Goal: Information Seeking & Learning: Learn about a topic

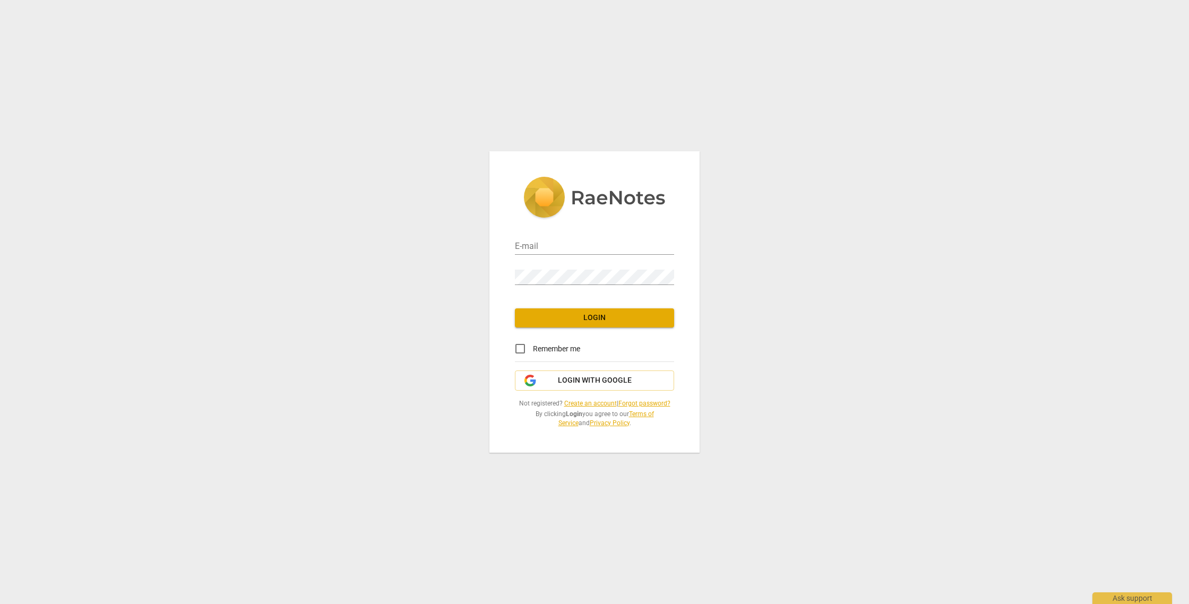
type input "beagle3je@gmail.com"
click at [621, 320] on span "Login" at bounding box center [594, 318] width 142 height 11
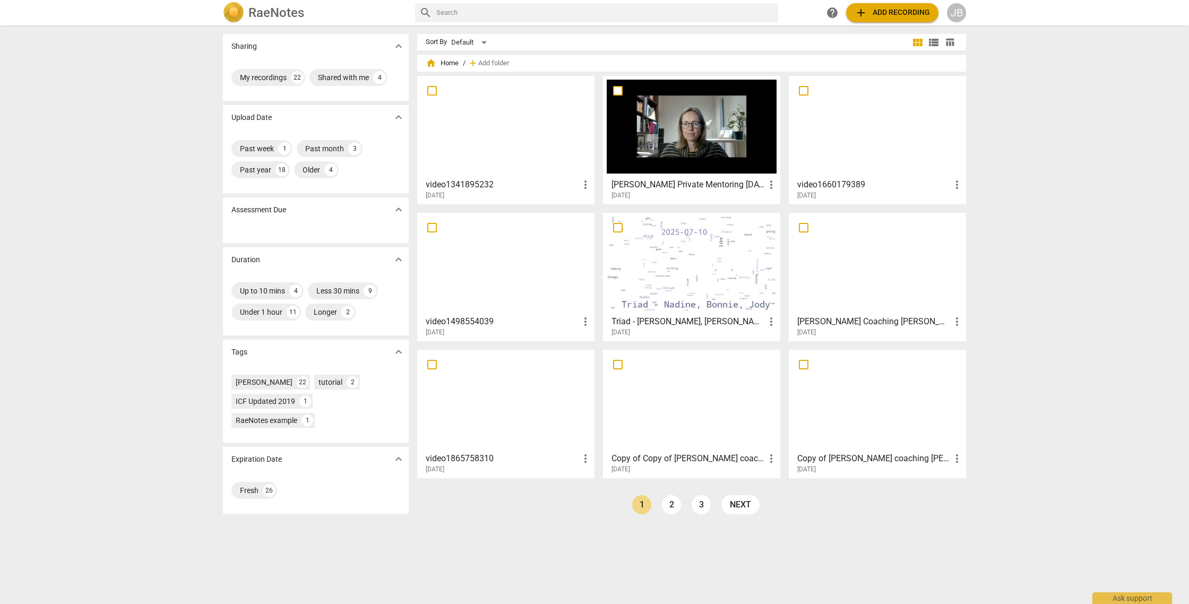
click at [563, 114] on div at bounding box center [506, 127] width 170 height 94
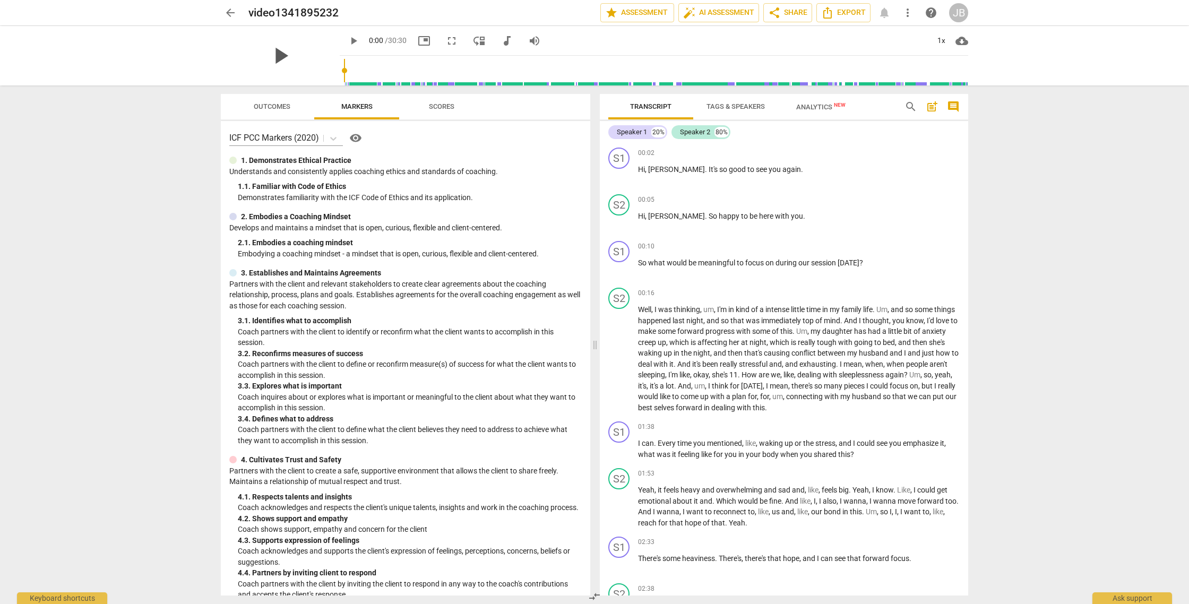
click at [274, 54] on span "play_arrow" at bounding box center [280, 56] width 28 height 28
click at [274, 54] on span "pause" at bounding box center [280, 56] width 28 height 28
click at [305, 55] on div "play_arrow" at bounding box center [280, 55] width 119 height 59
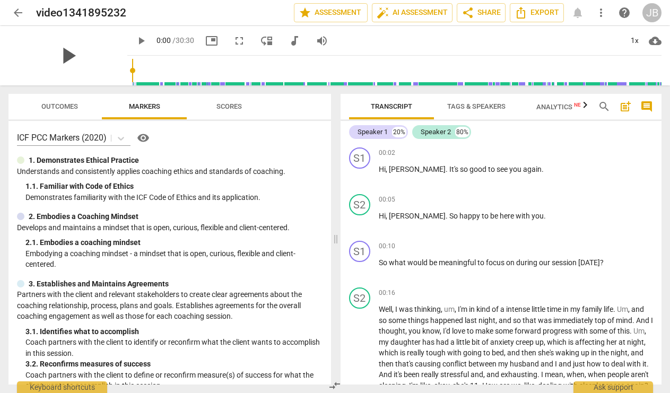
click at [64, 57] on span "play_arrow" at bounding box center [68, 56] width 28 height 28
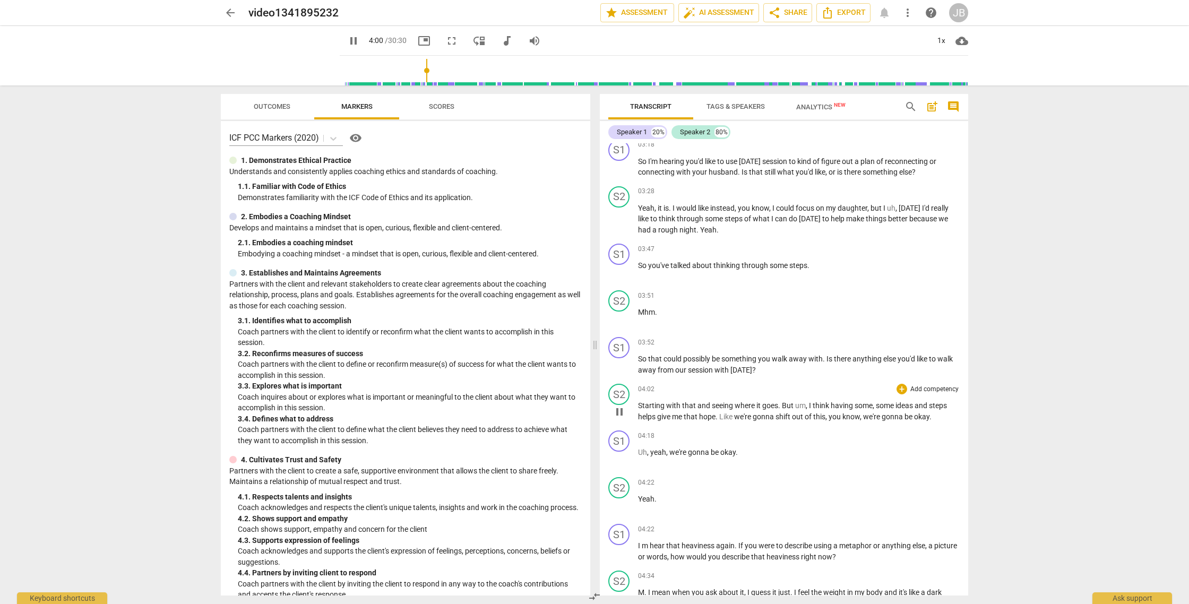
scroll to position [597, 0]
click at [619, 463] on span "pause" at bounding box center [619, 456] width 13 height 13
type input "260"
click at [649, 454] on span "," at bounding box center [648, 450] width 3 height 8
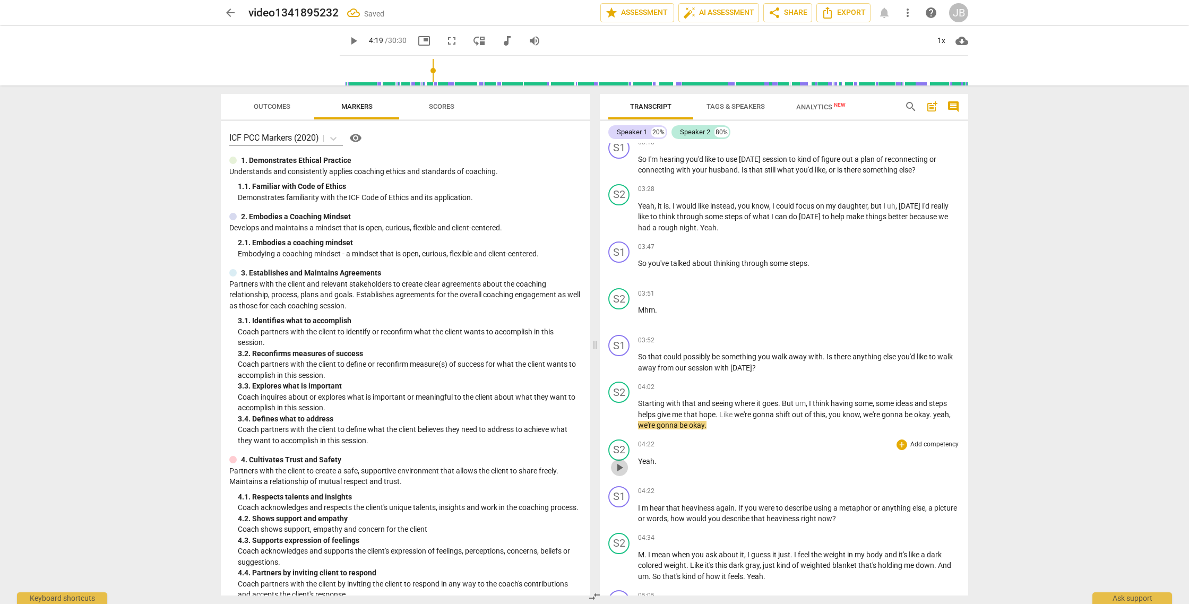
click at [620, 474] on span "play_arrow" at bounding box center [619, 467] width 13 height 13
click at [620, 474] on span "pause" at bounding box center [619, 467] width 13 height 13
click at [637, 471] on div "play_arrow pause" at bounding box center [624, 468] width 27 height 14
click at [638, 465] on span "Yeah" at bounding box center [646, 461] width 16 height 8
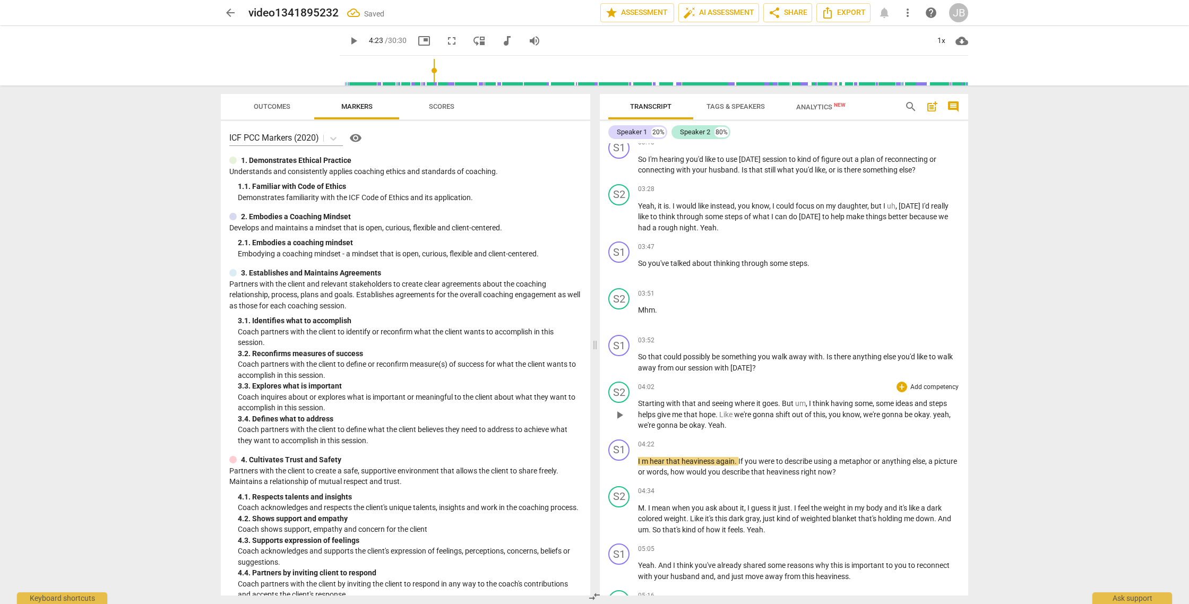
click at [620, 421] on span "play_arrow" at bounding box center [619, 415] width 13 height 13
click at [623, 421] on span "pause" at bounding box center [619, 415] width 13 height 13
click at [953, 425] on p "Starting with that and seeing where it goes . But um , I think having some , so…" at bounding box center [799, 414] width 322 height 33
click at [637, 428] on div "play_arrow pause" at bounding box center [624, 415] width 27 height 25
click at [638, 429] on span "we're" at bounding box center [647, 425] width 19 height 8
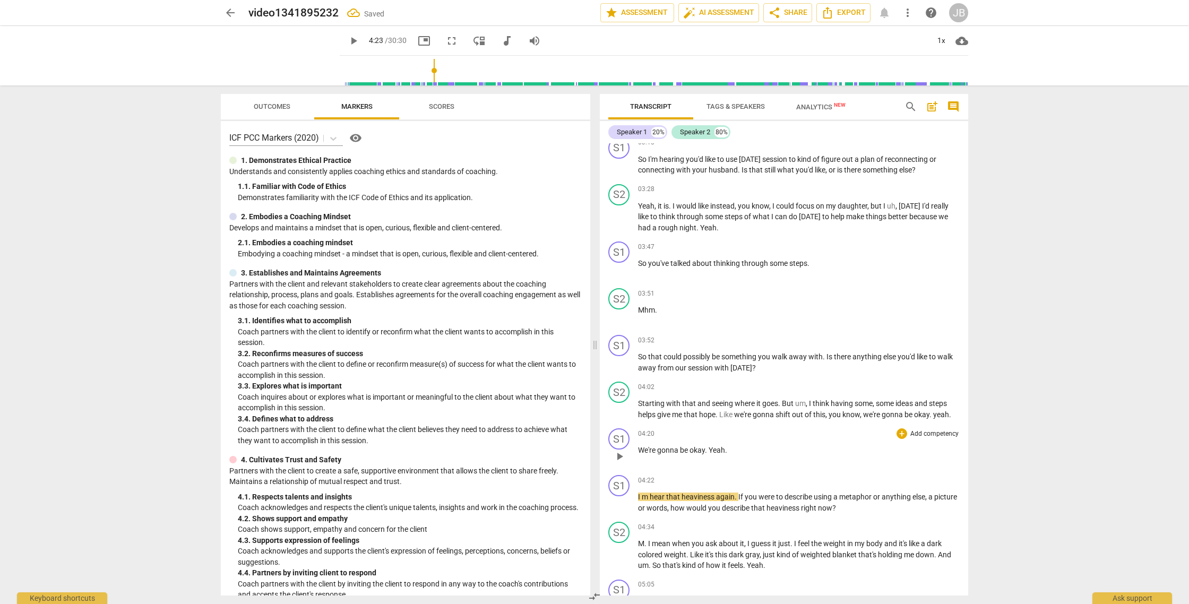
click at [620, 463] on span "play_arrow" at bounding box center [619, 456] width 13 height 13
click at [709, 454] on span "Yeah" at bounding box center [717, 450] width 16 height 8
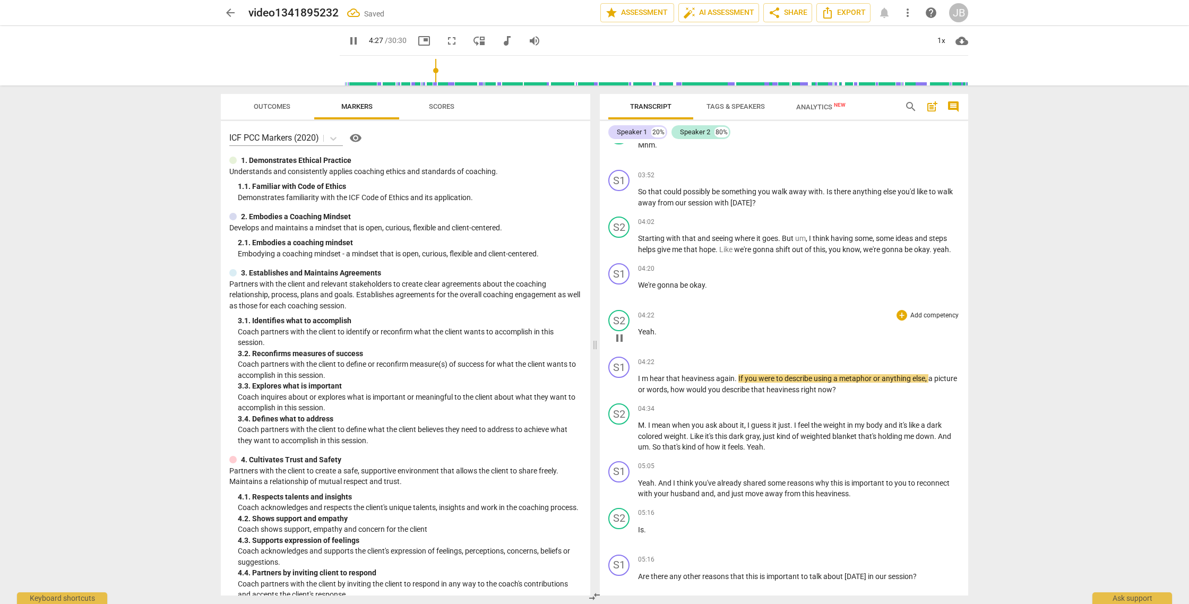
scroll to position [763, 0]
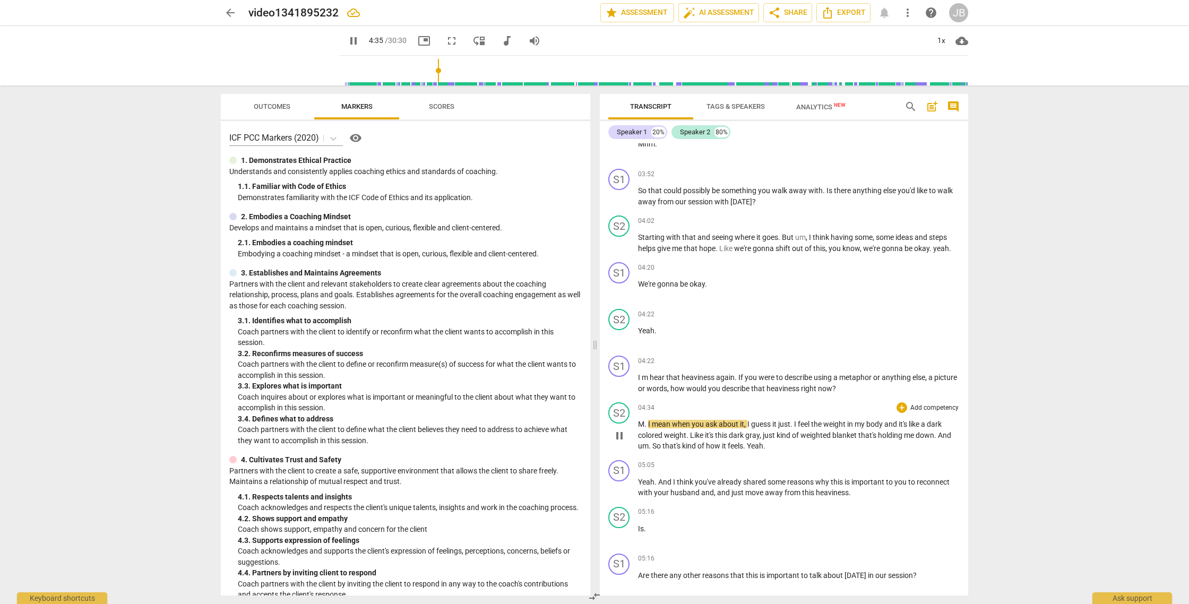
click at [620, 442] on span "pause" at bounding box center [619, 435] width 13 height 13
type input "276"
click at [644, 428] on span "." at bounding box center [646, 424] width 4 height 8
click at [618, 442] on span "play_arrow" at bounding box center [619, 435] width 13 height 13
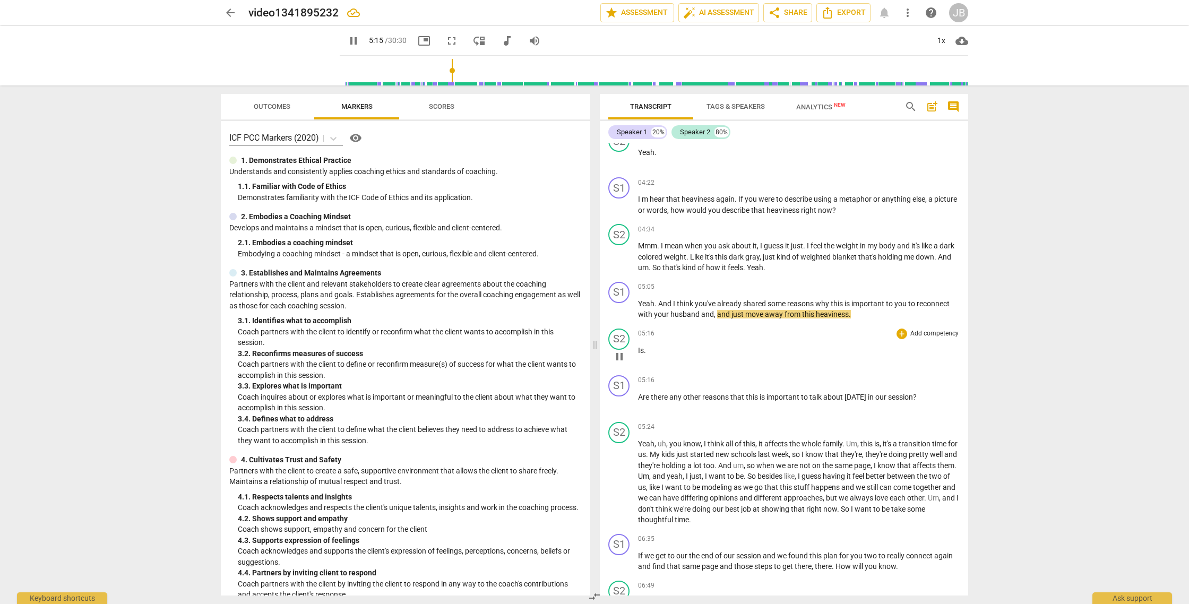
scroll to position [943, 0]
drag, startPoint x: 638, startPoint y: 358, endPoint x: 649, endPoint y: 354, distance: 11.4
click at [638, 353] on span "Is" at bounding box center [641, 349] width 6 height 8
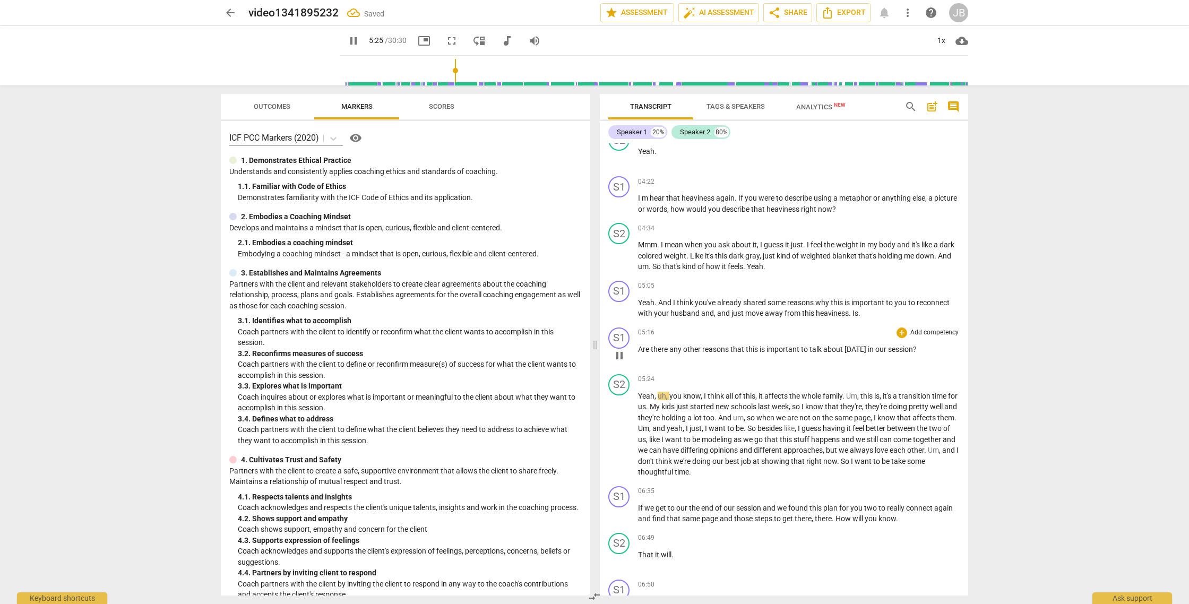
click at [638, 353] on span "Are" at bounding box center [644, 349] width 13 height 8
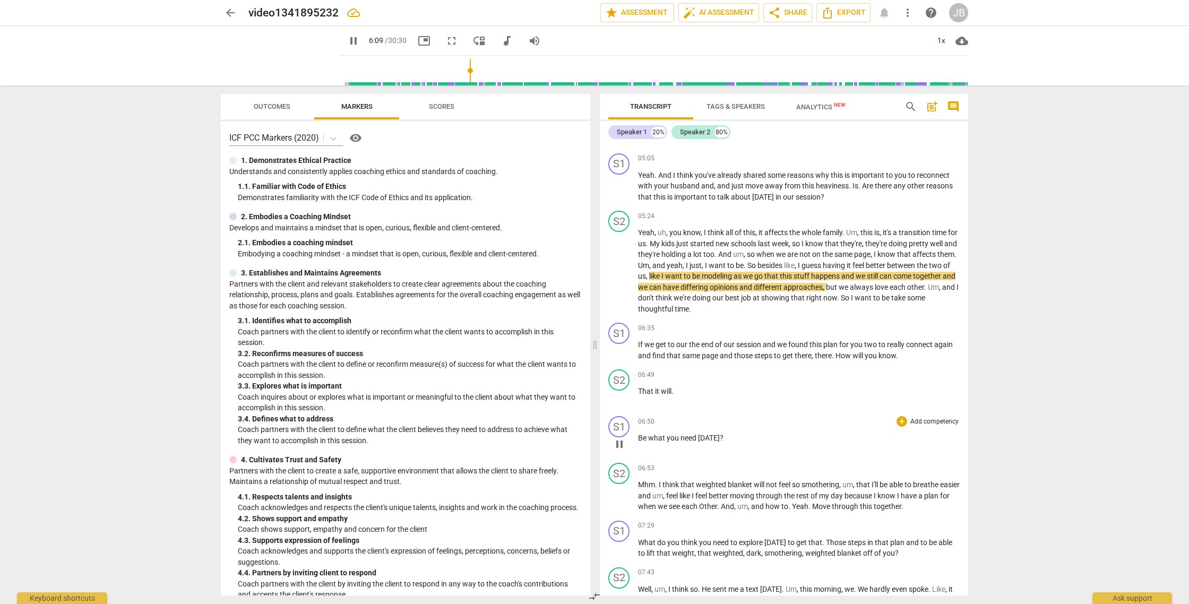
scroll to position [1095, 0]
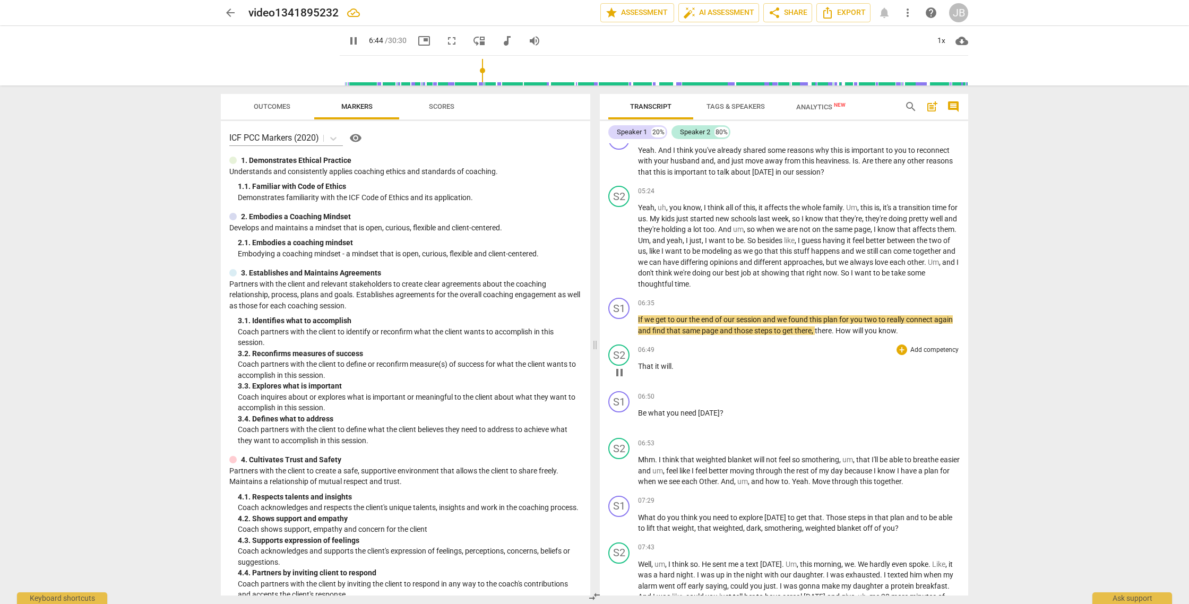
click at [638, 370] on span "That" at bounding box center [646, 366] width 17 height 8
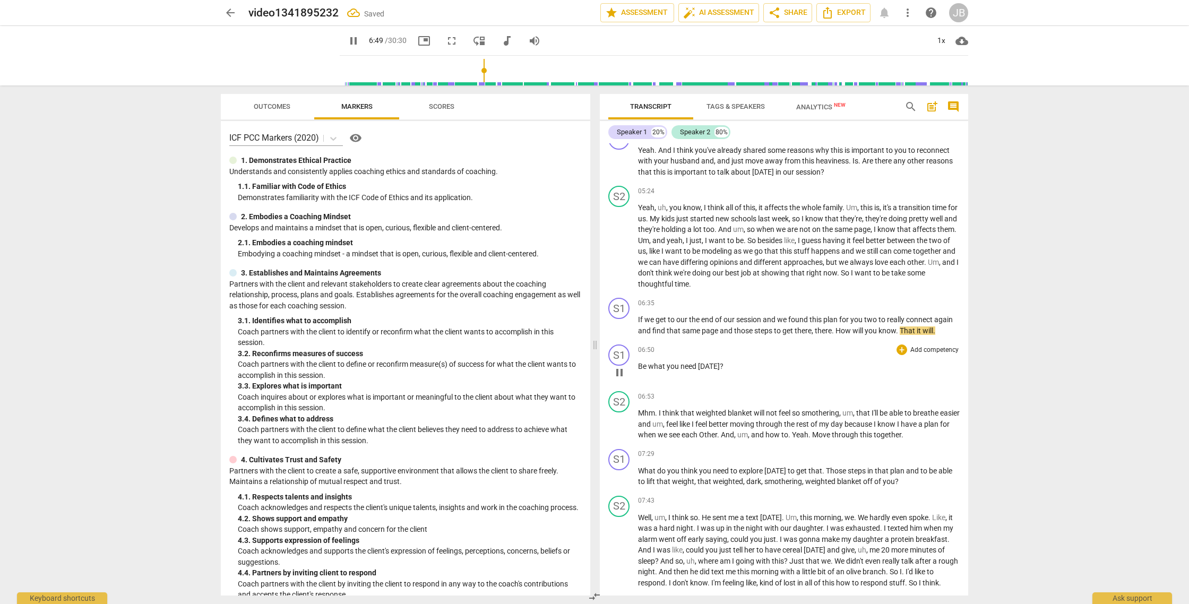
click at [638, 370] on span "Be" at bounding box center [643, 366] width 10 height 8
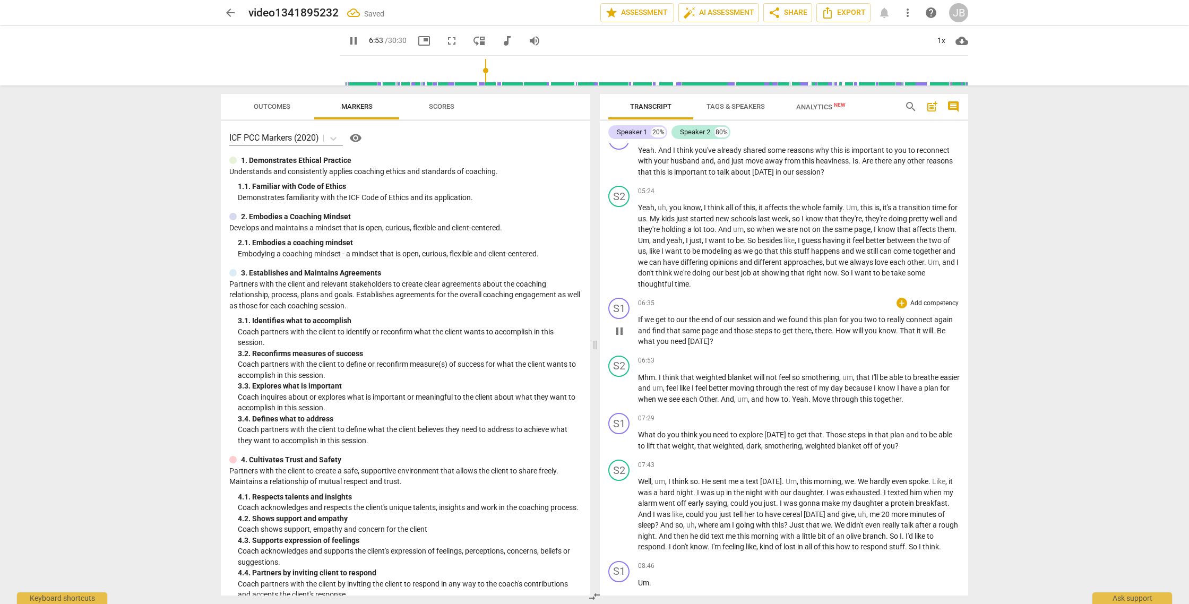
click at [942, 335] on span "Be" at bounding box center [941, 330] width 8 height 8
type input "414"
click at [905, 335] on span "That" at bounding box center [908, 330] width 17 height 8
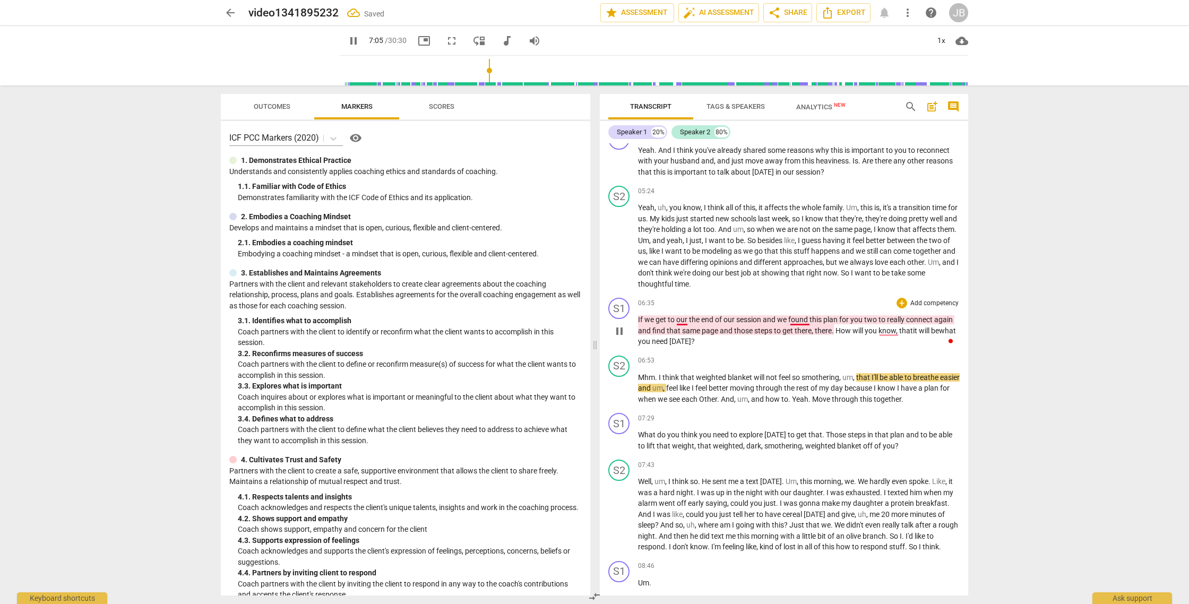
click at [805, 324] on span "found" at bounding box center [798, 319] width 21 height 8
click at [817, 308] on div "06:35 + Add competency keyboard_arrow_right" at bounding box center [799, 303] width 322 height 11
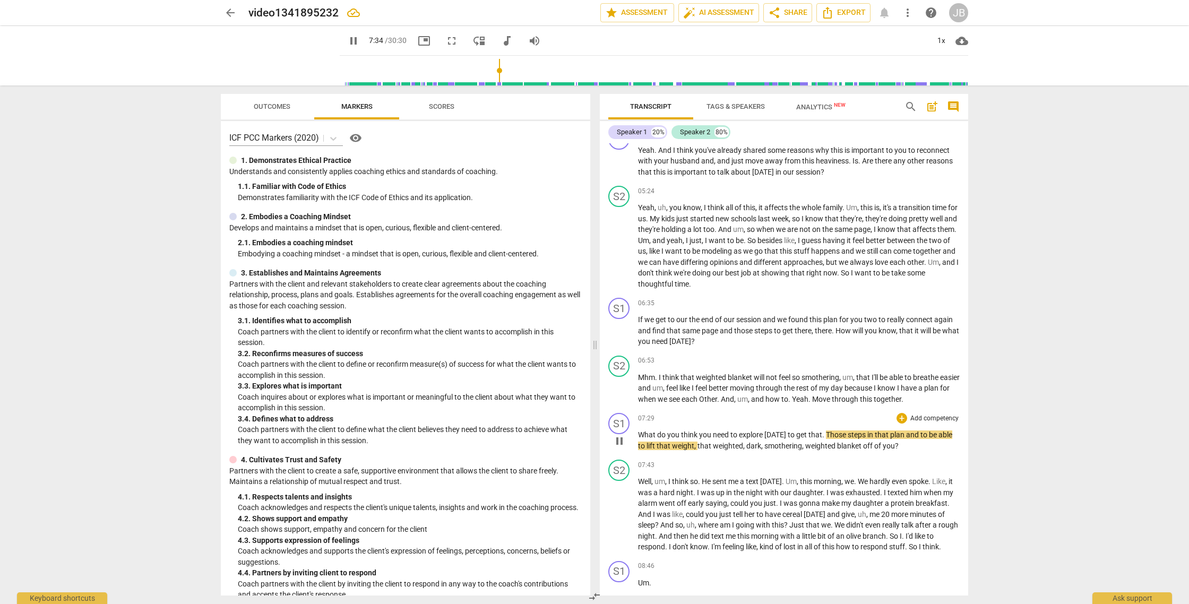
click at [624, 447] on span "pause" at bounding box center [619, 441] width 13 height 13
type input "455"
click at [826, 439] on span "Those" at bounding box center [837, 434] width 22 height 8
click at [618, 447] on span "play_arrow" at bounding box center [619, 441] width 13 height 13
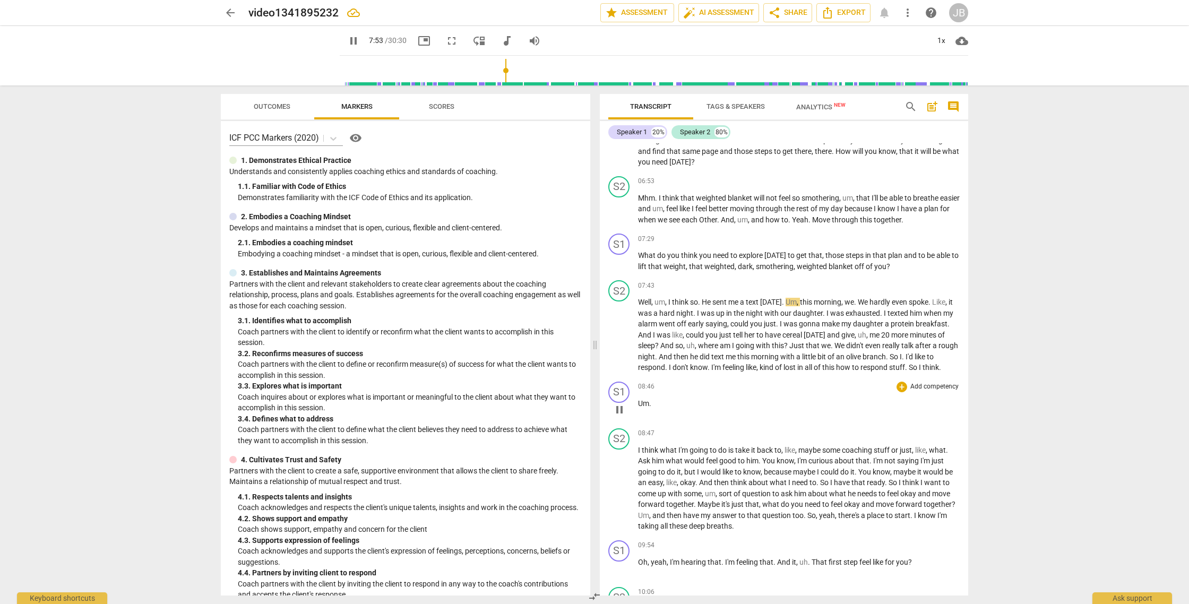
scroll to position [1275, 0]
click at [940, 43] on div "1x" at bounding box center [941, 40] width 20 height 17
click at [948, 84] on li "1.25x" at bounding box center [949, 83] width 36 height 20
click at [947, 39] on div "1.25x" at bounding box center [941, 40] width 20 height 17
click at [946, 101] on li "1.5x" at bounding box center [949, 102] width 36 height 20
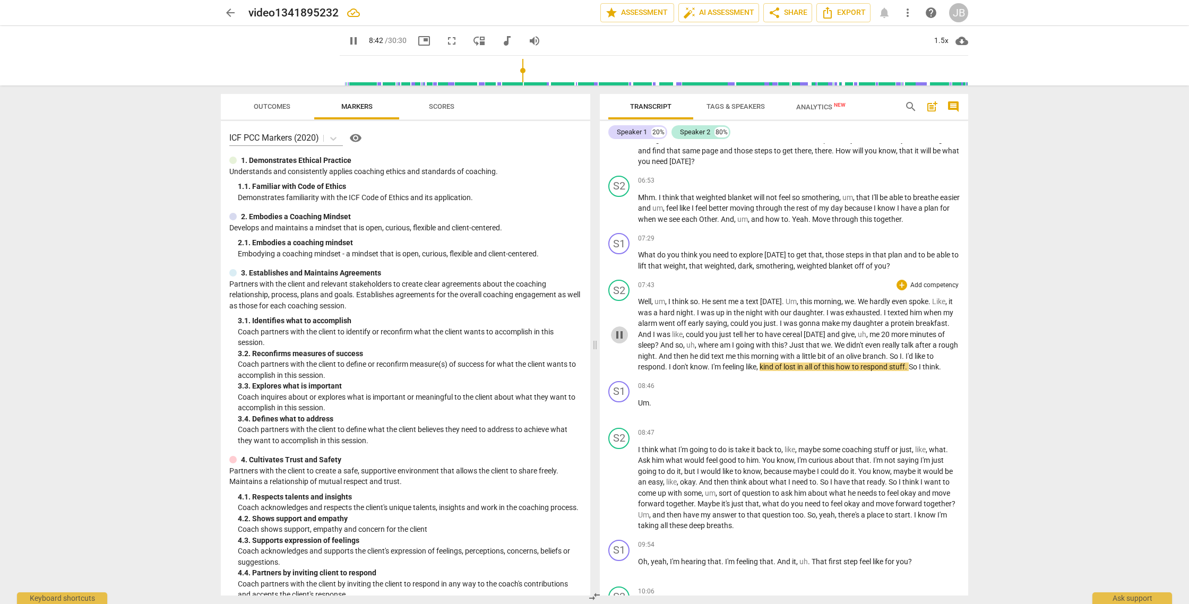
click at [620, 341] on span "pause" at bounding box center [619, 335] width 13 height 13
click at [939, 33] on div "1.5x" at bounding box center [941, 40] width 20 height 17
click at [950, 22] on li "0.5x" at bounding box center [949, 23] width 36 height 20
click at [943, 38] on div "0.5x" at bounding box center [941, 40] width 20 height 17
drag, startPoint x: 945, startPoint y: 78, endPoint x: 841, endPoint y: 162, distance: 133.6
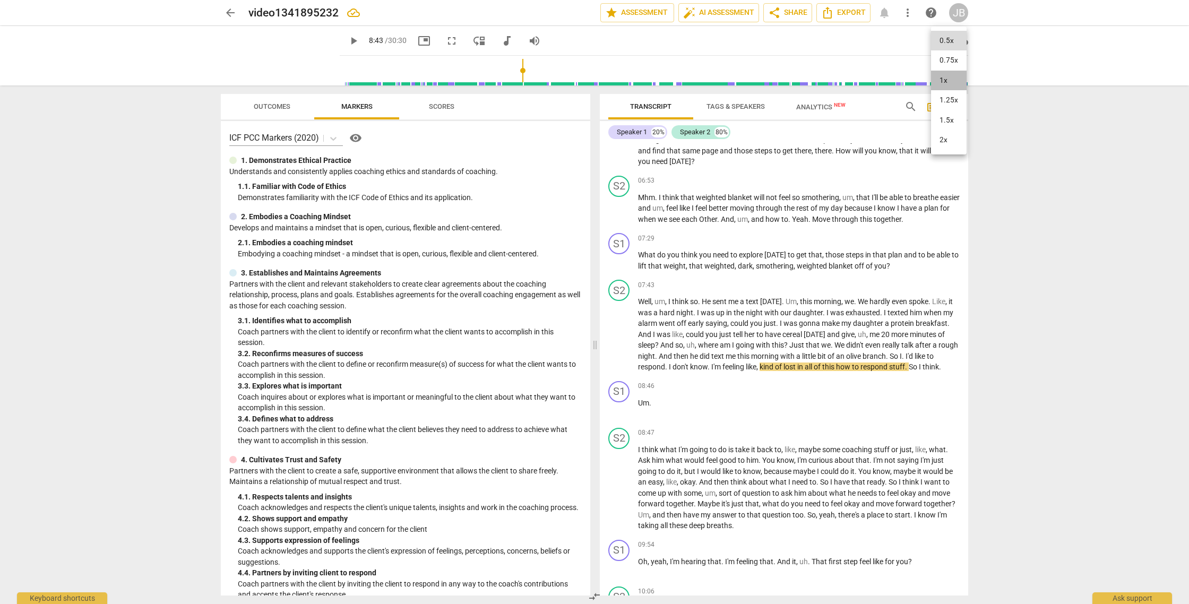
click at [945, 78] on li "1x" at bounding box center [949, 81] width 36 height 20
click at [619, 341] on span "play_arrow" at bounding box center [619, 335] width 13 height 13
click at [620, 416] on span "pause" at bounding box center [619, 409] width 13 height 13
click at [637, 413] on div "play_arrow pause" at bounding box center [624, 409] width 27 height 14
click at [639, 407] on span "Um" at bounding box center [643, 403] width 11 height 8
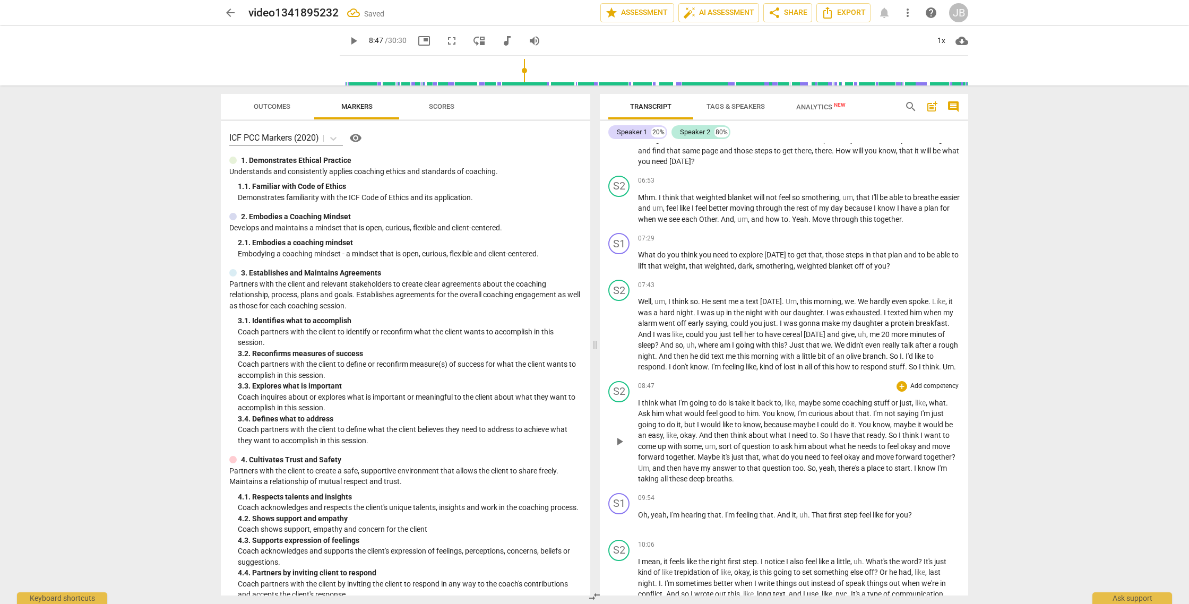
click at [638, 407] on span "I" at bounding box center [640, 403] width 4 height 8
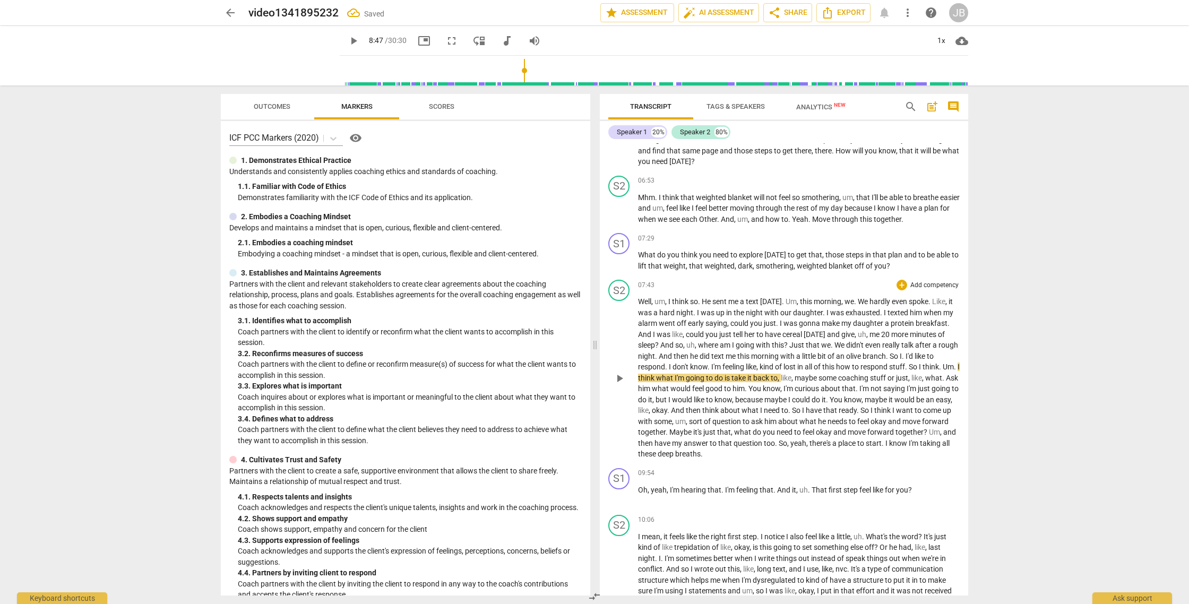
click at [616, 385] on span "play_arrow" at bounding box center [619, 378] width 13 height 13
click at [622, 503] on span "pause" at bounding box center [619, 496] width 13 height 13
type input "599"
click at [810, 494] on span "." at bounding box center [810, 490] width 4 height 8
click at [815, 494] on span "That" at bounding box center [820, 490] width 17 height 8
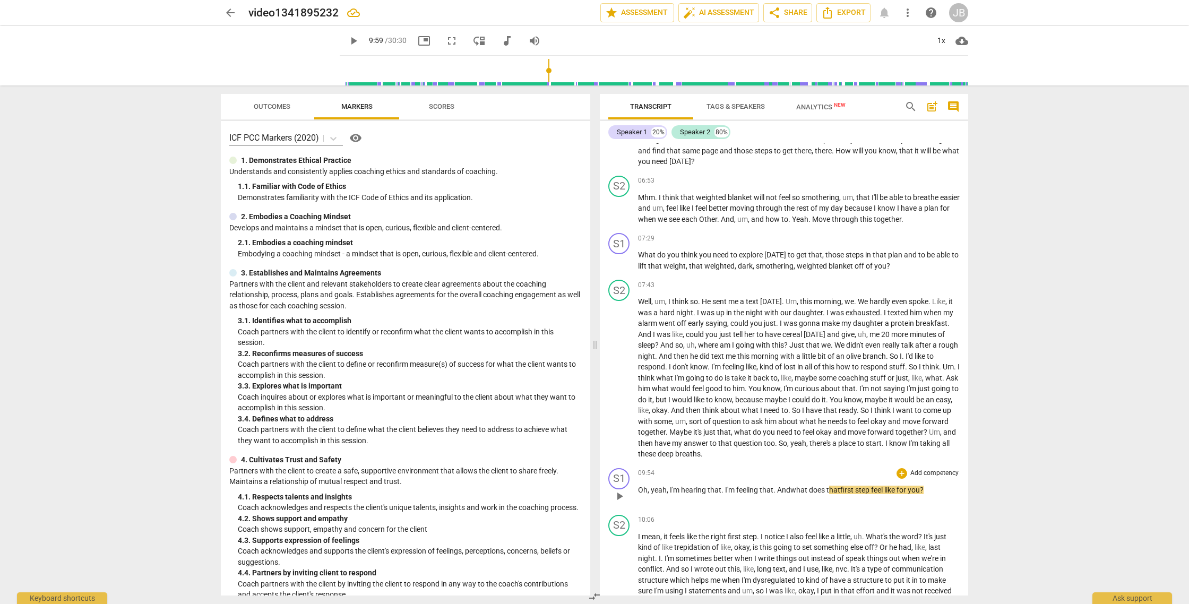
click at [735, 479] on div "09:54 + Add competency keyboard_arrow_right" at bounding box center [799, 473] width 322 height 11
click at [639, 494] on span "Oh" at bounding box center [643, 490] width 10 height 8
click at [617, 503] on span "play_arrow" at bounding box center [619, 496] width 13 height 13
click at [617, 503] on span "pause" at bounding box center [619, 496] width 13 height 13
click at [619, 503] on span "play_arrow" at bounding box center [619, 496] width 13 height 13
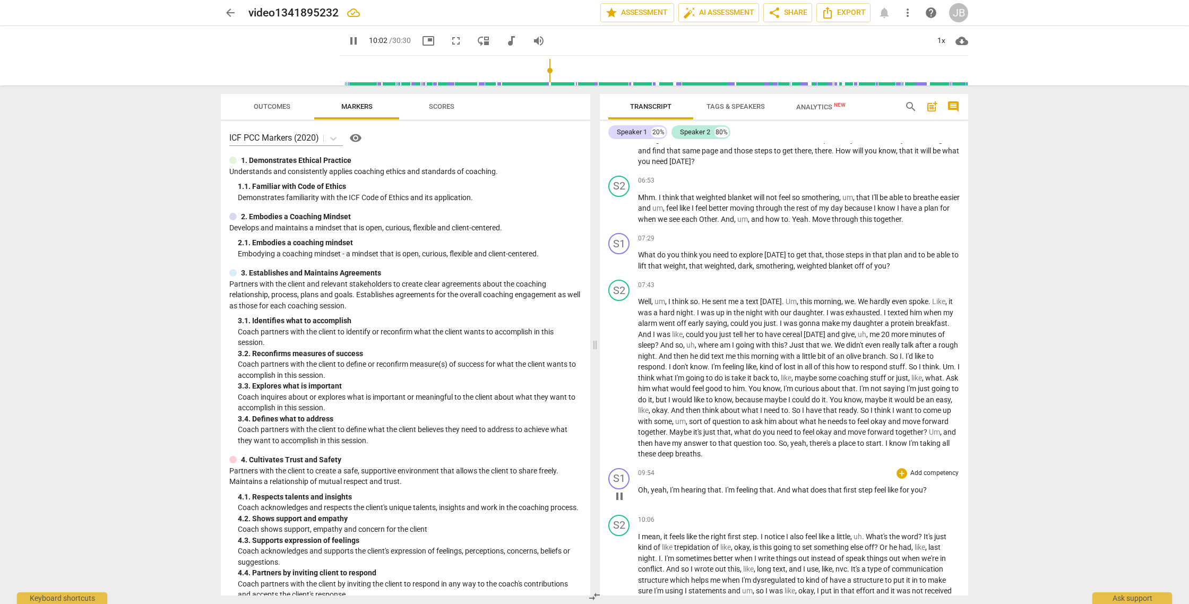
click at [778, 494] on span "And" at bounding box center [784, 490] width 15 height 8
click at [617, 385] on span "pause" at bounding box center [619, 378] width 13 height 13
click at [620, 503] on span "play_arrow" at bounding box center [619, 496] width 13 height 13
click at [620, 503] on span "pause" at bounding box center [619, 496] width 13 height 13
type input "598"
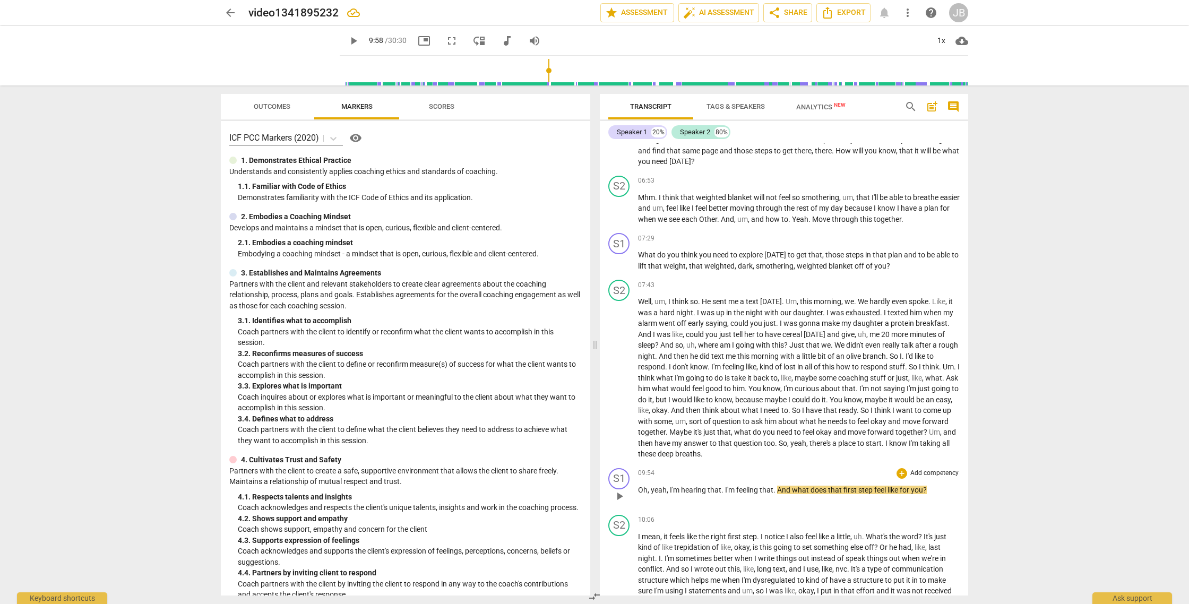
click at [778, 494] on span "And" at bounding box center [784, 490] width 15 height 8
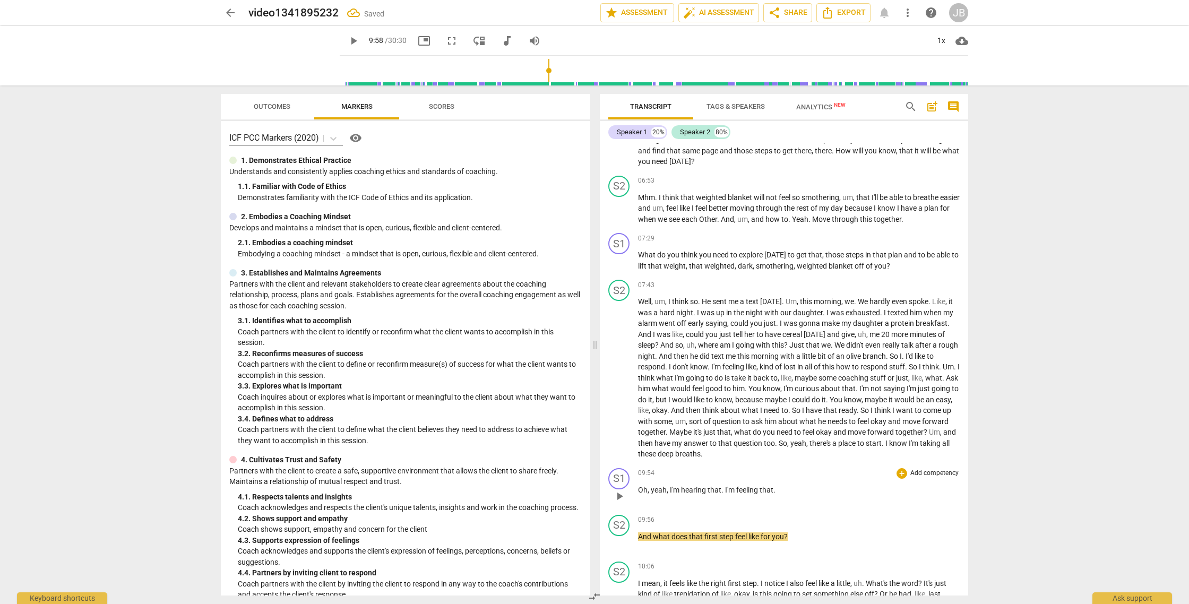
click at [799, 496] on p "Oh , yeah , I'm hearing that . I'm feeling that ." at bounding box center [799, 490] width 322 height 11
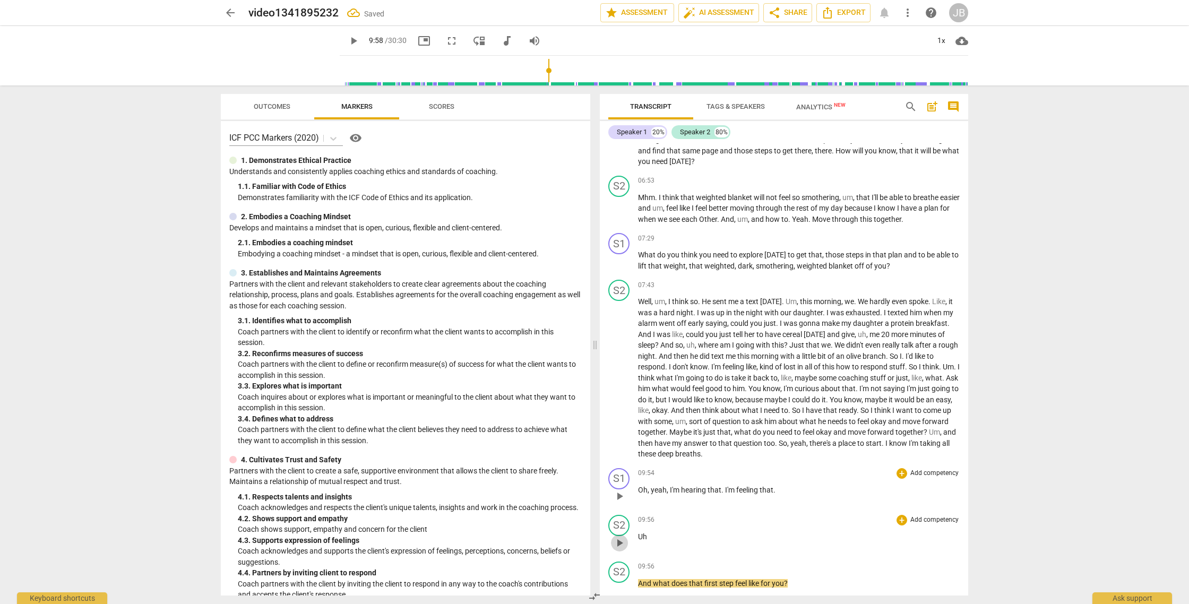
click at [618, 549] on span "play_arrow" at bounding box center [619, 543] width 13 height 13
click at [622, 549] on span "pause" at bounding box center [619, 543] width 13 height 13
type input "599"
click at [637, 547] on div "play_arrow pause" at bounding box center [624, 543] width 27 height 14
click at [638, 541] on span "Uh" at bounding box center [642, 536] width 9 height 8
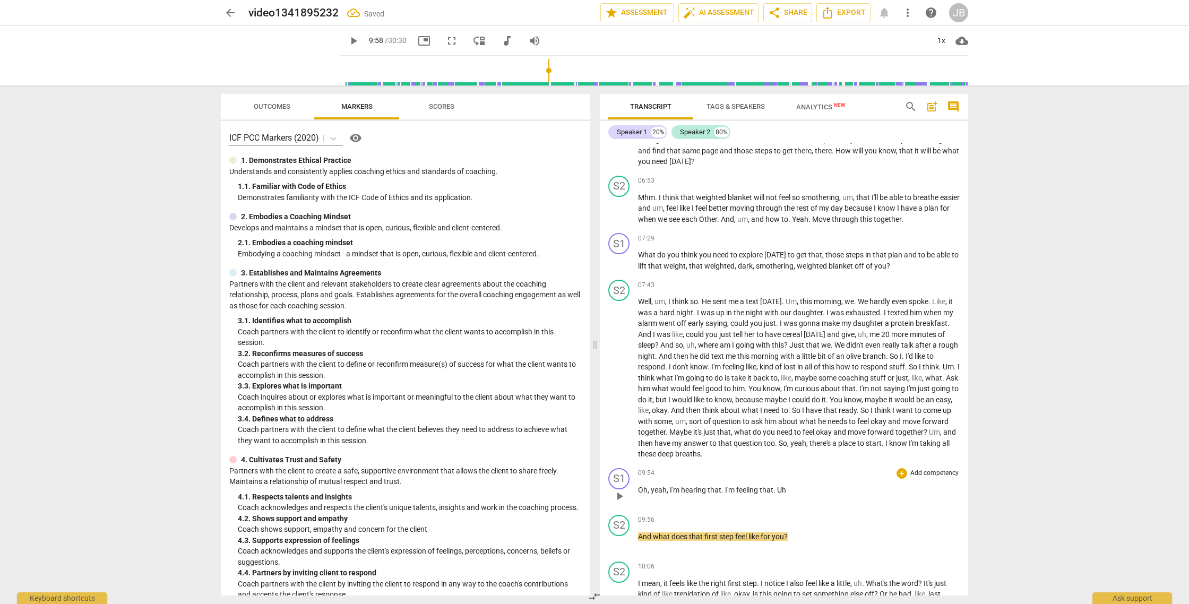
click at [788, 496] on p "Oh , yeah , I'm hearing that . I'm feeling that . Uh" at bounding box center [799, 490] width 322 height 11
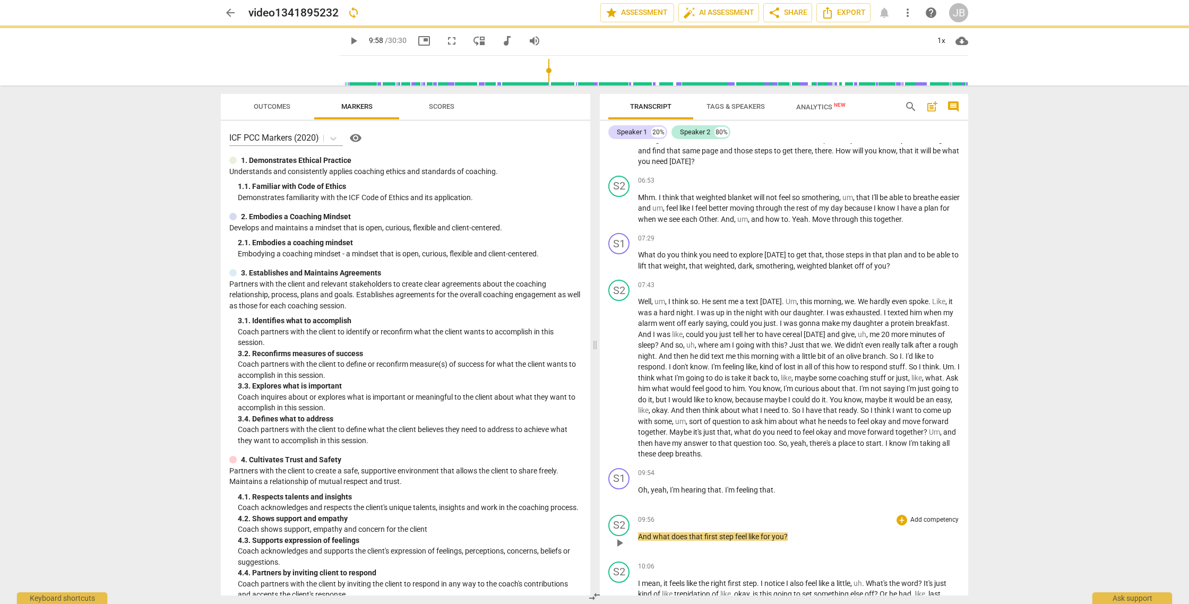
click at [638, 541] on span "And" at bounding box center [645, 536] width 15 height 8
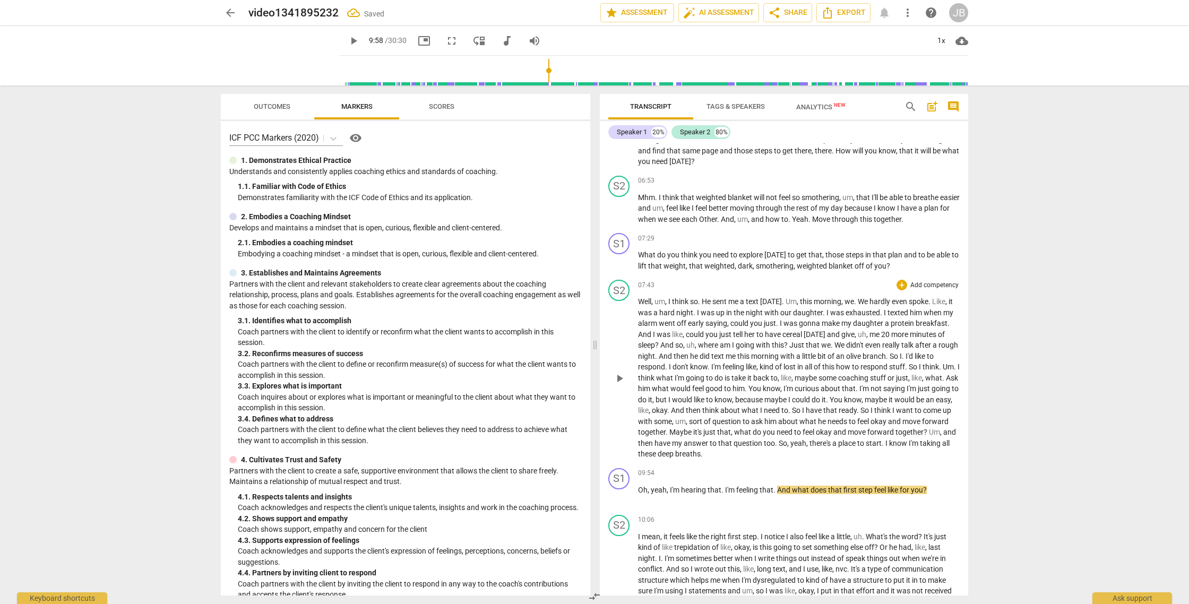
click at [618, 385] on span "play_arrow" at bounding box center [619, 378] width 13 height 13
click at [621, 503] on span "pause" at bounding box center [619, 496] width 13 height 13
click at [621, 503] on span "play_arrow" at bounding box center [619, 496] width 13 height 13
drag, startPoint x: 790, startPoint y: 501, endPoint x: 798, endPoint y: 498, distance: 8.1
click at [791, 494] on span "And" at bounding box center [784, 490] width 15 height 8
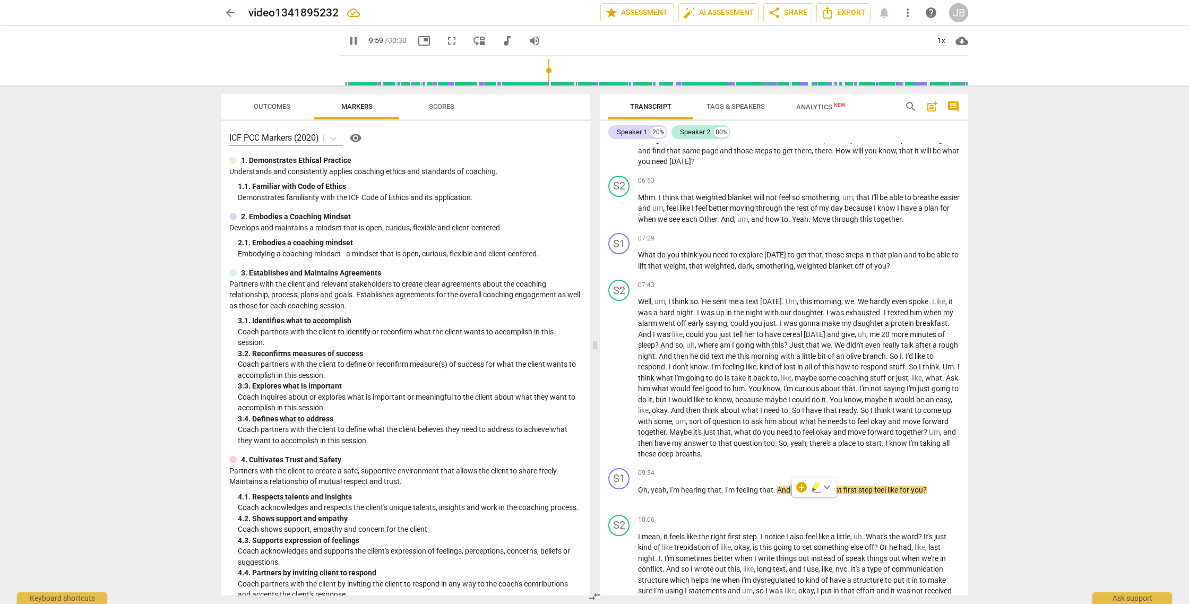
type input "599"
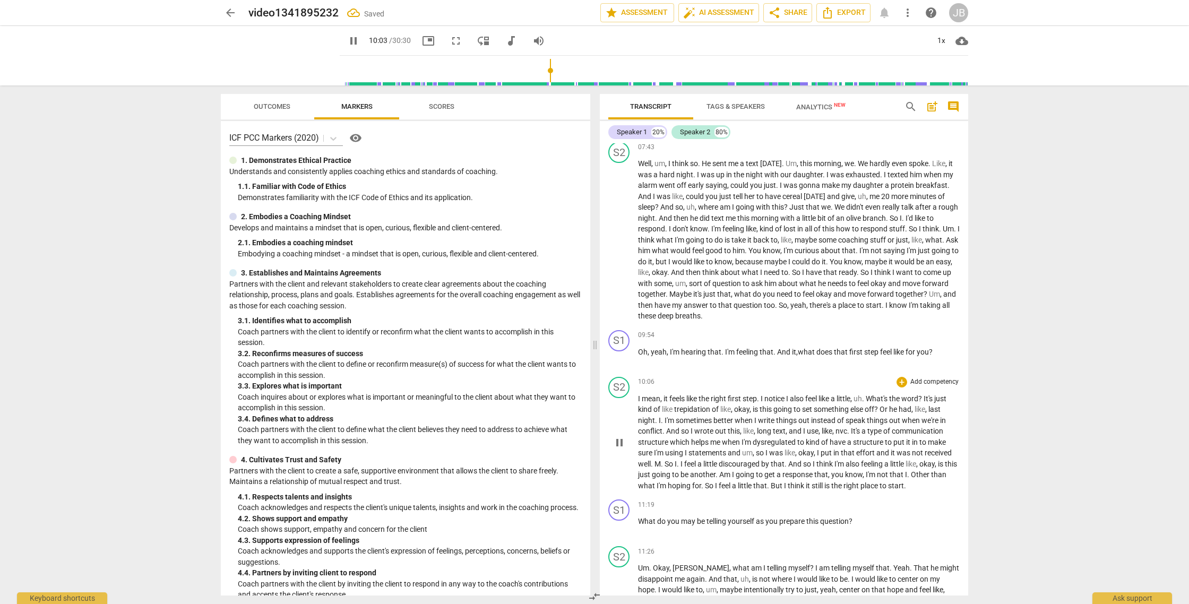
scroll to position [1413, 0]
click at [944, 41] on div "1x" at bounding box center [941, 40] width 20 height 17
click at [952, 105] on li "1.5x" at bounding box center [949, 102] width 36 height 20
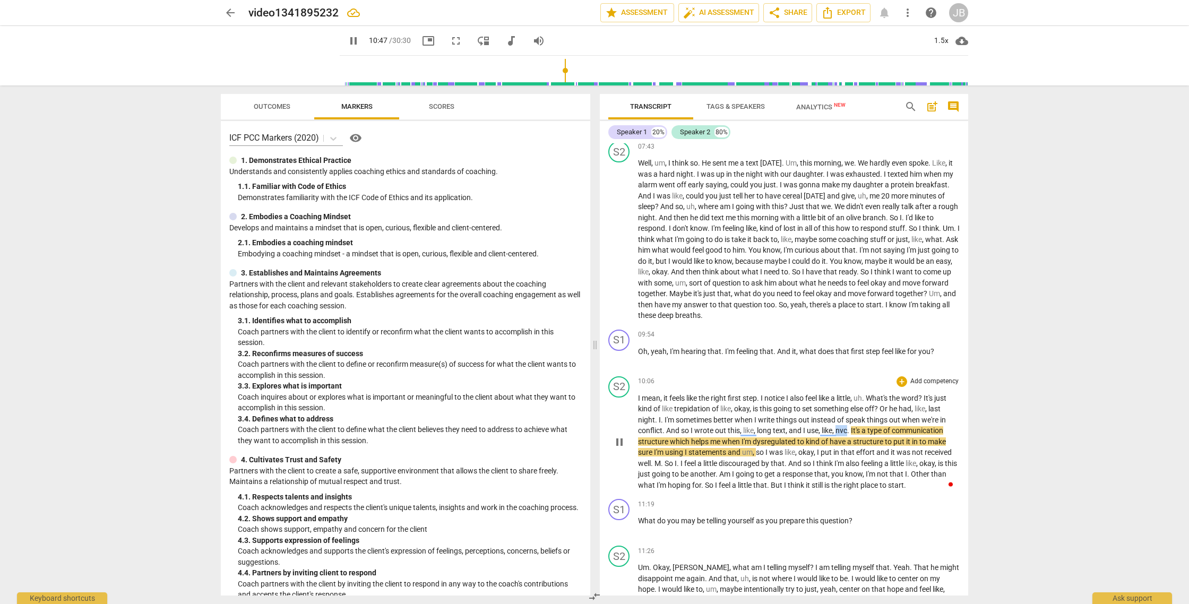
drag, startPoint x: 838, startPoint y: 441, endPoint x: 848, endPoint y: 441, distance: 10.1
click at [847, 435] on span "nvc" at bounding box center [841, 430] width 12 height 8
type input "648"
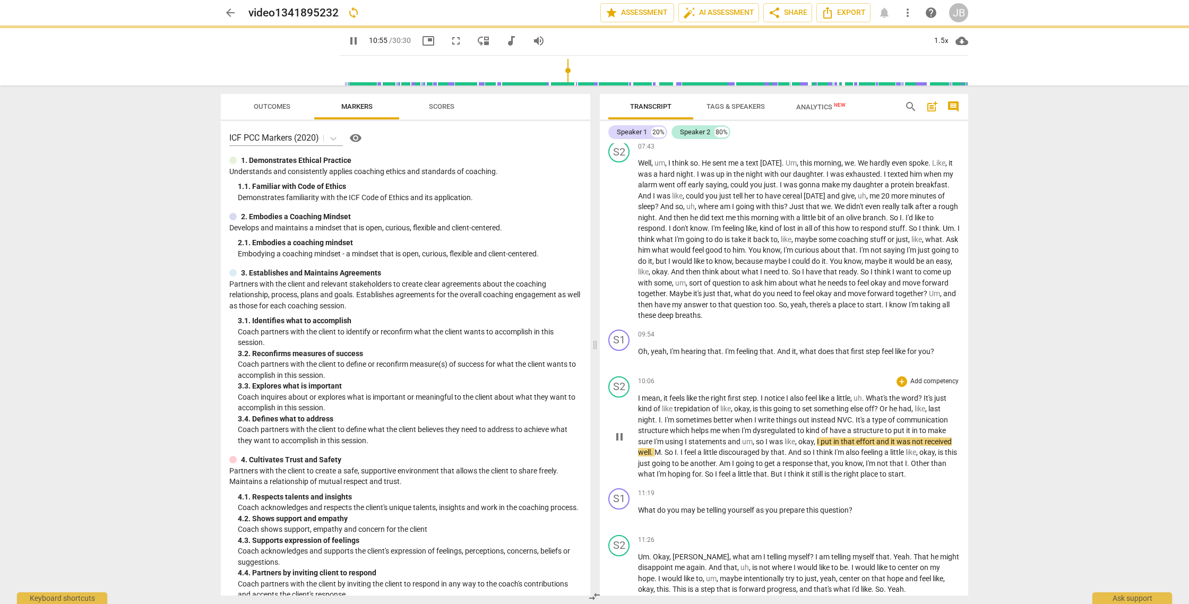
click at [848, 387] on div "10:06 + Add competency keyboard_arrow_right" at bounding box center [799, 381] width 322 height 11
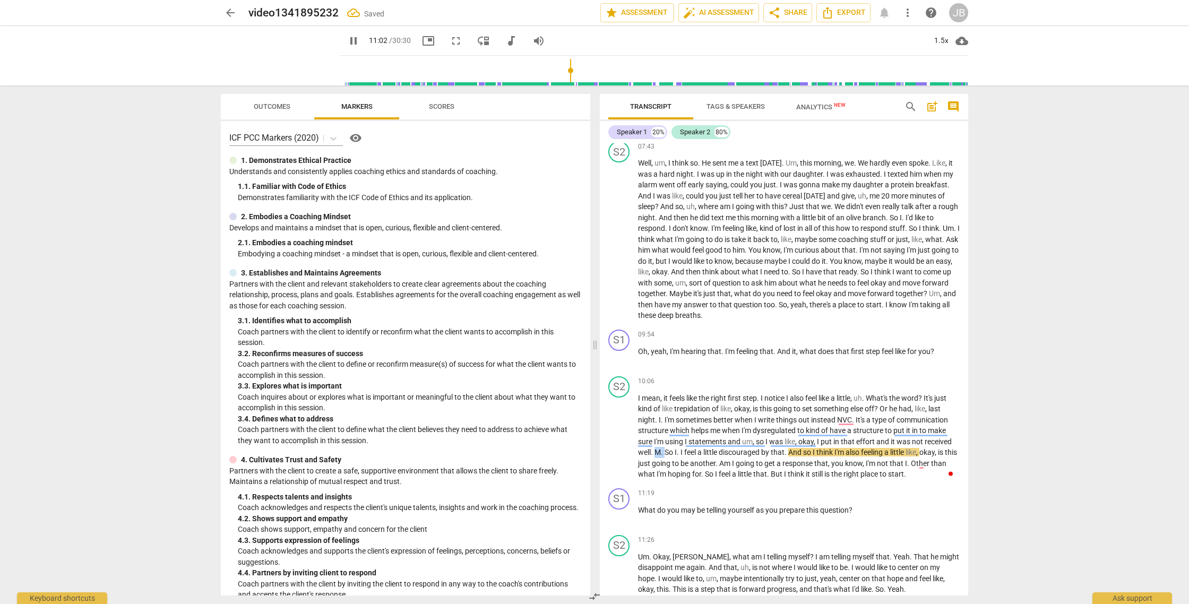
drag, startPoint x: 655, startPoint y: 465, endPoint x: 664, endPoint y: 464, distance: 9.1
click at [664, 464] on p "I mean , it feels like the right first step . I notice I also feel like a littl…" at bounding box center [799, 436] width 322 height 87
click at [620, 443] on span "pause" at bounding box center [619, 436] width 13 height 13
click at [939, 34] on div "1.5x" at bounding box center [941, 40] width 20 height 17
click at [949, 65] on li "1x" at bounding box center [949, 63] width 36 height 20
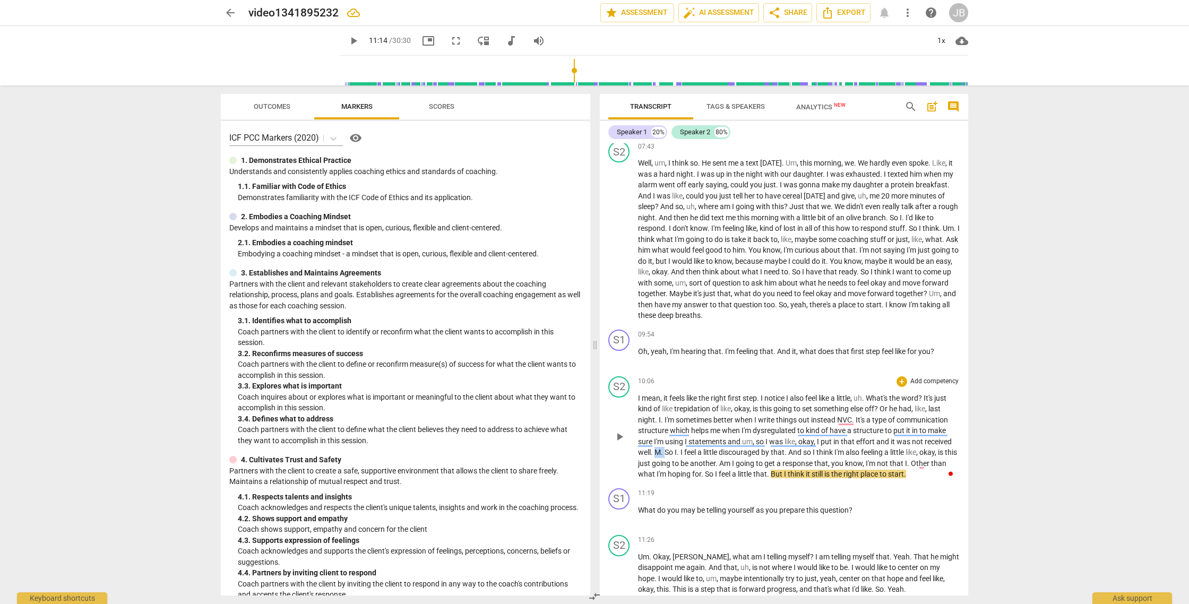
click at [614, 443] on span "play_arrow" at bounding box center [619, 436] width 13 height 13
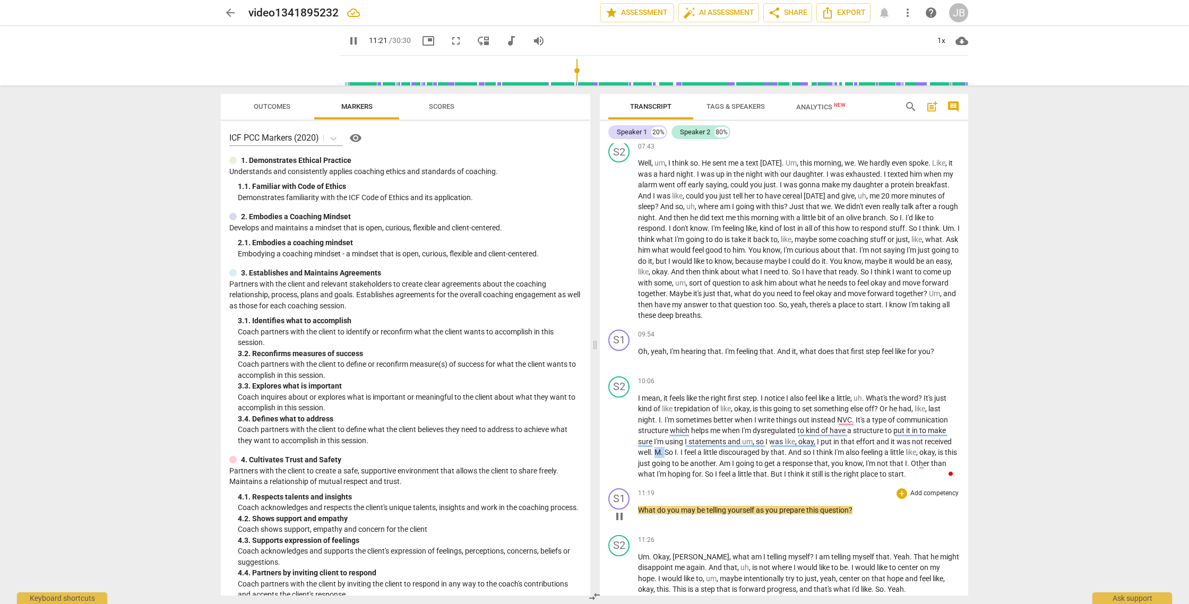
click at [621, 523] on span "pause" at bounding box center [619, 516] width 13 height 13
type input "682"
drag, startPoint x: 667, startPoint y: 523, endPoint x: 704, endPoint y: 521, distance: 37.2
click at [704, 516] on p "What do you may be telling yourself as you prepare this question ?" at bounding box center [799, 510] width 322 height 11
drag, startPoint x: 657, startPoint y: 521, endPoint x: 703, endPoint y: 520, distance: 46.7
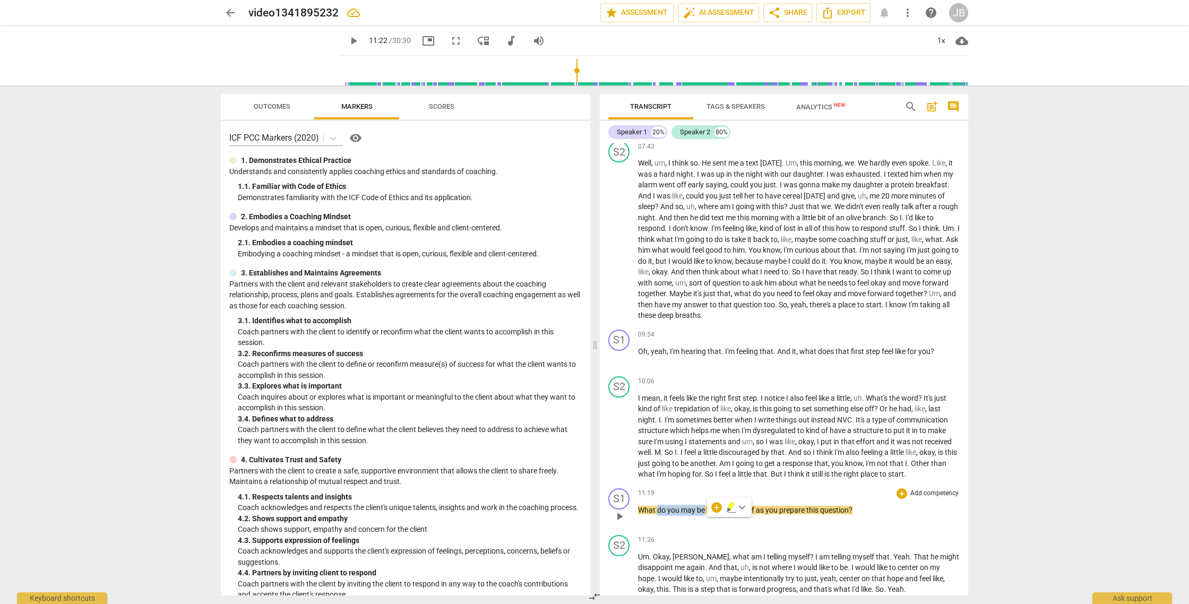
click at [703, 516] on p "What do you may be telling yourself as you prepare this question ?" at bounding box center [799, 510] width 322 height 11
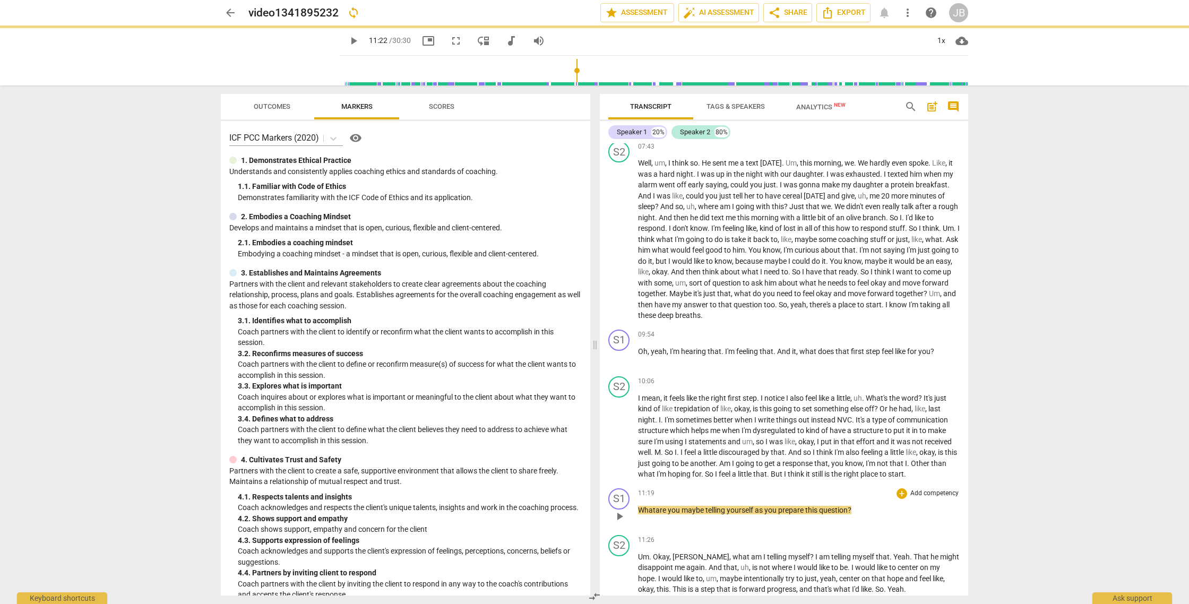
click at [887, 516] on p "What are you maybe telling yourself as you prepare this question ?" at bounding box center [799, 510] width 322 height 11
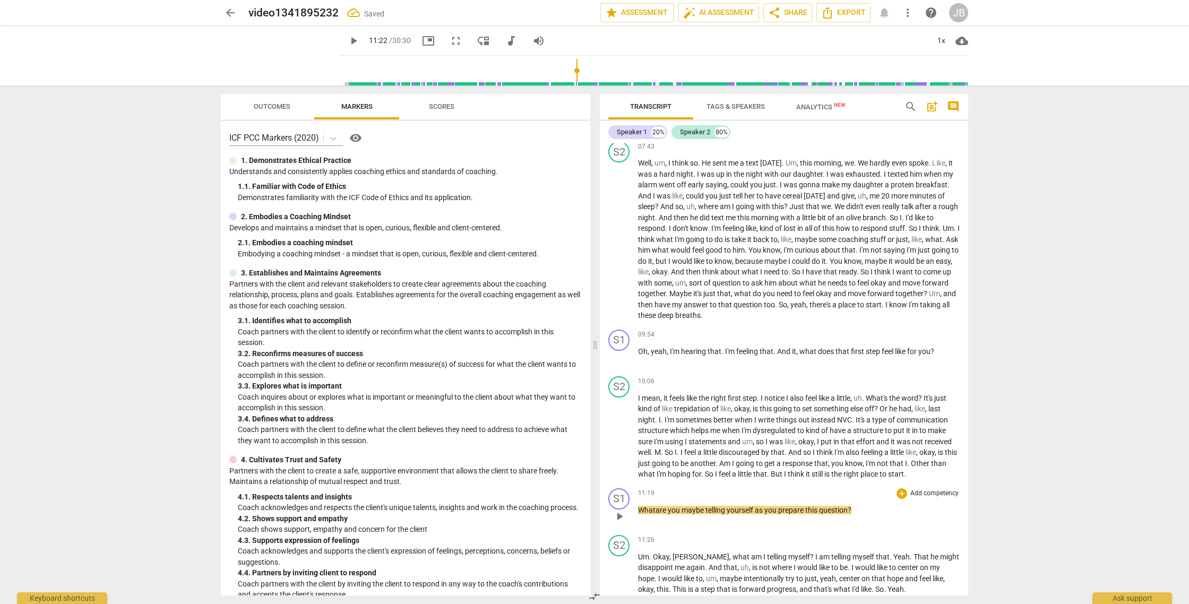
click at [618, 523] on span "play_arrow" at bounding box center [619, 516] width 13 height 13
click at [620, 443] on span "pause" at bounding box center [619, 436] width 13 height 13
click at [620, 523] on span "play_arrow" at bounding box center [619, 516] width 13 height 13
click at [619, 443] on span "pause" at bounding box center [619, 436] width 13 height 13
click at [619, 443] on span "play_arrow" at bounding box center [619, 436] width 13 height 13
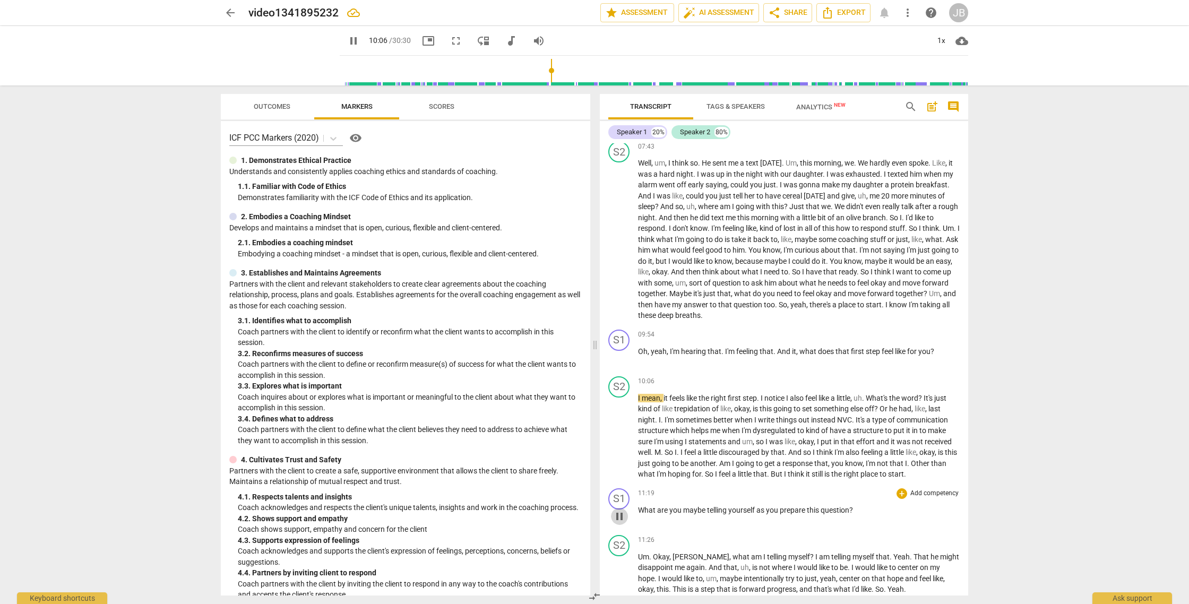
click at [619, 523] on span "pause" at bounding box center [619, 516] width 13 height 13
click at [619, 523] on span "play_arrow" at bounding box center [619, 516] width 13 height 13
click at [893, 526] on div "11:19 + Add competency keyboard_arrow_right What are you maybe telling yourself…" at bounding box center [799, 507] width 322 height 38
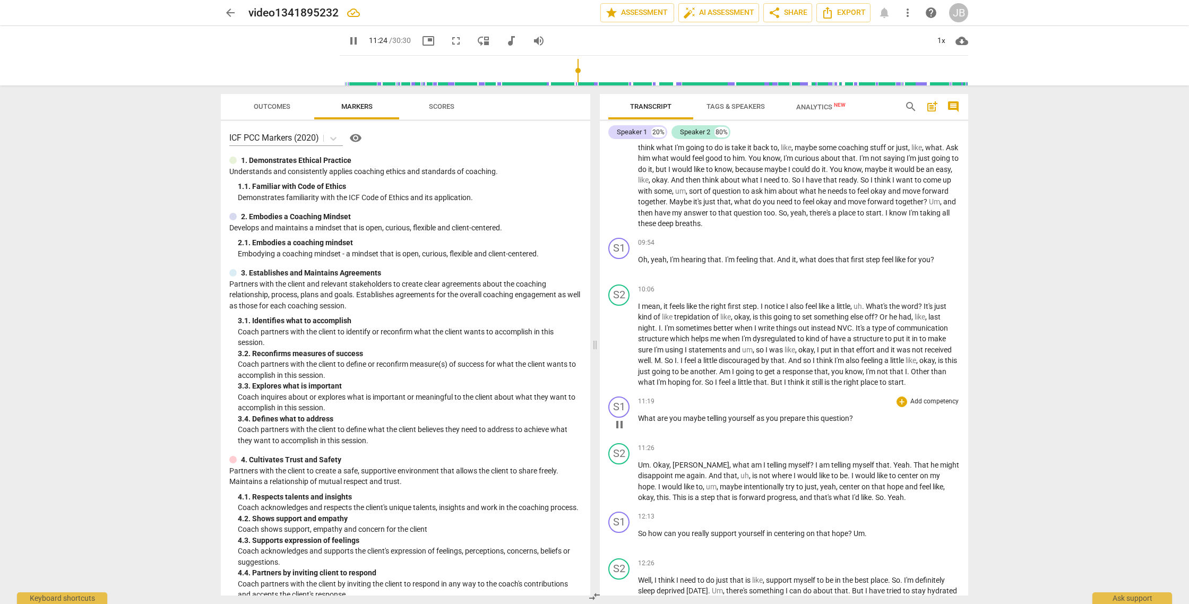
scroll to position [1511, 0]
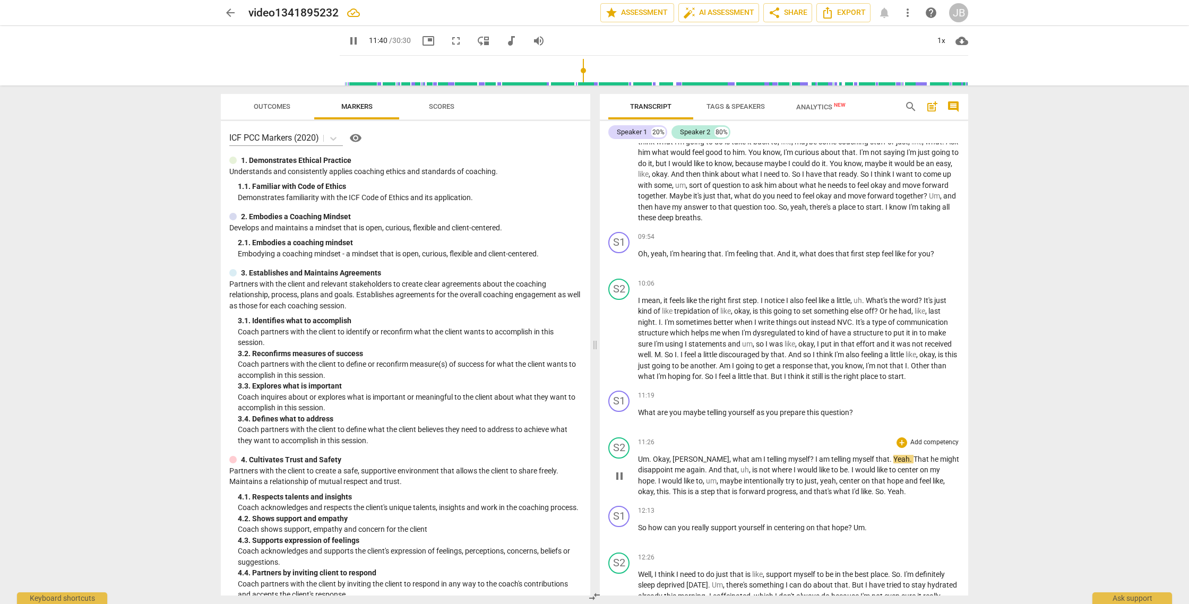
type input "701"
drag, startPoint x: 690, startPoint y: 472, endPoint x: 697, endPoint y: 468, distance: 8.3
click at [697, 468] on p "Um . Okay , Jody , what am I telling myself ? I am telling myself that . Yeah .…" at bounding box center [799, 476] width 322 height 44
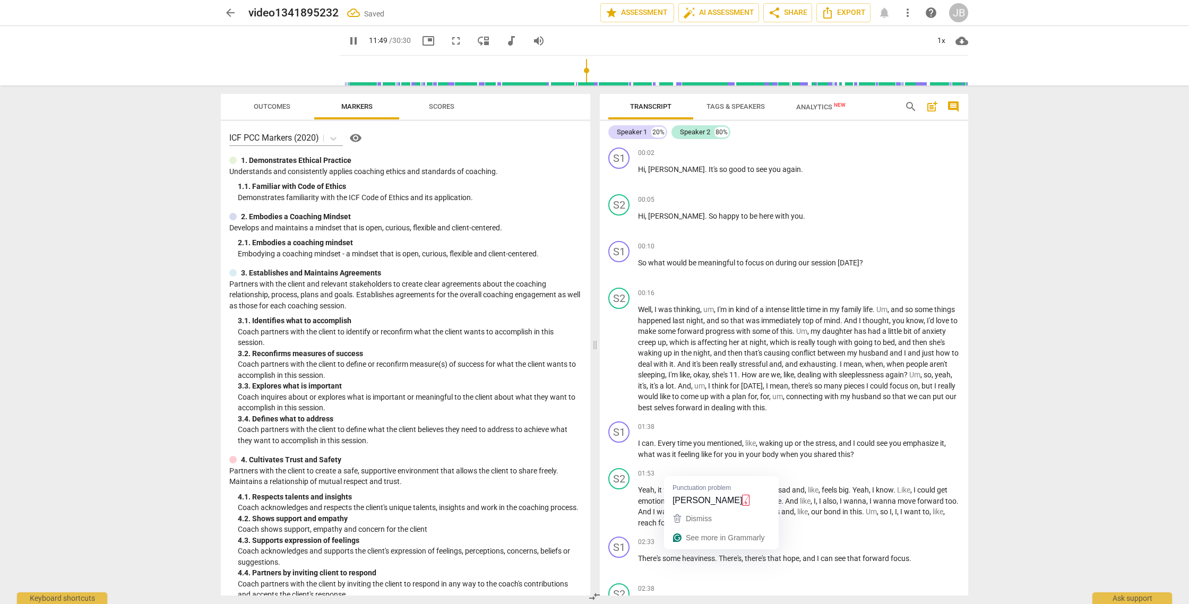
scroll to position [1511, 0]
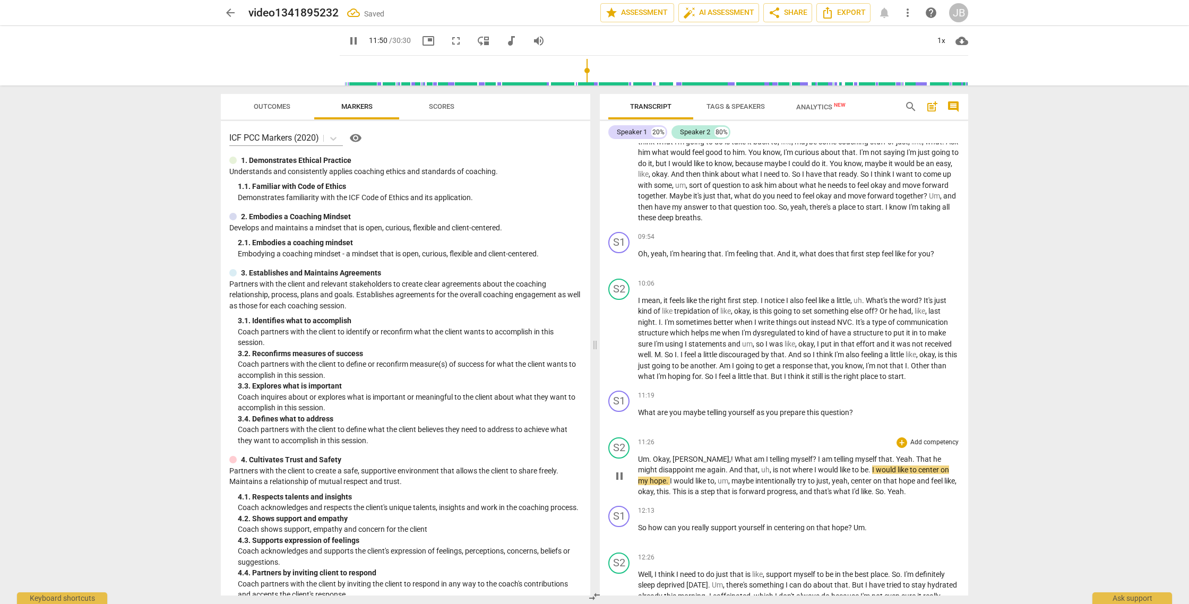
click at [624, 494] on div "play_arrow pause" at bounding box center [624, 477] width 27 height 36
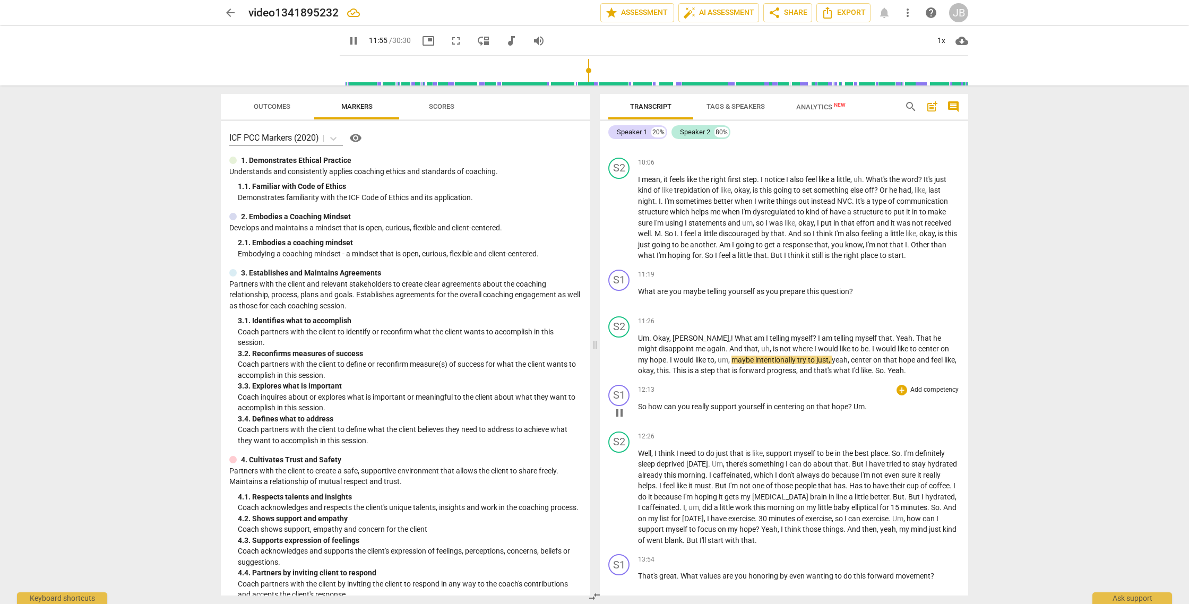
scroll to position [1634, 0]
click at [939, 44] on div "1x" at bounding box center [941, 40] width 20 height 17
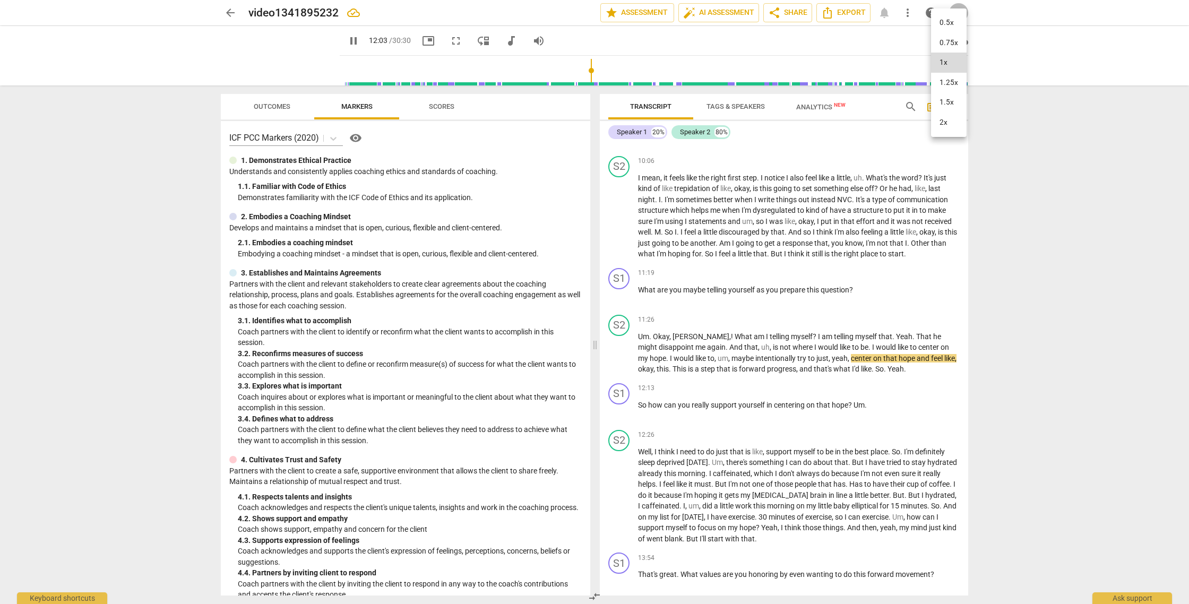
click at [948, 83] on li "1.25x" at bounding box center [949, 83] width 36 height 20
click at [621, 360] on span "pause" at bounding box center [619, 353] width 13 height 13
click at [942, 38] on div "1.25x" at bounding box center [941, 40] width 20 height 17
drag, startPoint x: 943, startPoint y: 62, endPoint x: 779, endPoint y: 215, distance: 223.8
click at [942, 63] on li "1x" at bounding box center [949, 63] width 36 height 20
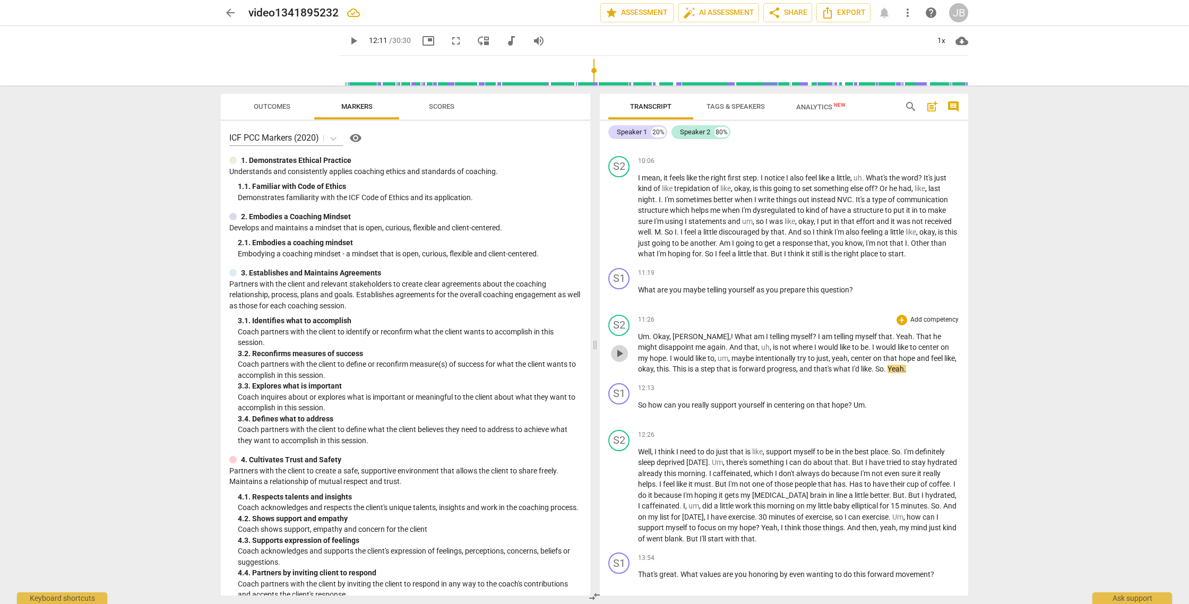
click at [618, 360] on span "play_arrow" at bounding box center [619, 353] width 13 height 13
click at [619, 418] on span "pause" at bounding box center [619, 411] width 13 height 13
click at [619, 418] on span "play_arrow" at bounding box center [619, 411] width 13 height 13
click at [619, 418] on span "pause" at bounding box center [619, 411] width 13 height 13
click at [853, 409] on span "?" at bounding box center [850, 405] width 5 height 8
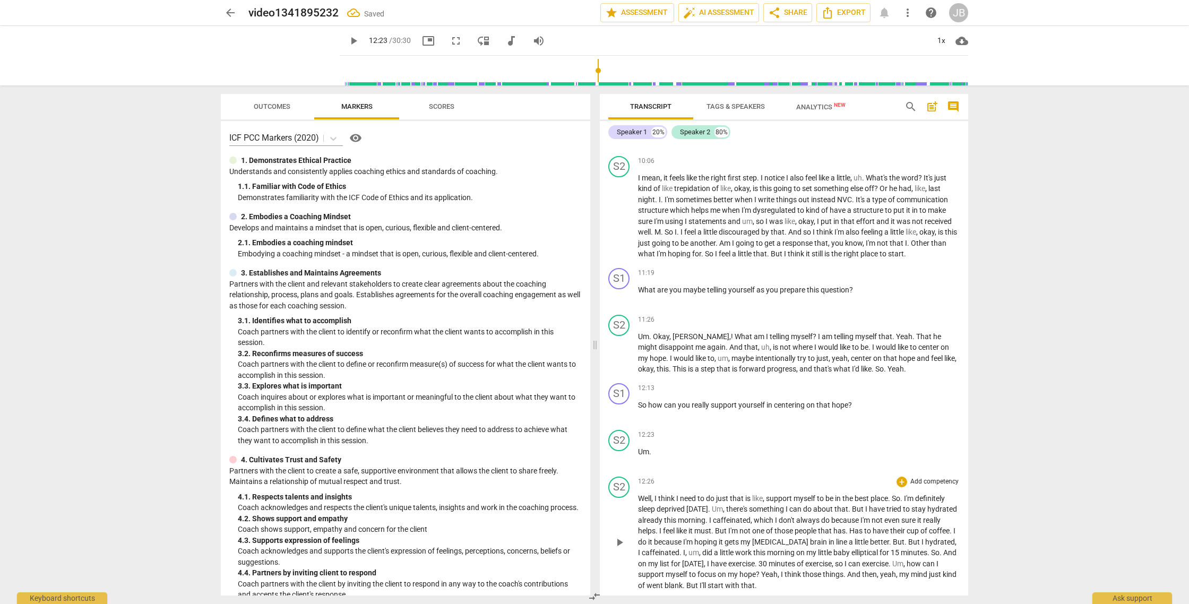
click at [639, 503] on span "Well" at bounding box center [644, 498] width 13 height 8
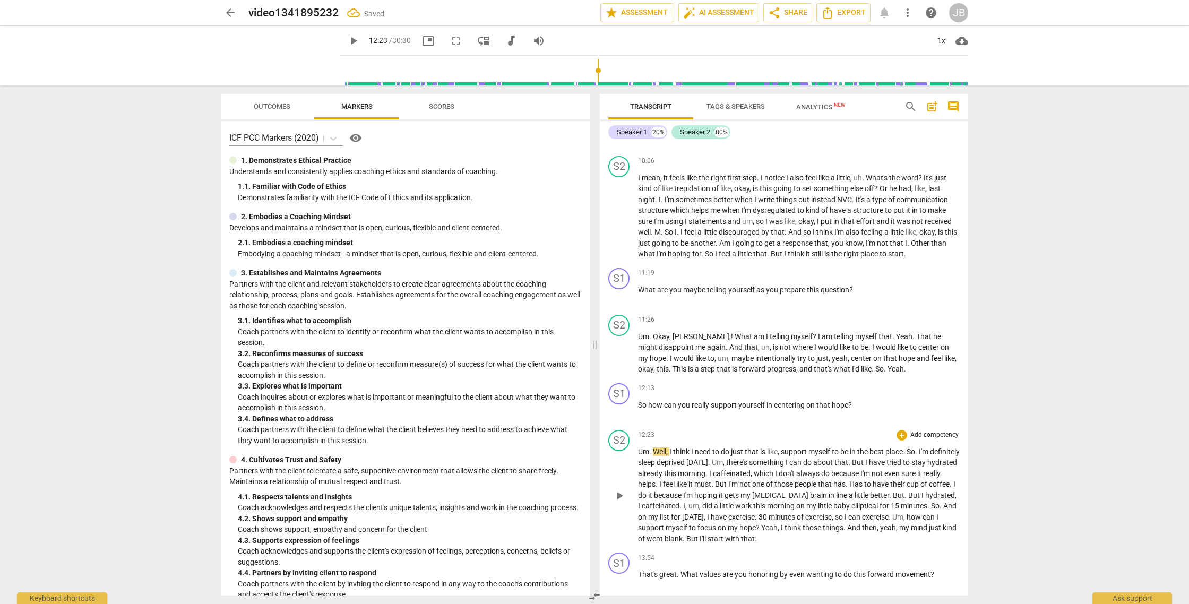
click at [621, 502] on span "play_arrow" at bounding box center [619, 495] width 13 height 13
drag, startPoint x: 640, startPoint y: 461, endPoint x: 650, endPoint y: 461, distance: 10.6
click at [650, 461] on p "Um . Well , I think I need to do just that is like , support myself to be in th…" at bounding box center [799, 495] width 322 height 98
type input "746"
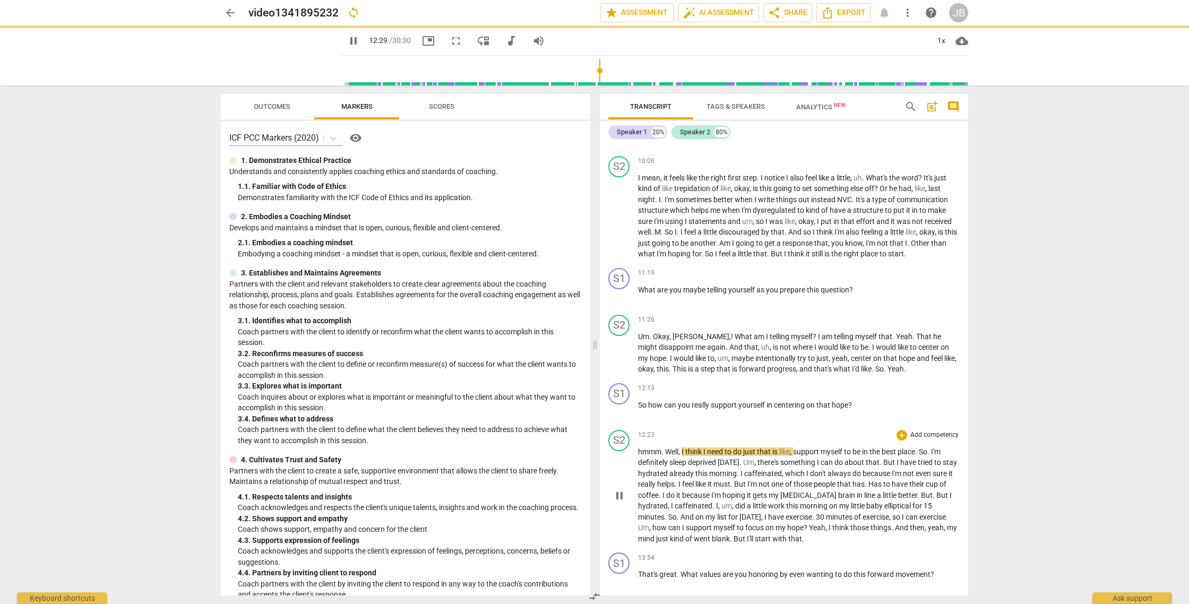
click at [712, 441] on div "12:23 + Add competency keyboard_arrow_right" at bounding box center [799, 435] width 322 height 11
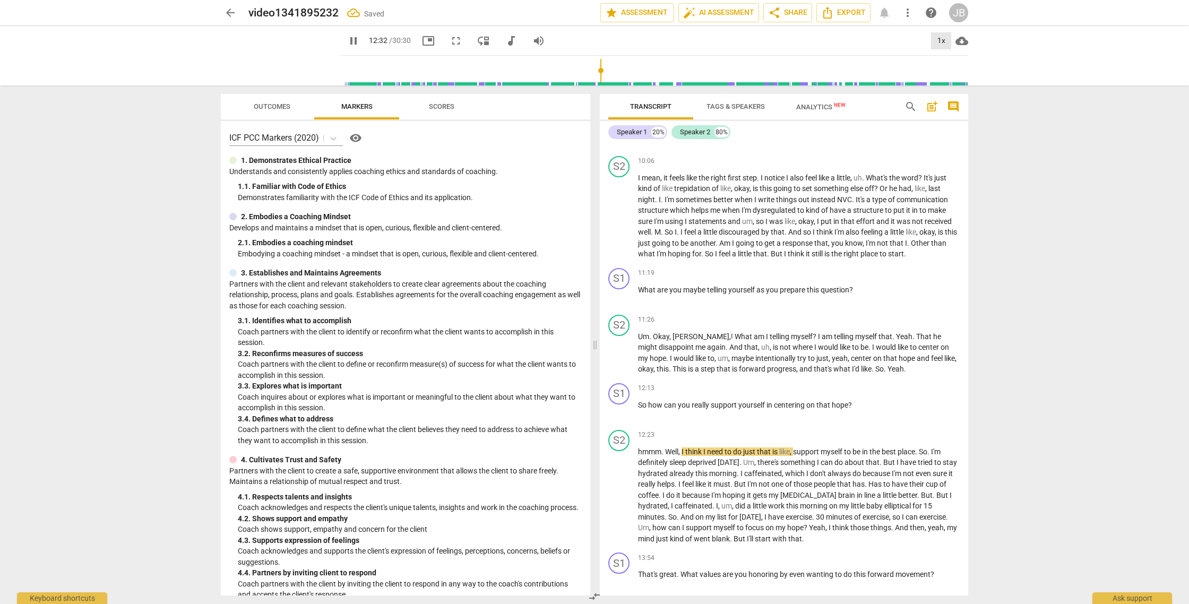
click at [940, 42] on div "1x" at bounding box center [941, 40] width 20 height 17
click at [949, 81] on li "1.25x" at bounding box center [949, 83] width 36 height 20
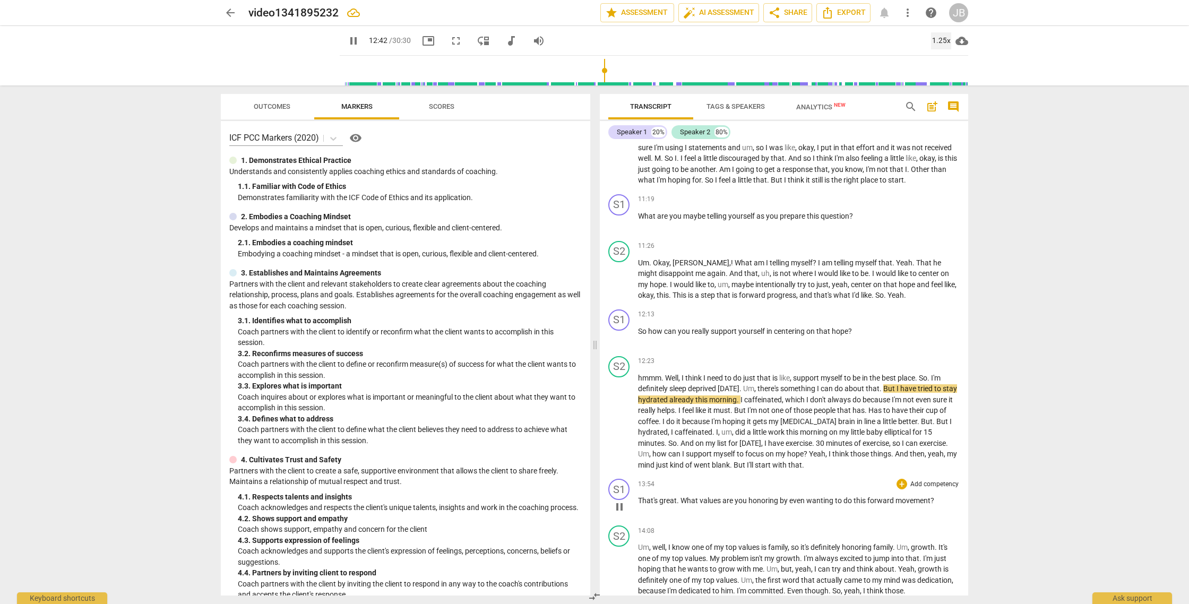
scroll to position [1712, 0]
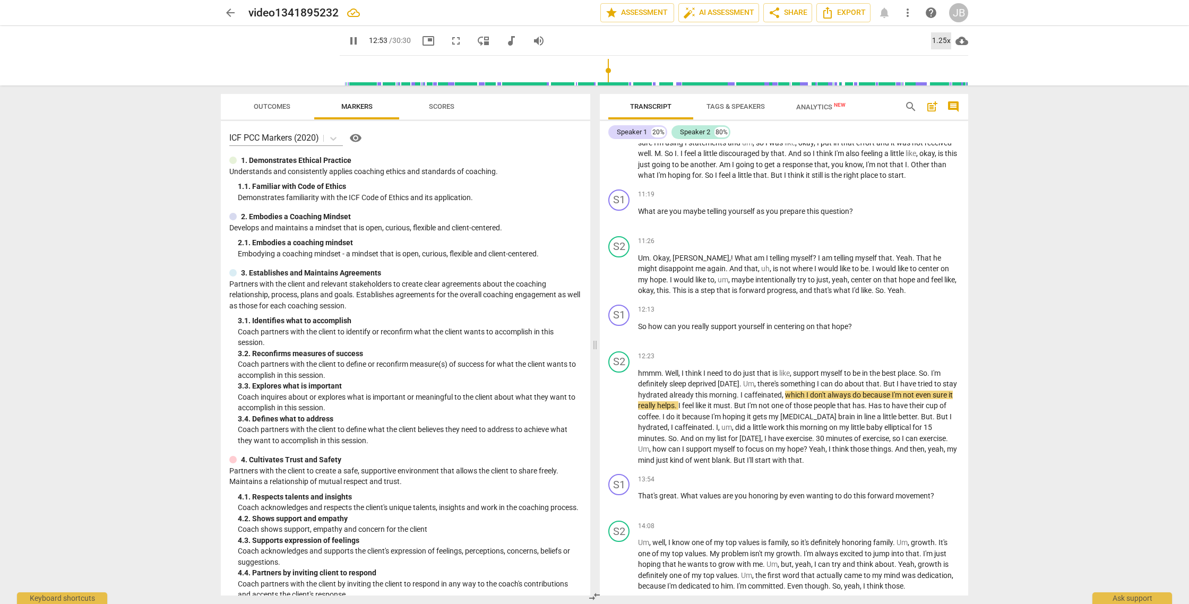
click at [935, 40] on div "1.25x" at bounding box center [941, 40] width 20 height 17
click at [942, 101] on li "1.5x" at bounding box center [949, 102] width 36 height 20
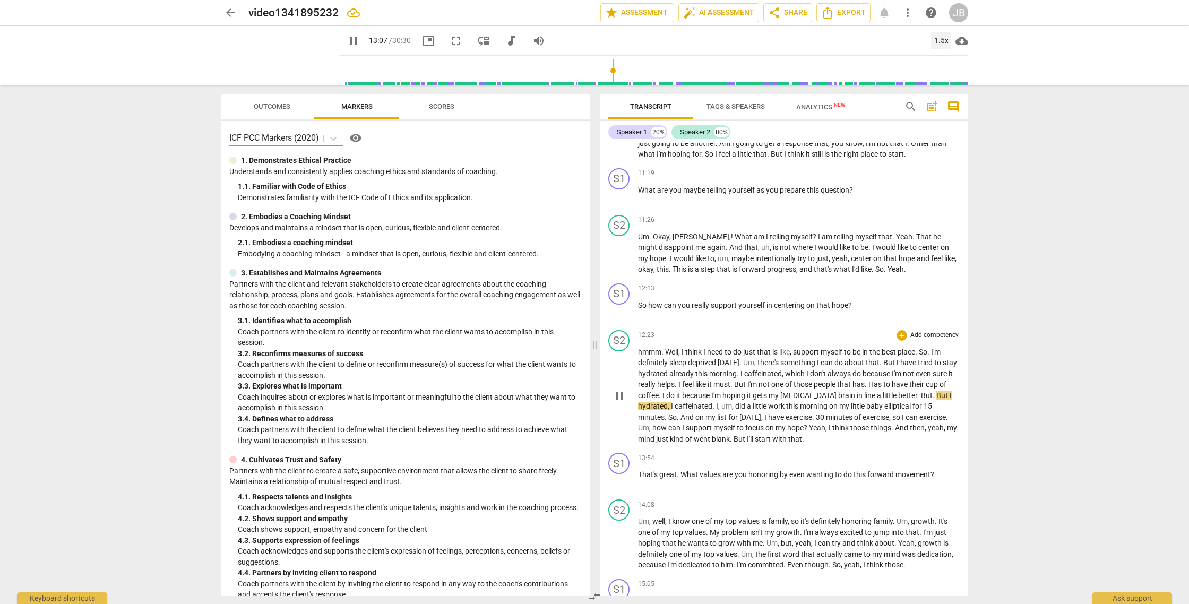
scroll to position [1743, 0]
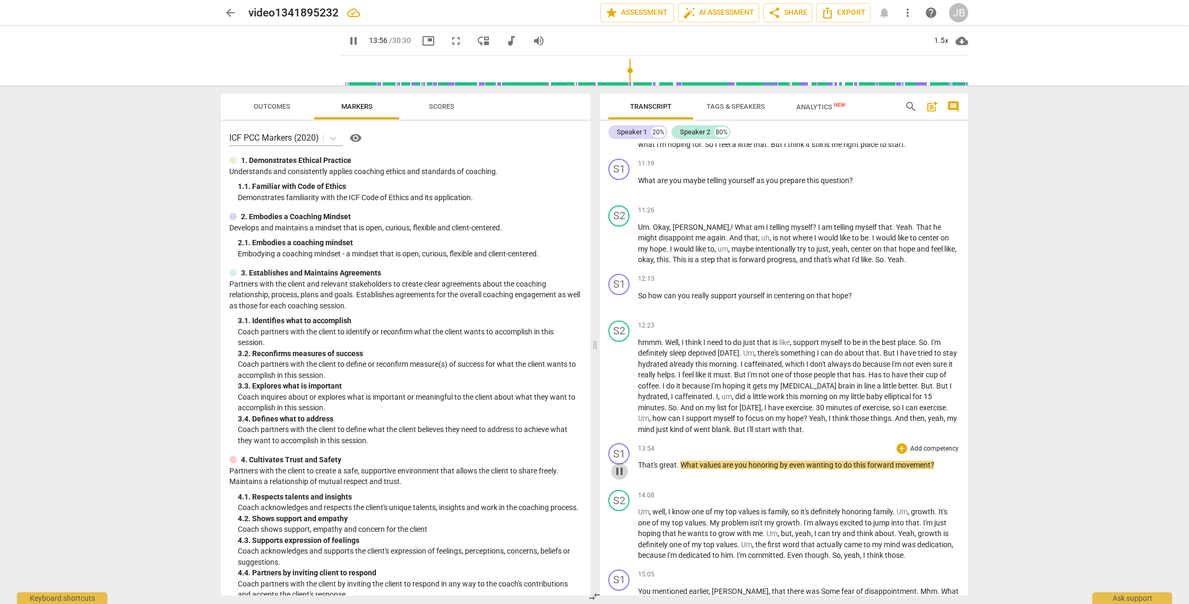
click at [619, 478] on span "pause" at bounding box center [619, 471] width 13 height 13
click at [618, 393] on span "play_arrow" at bounding box center [619, 386] width 13 height 13
click at [619, 478] on span "pause" at bounding box center [619, 471] width 13 height 13
click at [691, 469] on div "13:54 + Add competency keyboard_arrow_right That's great . What values are you …" at bounding box center [799, 462] width 322 height 38
click at [620, 478] on span "play_arrow" at bounding box center [619, 471] width 13 height 13
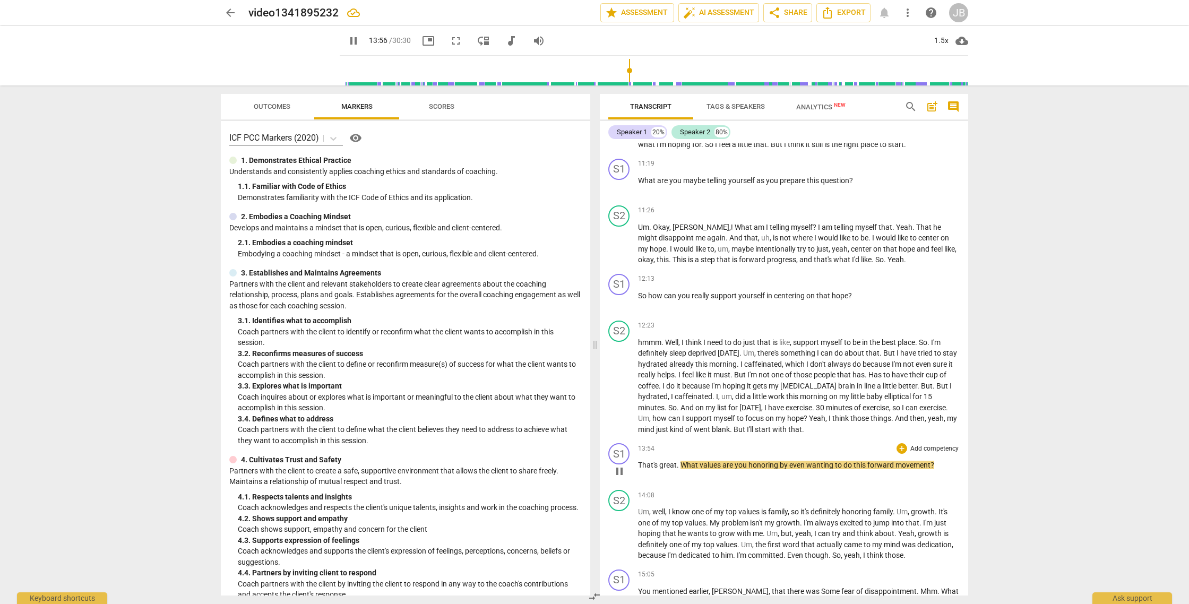
scroll to position [1741, 0]
click at [940, 39] on div "1.5x" at bounding box center [941, 40] width 20 height 17
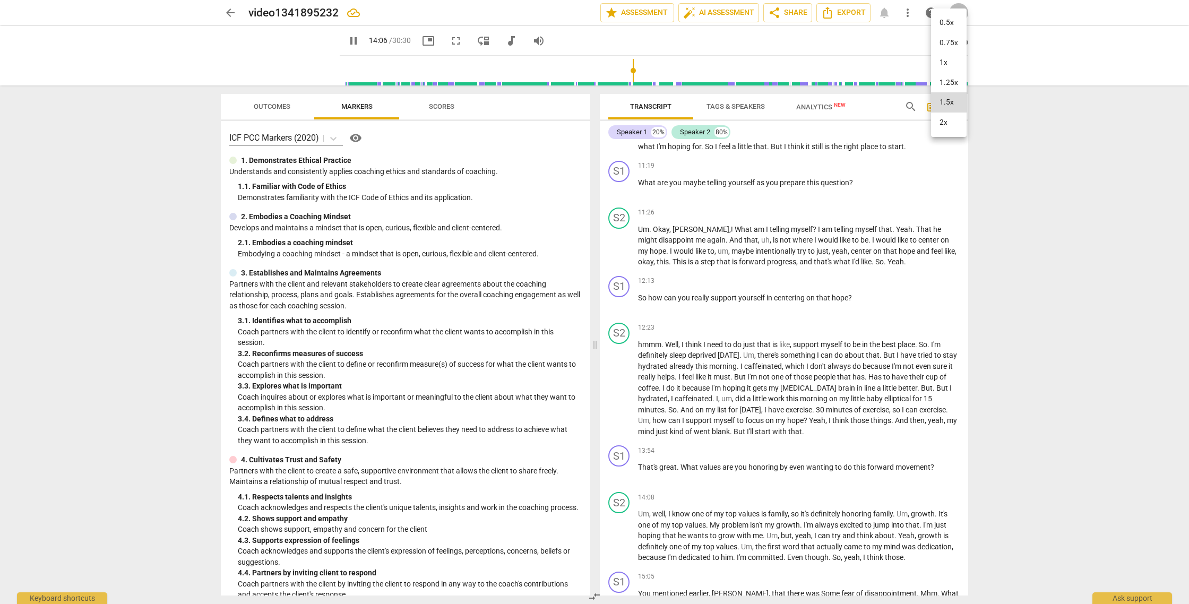
click at [947, 66] on li "1x" at bounding box center [949, 63] width 36 height 20
click at [944, 34] on div "1x" at bounding box center [941, 40] width 20 height 17
click at [943, 105] on li "1.5x" at bounding box center [949, 102] width 36 height 20
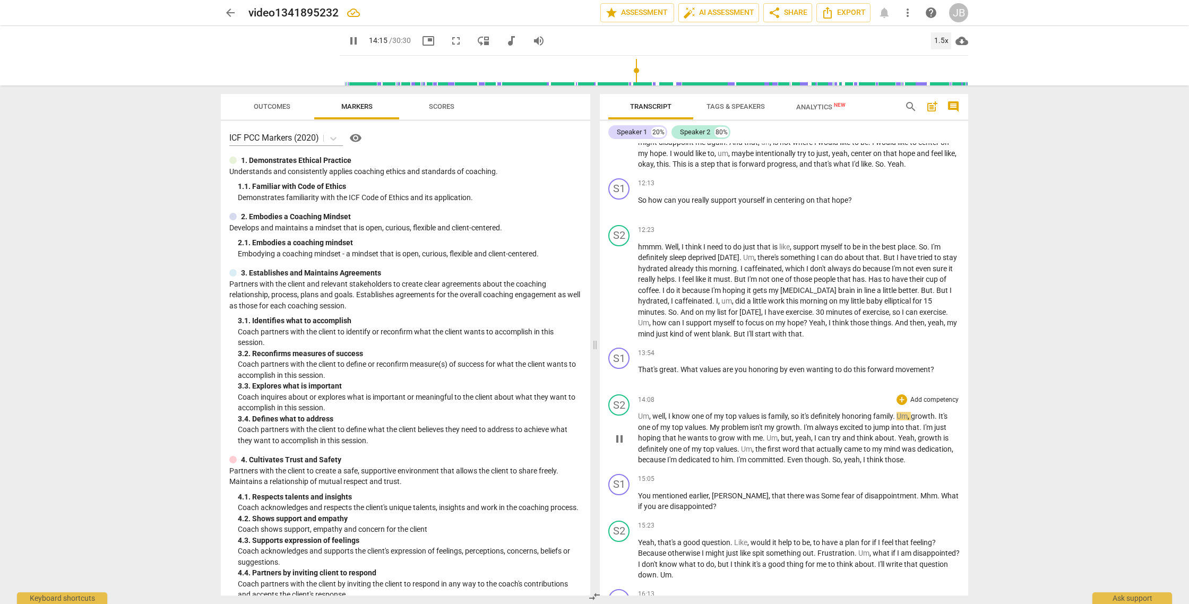
scroll to position [1842, 0]
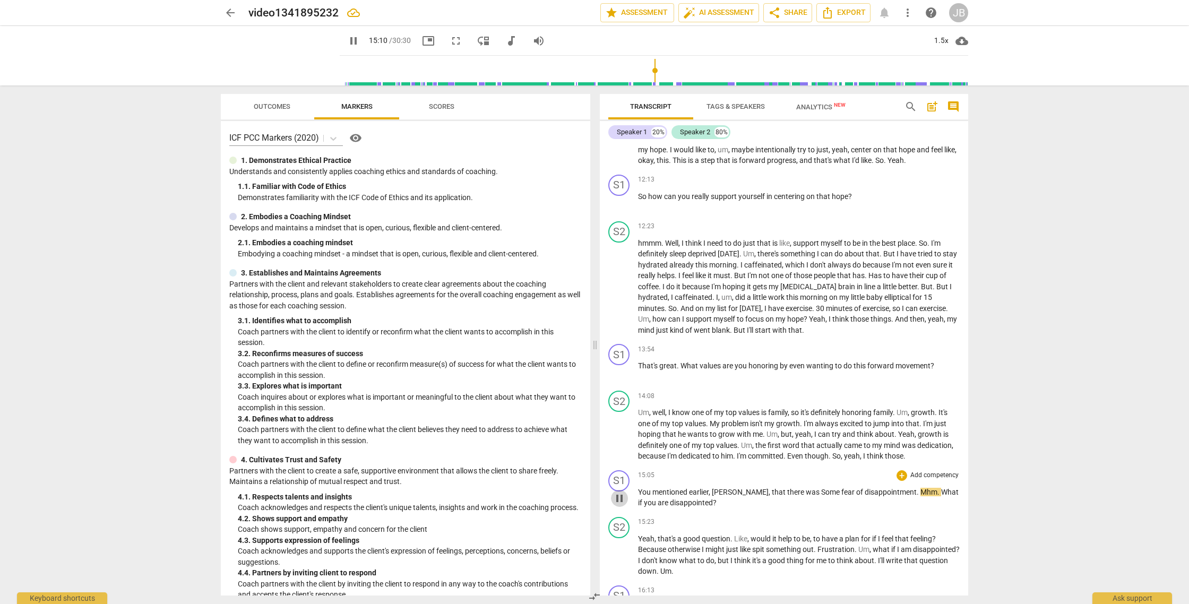
click at [622, 505] on span "pause" at bounding box center [619, 498] width 13 height 13
click at [920, 496] on span "Mhm" at bounding box center [928, 492] width 17 height 8
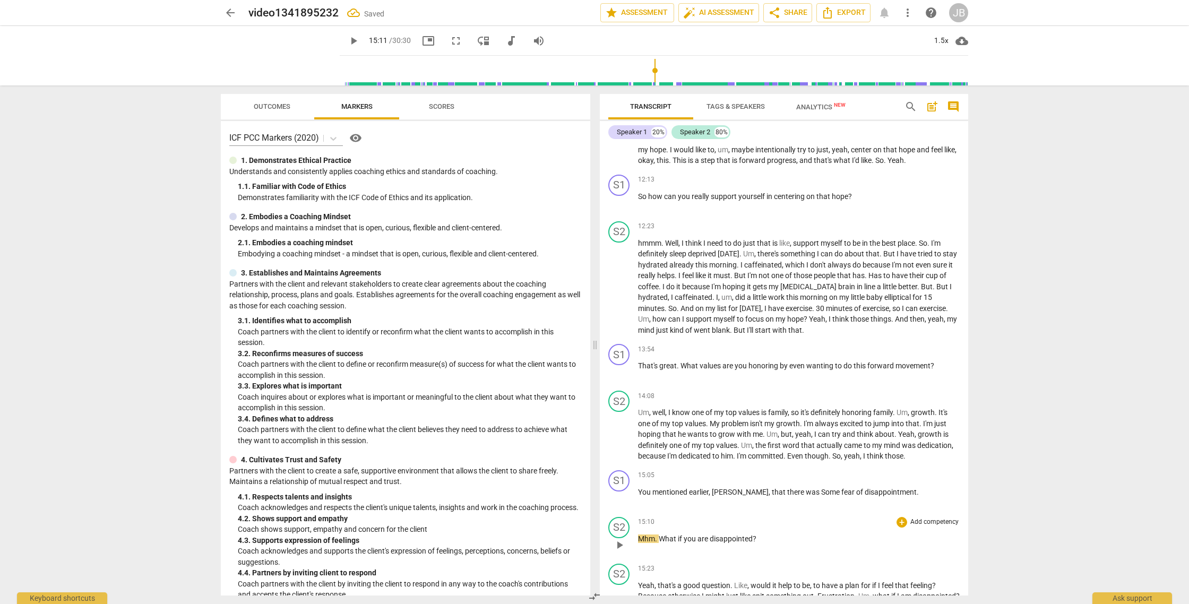
click at [660, 543] on span "What" at bounding box center [668, 538] width 19 height 8
click at [623, 551] on span "play_arrow" at bounding box center [619, 545] width 13 height 13
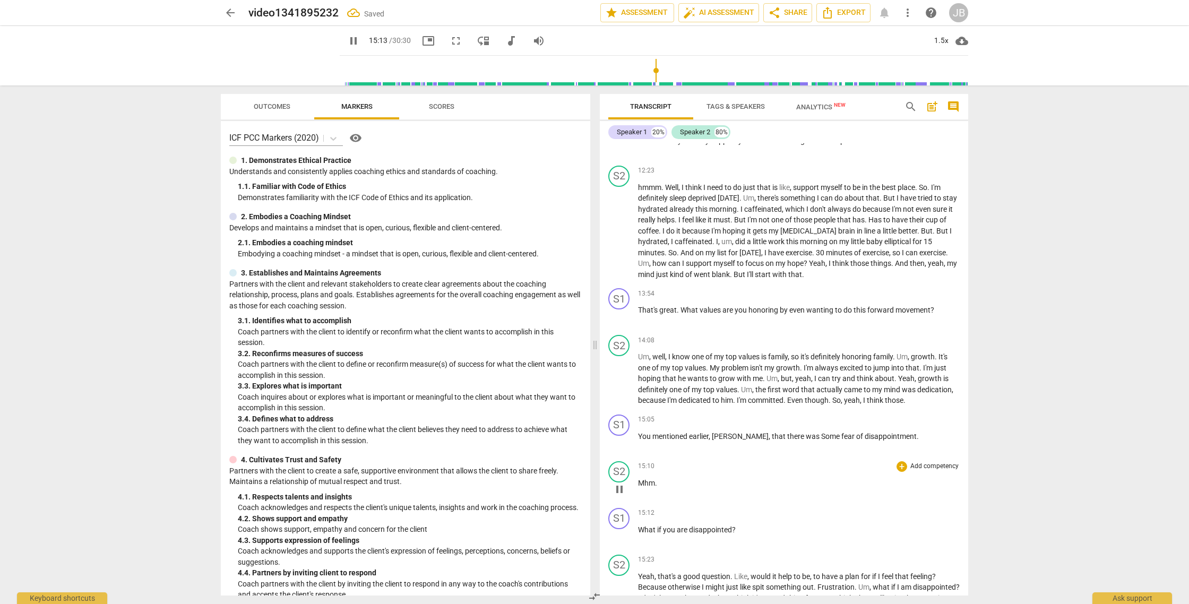
scroll to position [1903, 0]
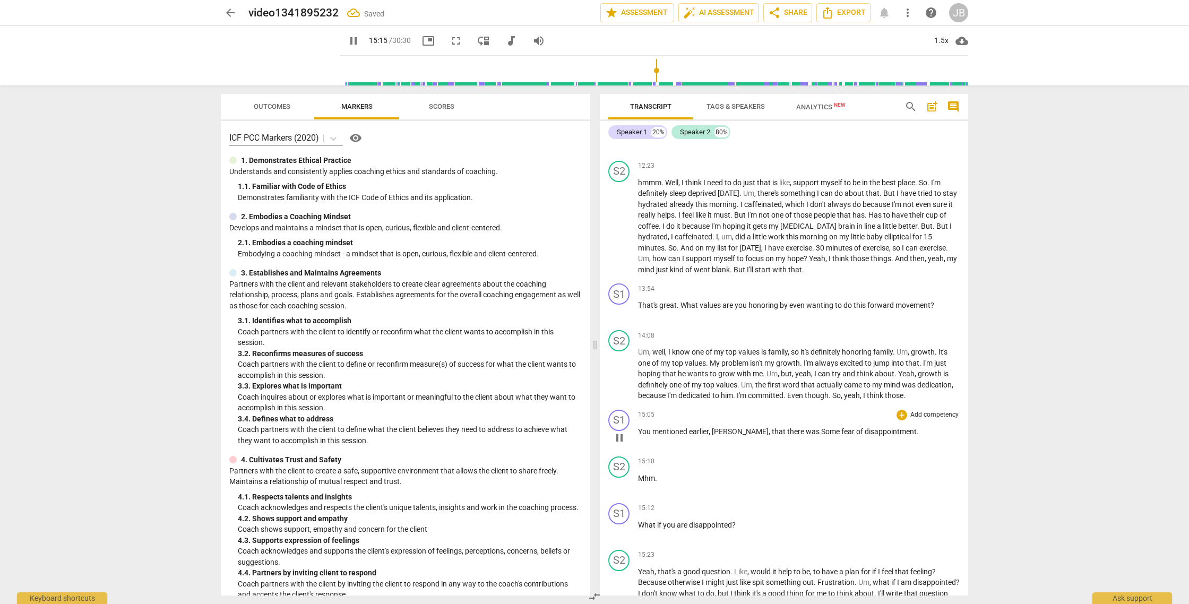
click at [623, 444] on span "pause" at bounding box center [619, 437] width 13 height 13
click at [623, 444] on span "play_arrow" at bounding box center [619, 437] width 13 height 13
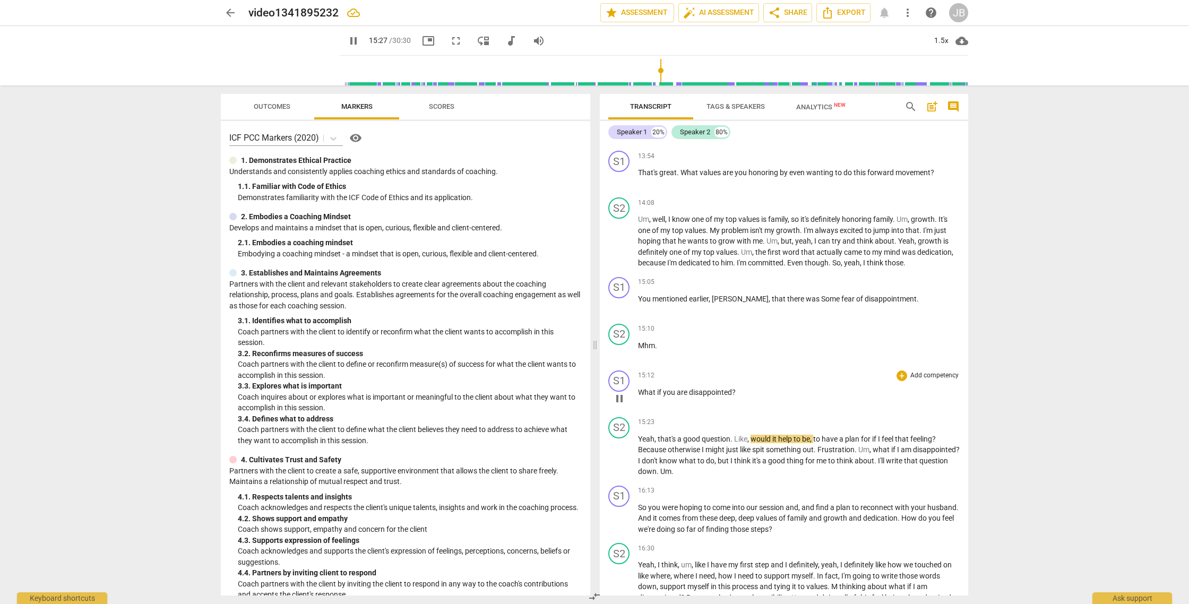
scroll to position [2032, 0]
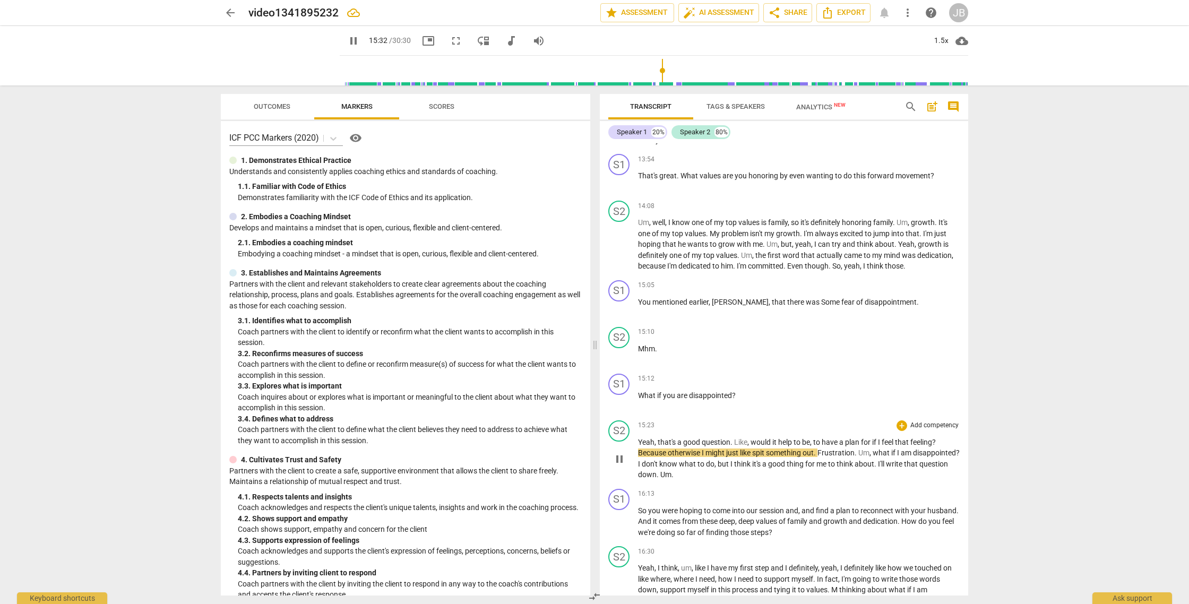
click at [618, 465] on span "pause" at bounding box center [619, 459] width 13 height 13
type input "933"
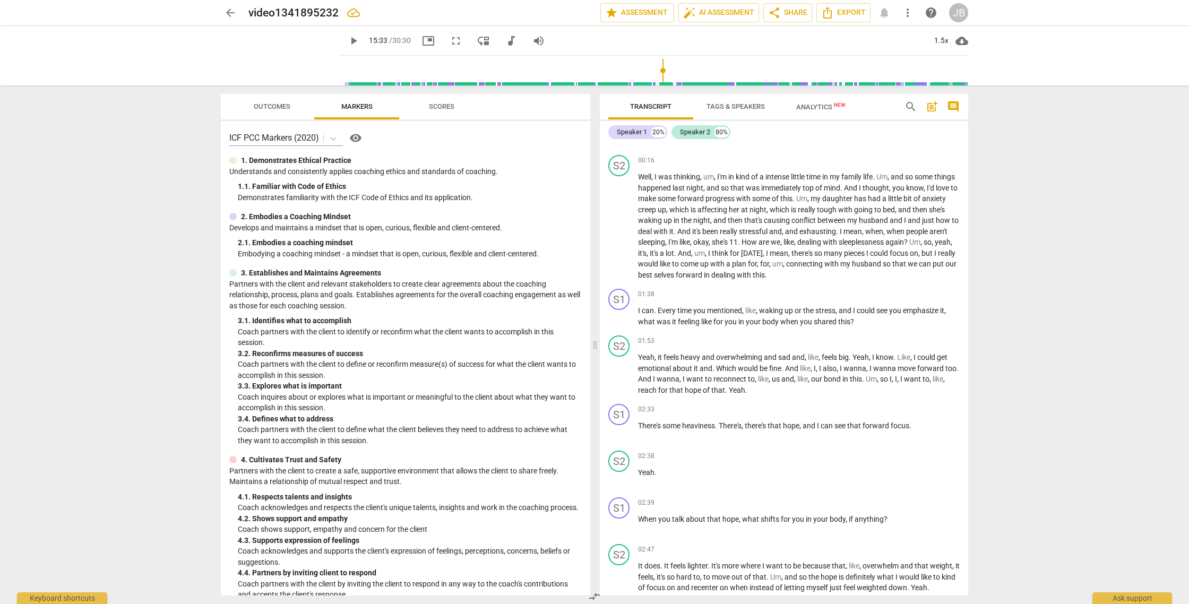
scroll to position [0, 0]
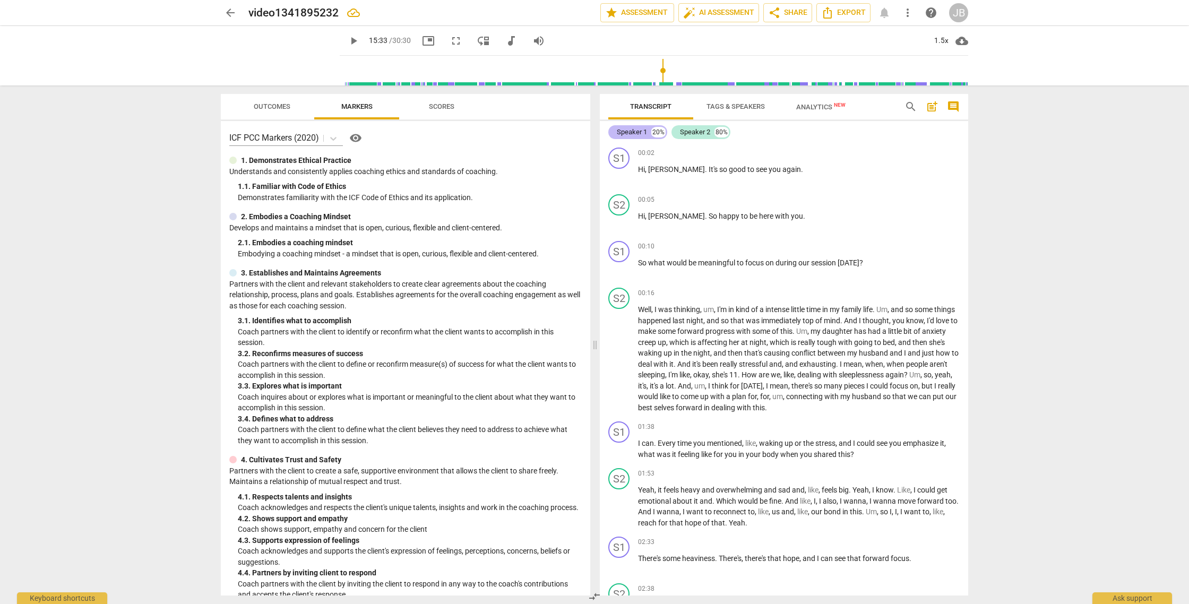
click at [632, 135] on div "Speaker 1" at bounding box center [632, 132] width 30 height 11
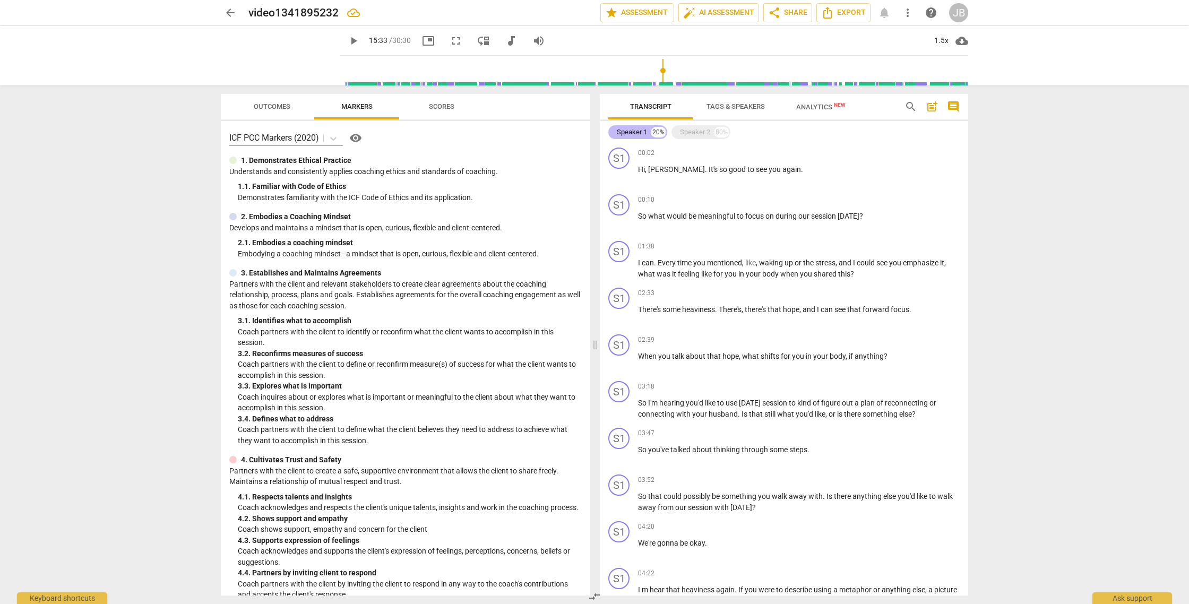
click at [632, 135] on div "Speaker 1" at bounding box center [632, 132] width 30 height 11
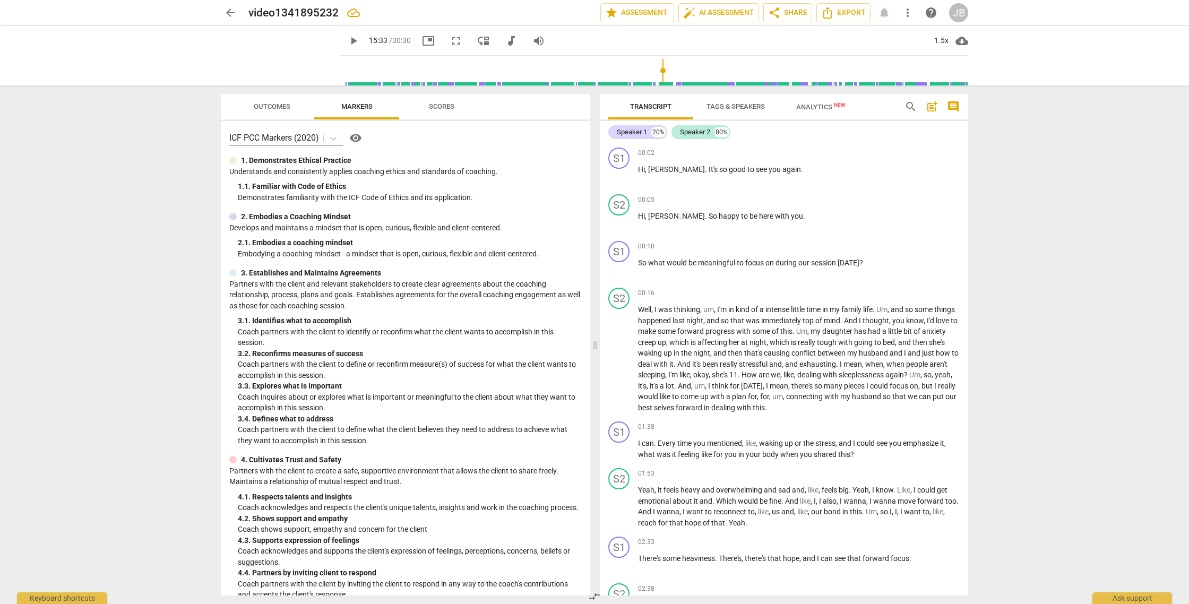
click at [733, 109] on span "Tags & Speakers" at bounding box center [735, 106] width 58 height 8
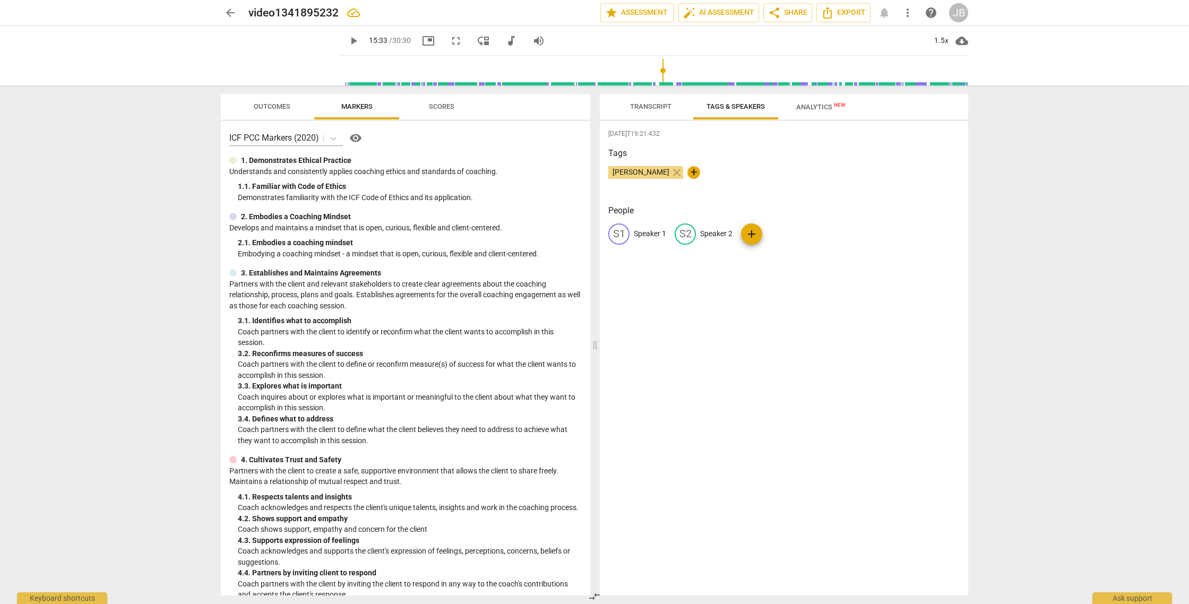
click at [646, 236] on p "Speaker 1" at bounding box center [650, 233] width 32 height 11
type input "Coach"
click at [779, 236] on p "Speaker 2" at bounding box center [785, 233] width 32 height 11
type input "Client"
click at [922, 226] on div "CO Coach edit Client delete add" at bounding box center [783, 238] width 351 height 30
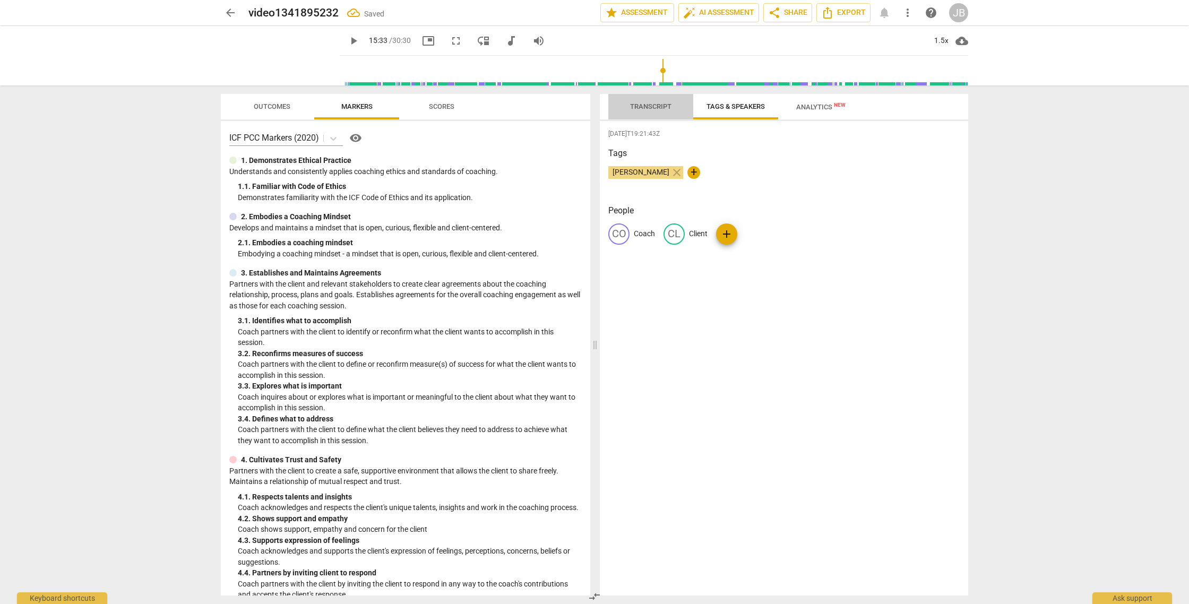
click at [658, 107] on span "Transcript" at bounding box center [650, 106] width 41 height 8
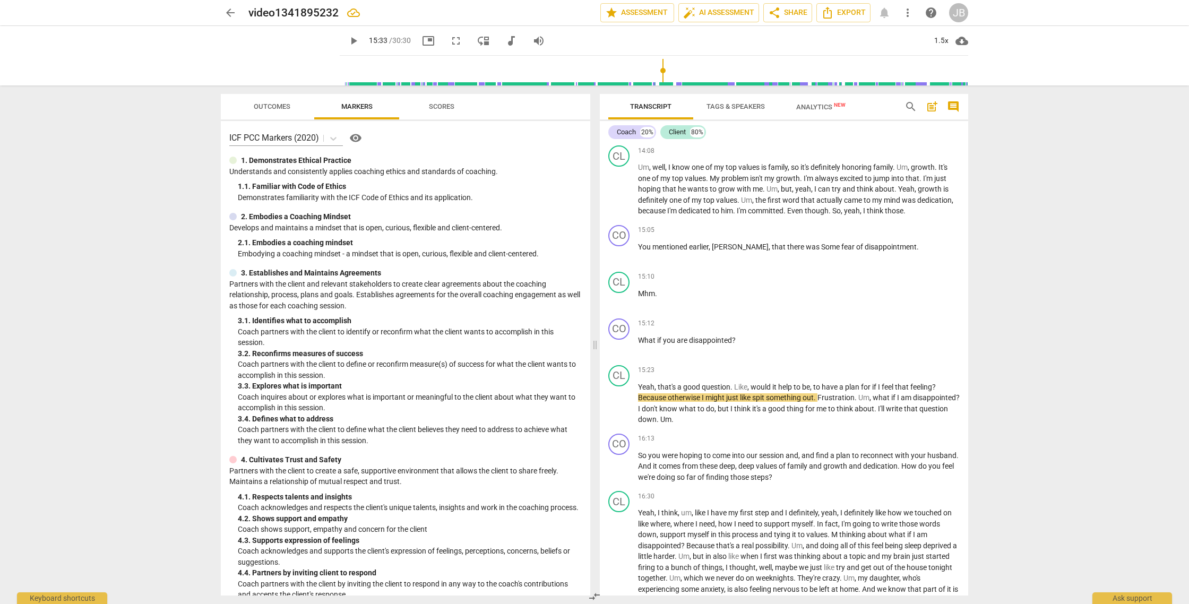
scroll to position [1996, 0]
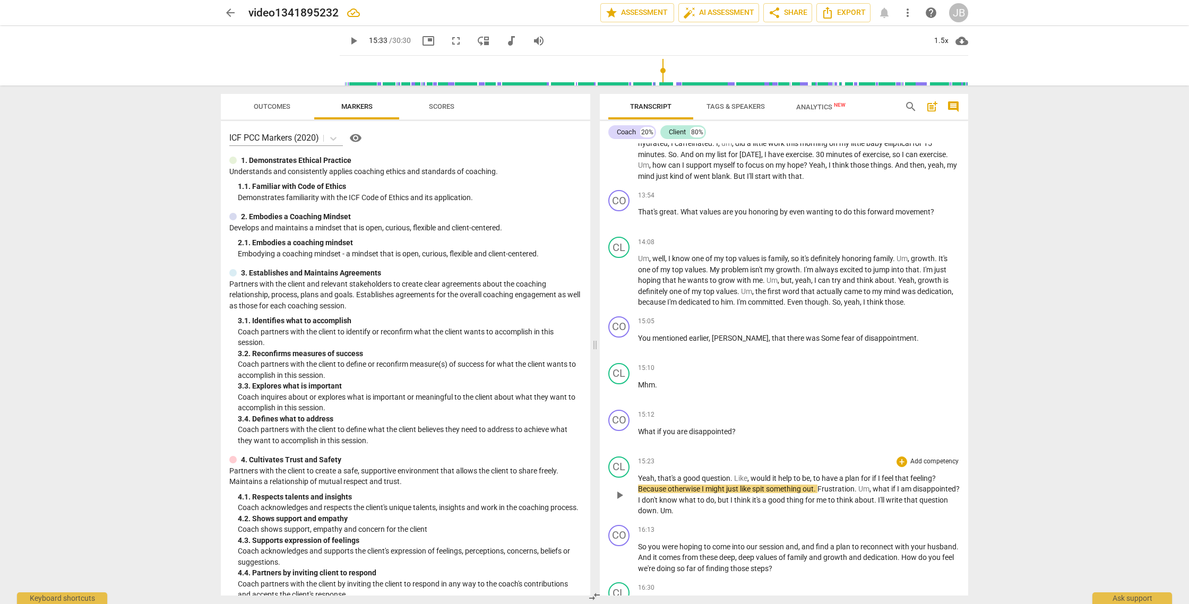
click at [618, 502] on span "play_arrow" at bounding box center [619, 495] width 13 height 13
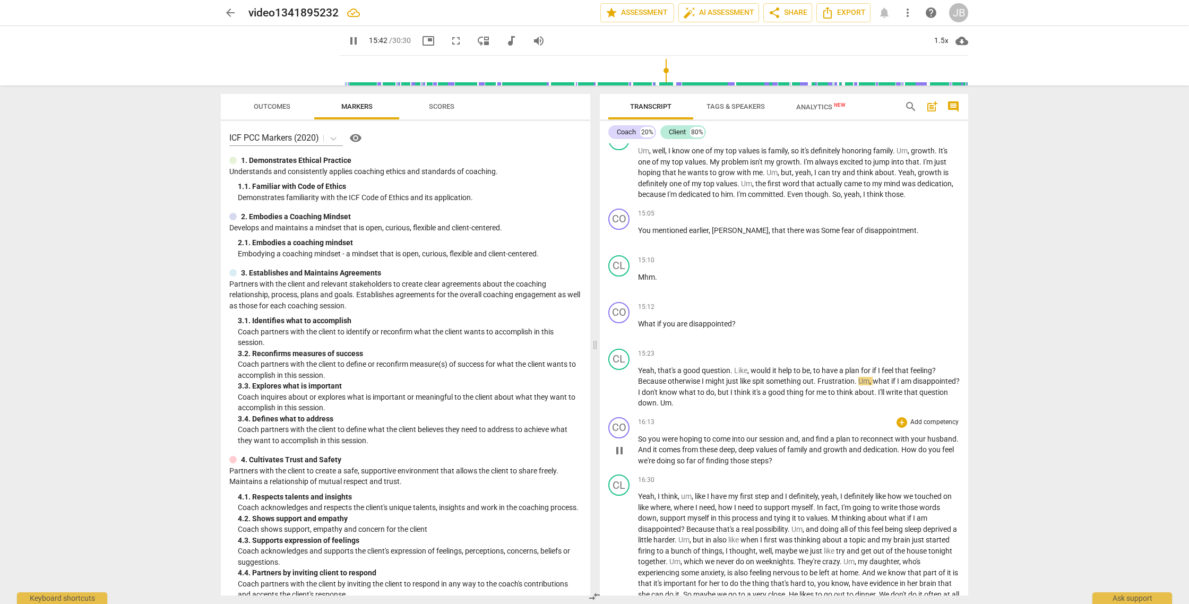
scroll to position [2118, 0]
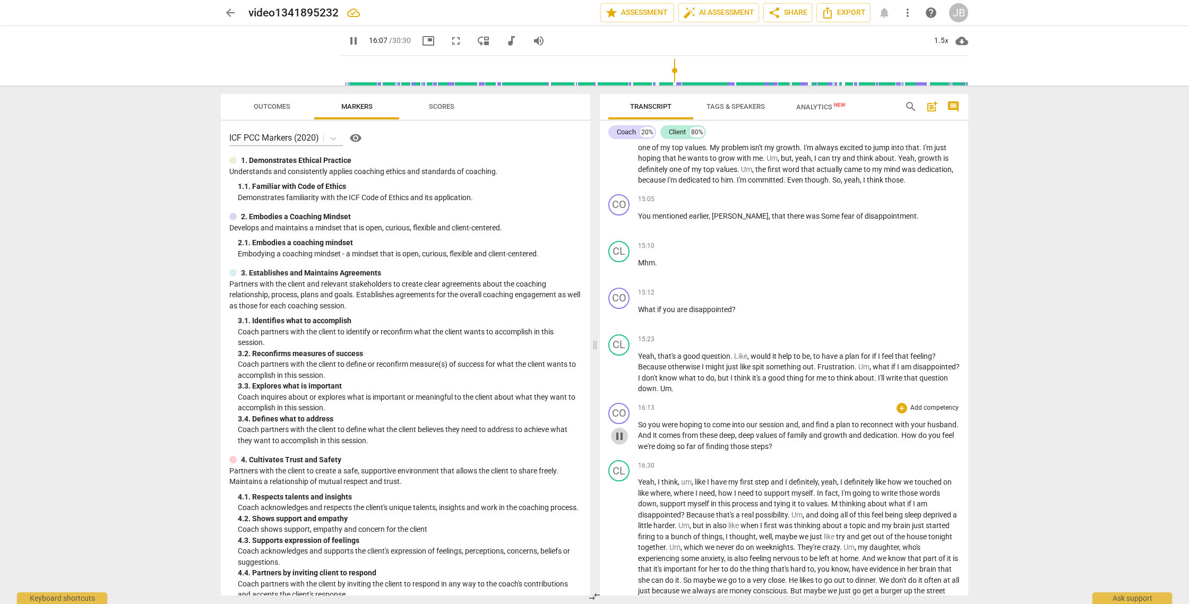
click at [616, 443] on span "pause" at bounding box center [619, 436] width 13 height 13
click at [625, 443] on span "play_arrow" at bounding box center [619, 436] width 13 height 13
click at [625, 443] on span "pause" at bounding box center [619, 436] width 13 height 13
type input "975"
click at [671, 393] on span "Um" at bounding box center [665, 388] width 11 height 8
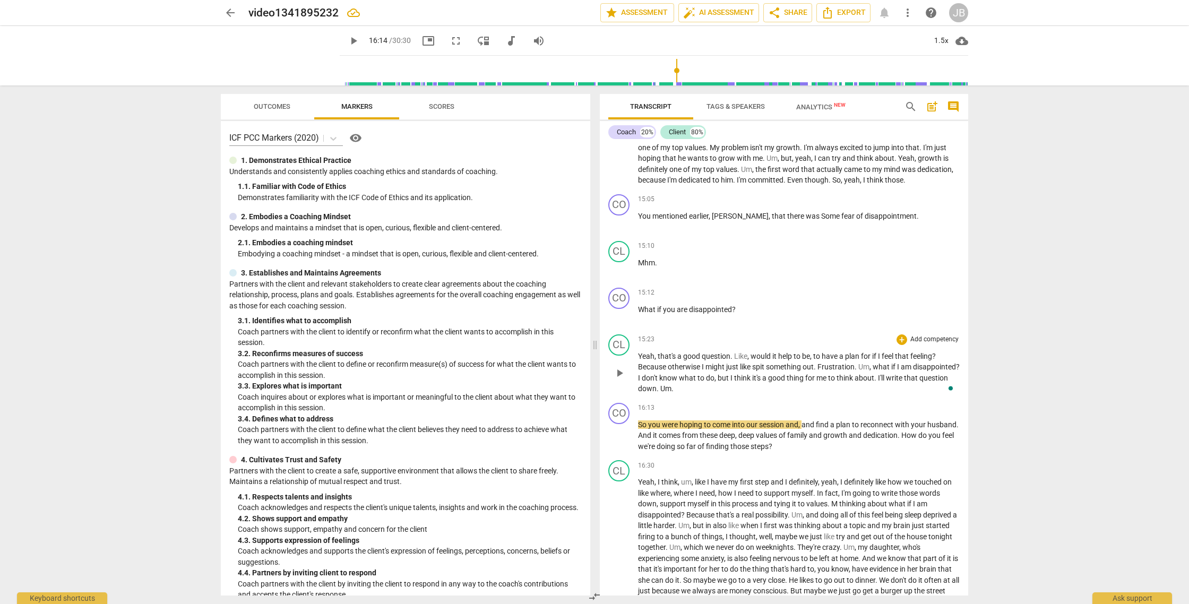
click at [722, 394] on p "Yeah , that's a good question . Like , would it help to be , to have a plan for…" at bounding box center [799, 373] width 322 height 44
click at [616, 379] on span "play_arrow" at bounding box center [619, 373] width 13 height 13
click at [937, 44] on div "1.5x" at bounding box center [941, 40] width 20 height 17
click at [942, 126] on li "2x" at bounding box center [949, 123] width 36 height 20
click at [940, 39] on div "2x" at bounding box center [941, 40] width 20 height 17
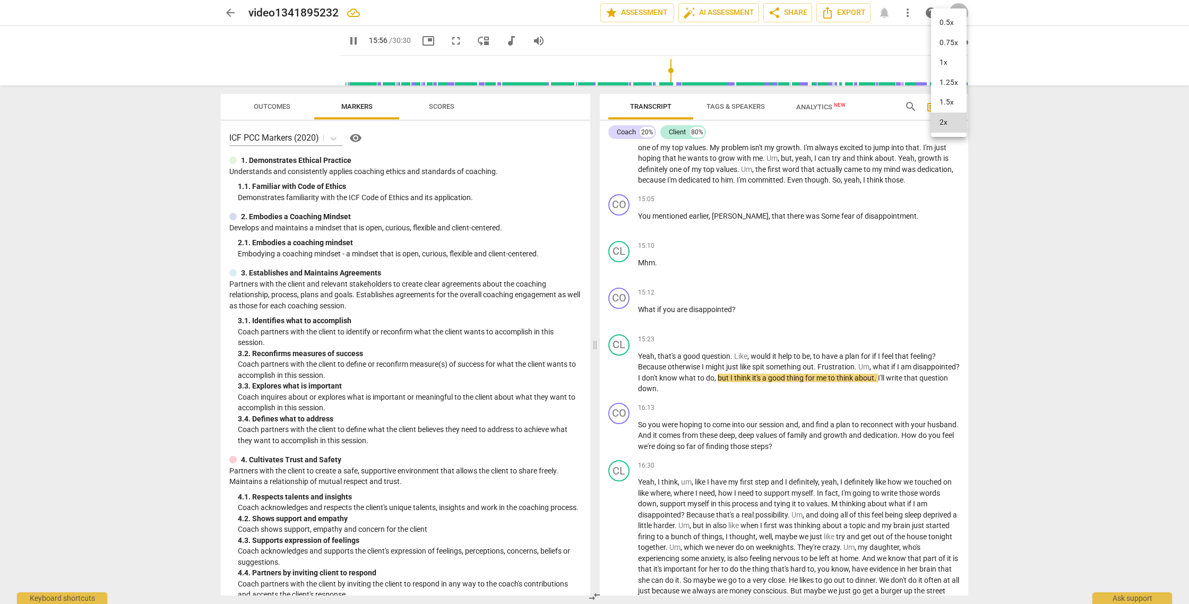
click at [947, 64] on li "1x" at bounding box center [949, 63] width 36 height 20
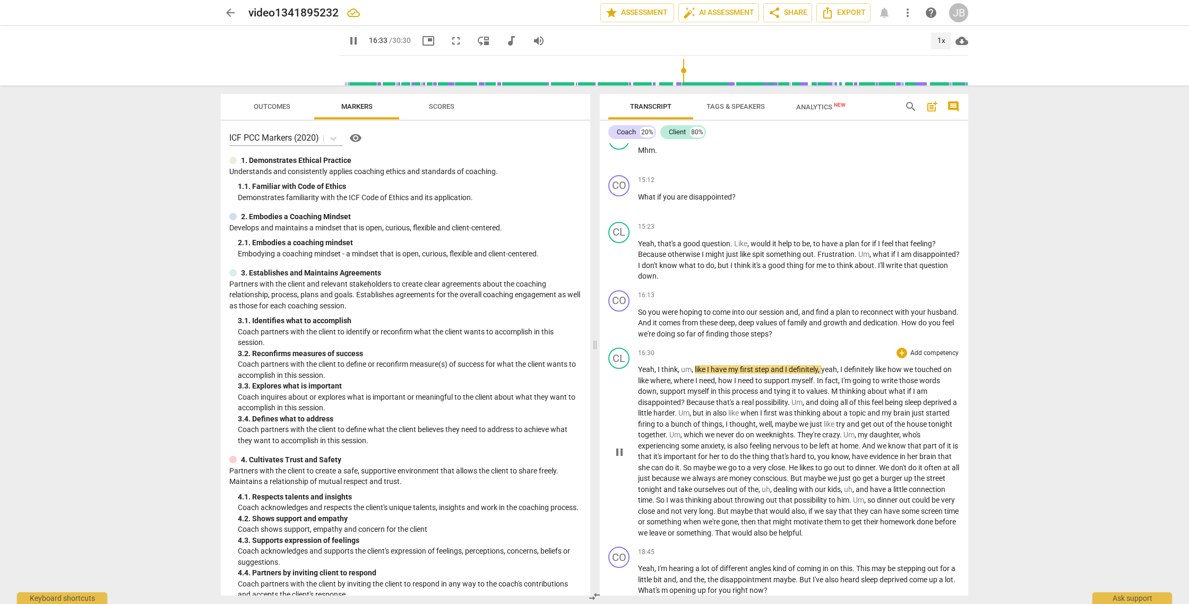
scroll to position [2246, 0]
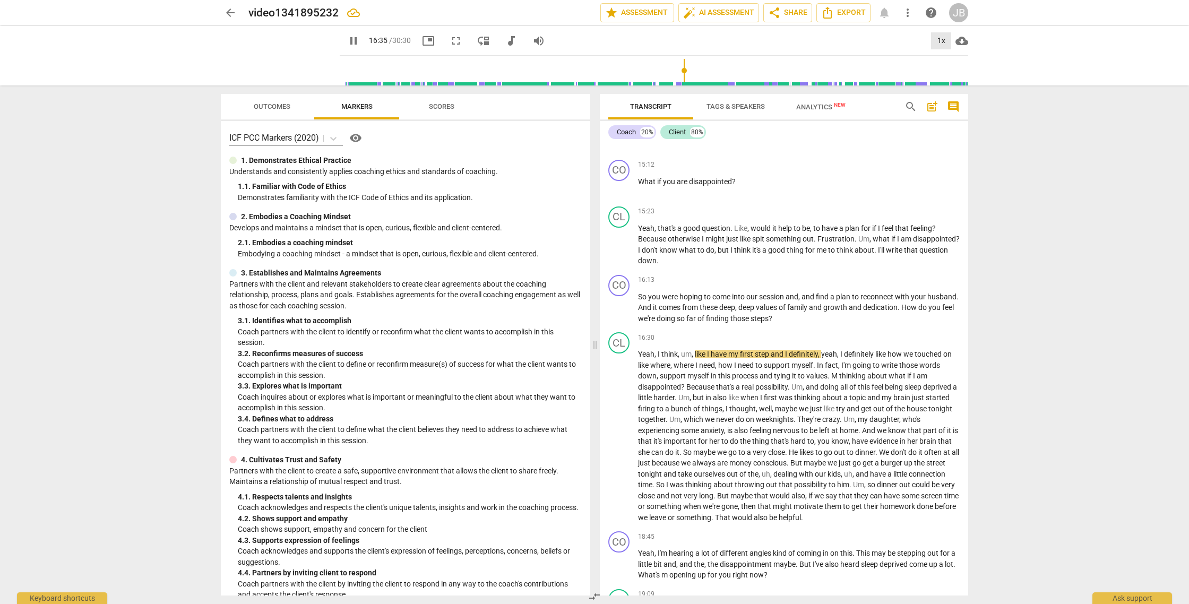
click at [941, 40] on div "1x" at bounding box center [941, 40] width 20 height 17
click at [951, 104] on li "1.5x" at bounding box center [949, 102] width 36 height 20
click at [841, 380] on span "thinking" at bounding box center [853, 376] width 28 height 8
type input "1020"
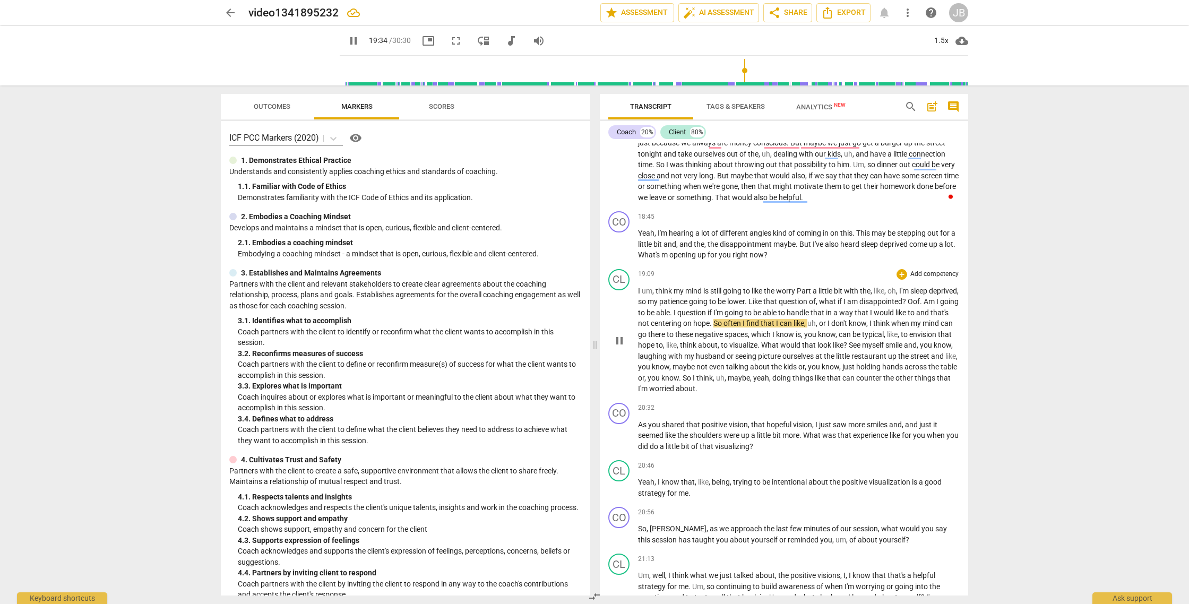
scroll to position [2567, 0]
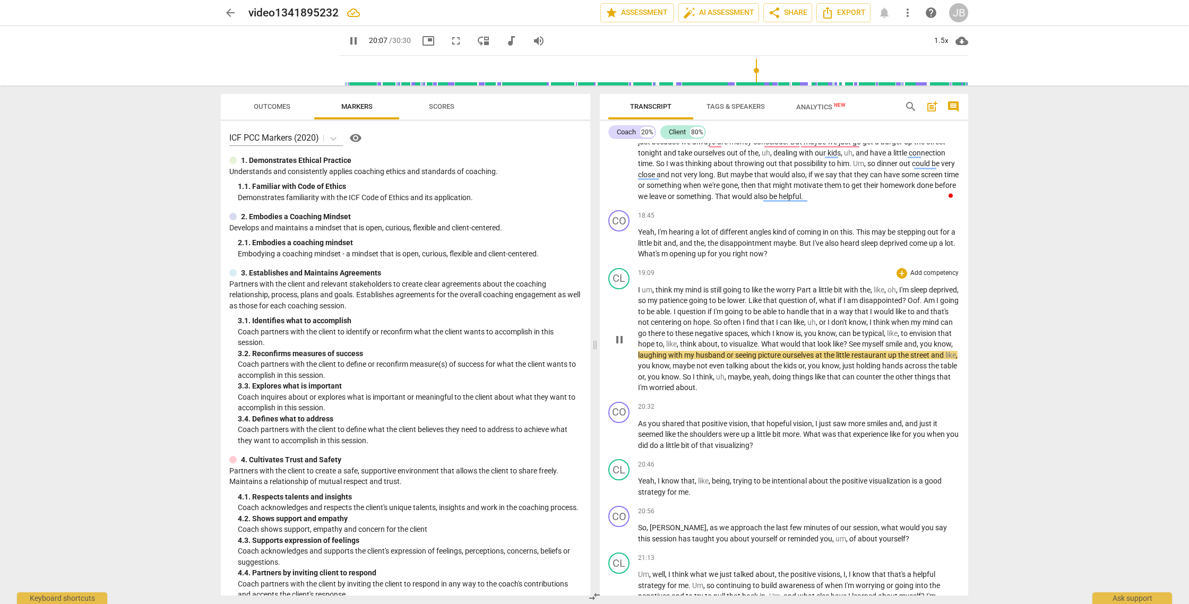
click at [622, 346] on span "pause" at bounding box center [619, 339] width 13 height 13
type input "1208"
click at [904, 348] on span "smile" at bounding box center [894, 344] width 19 height 8
click at [617, 346] on span "play_arrow" at bounding box center [619, 339] width 13 height 13
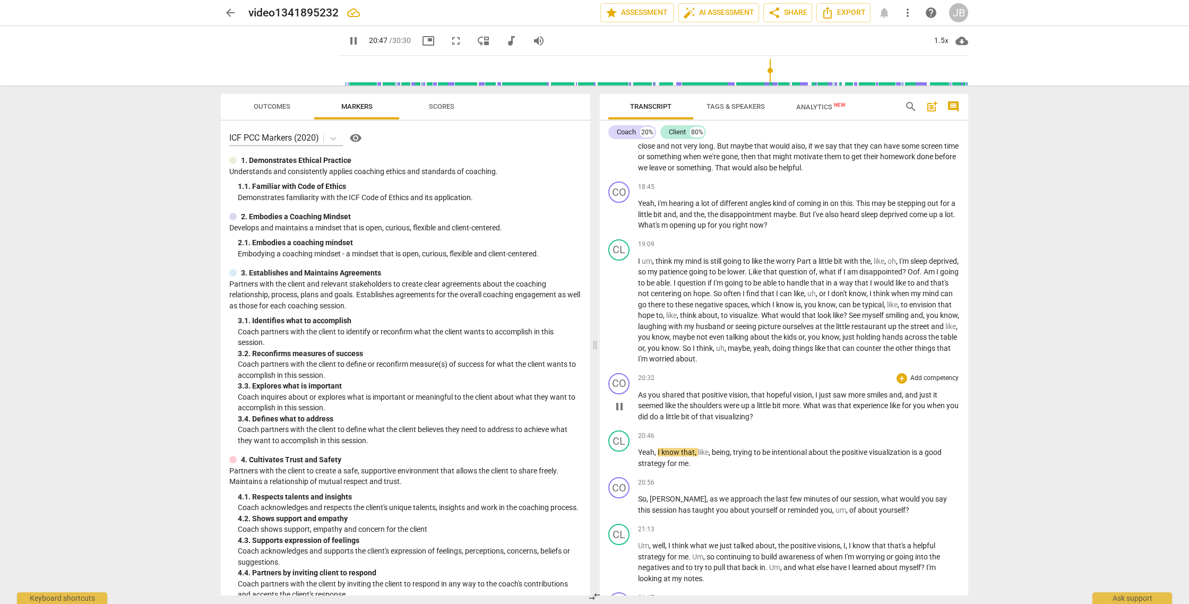
scroll to position [2599, 0]
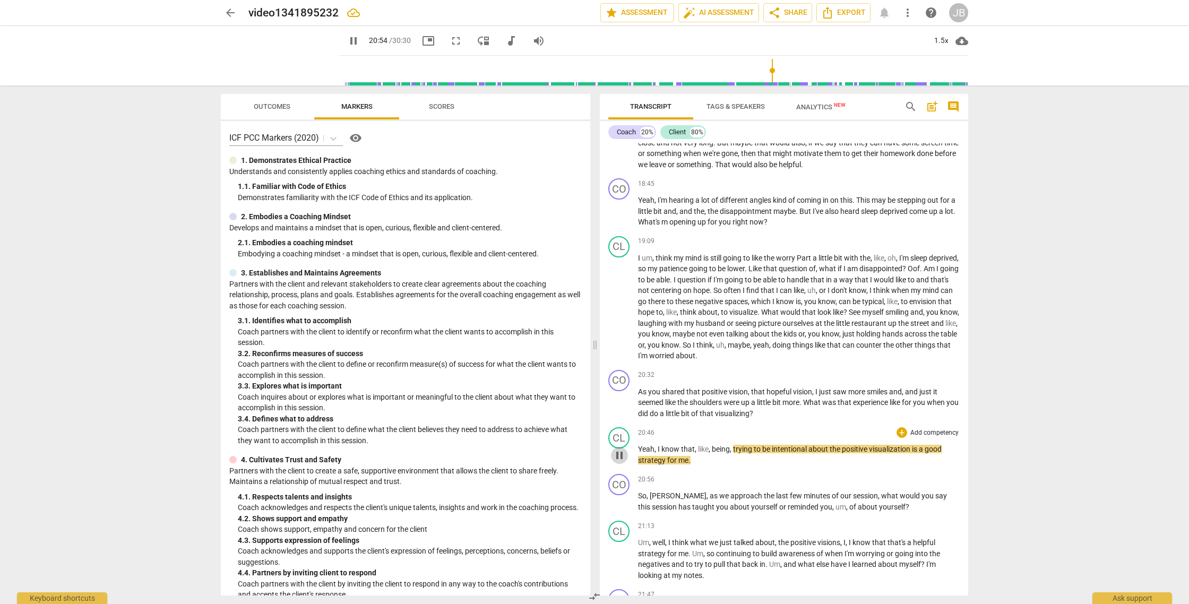
click at [620, 462] on span "pause" at bounding box center [619, 455] width 13 height 13
click at [937, 39] on div "1.5x" at bounding box center [941, 40] width 20 height 17
click at [946, 63] on li "1x" at bounding box center [949, 63] width 36 height 20
click at [620, 462] on span "play_arrow" at bounding box center [619, 455] width 13 height 13
click at [618, 462] on span "pause" at bounding box center [619, 455] width 13 height 13
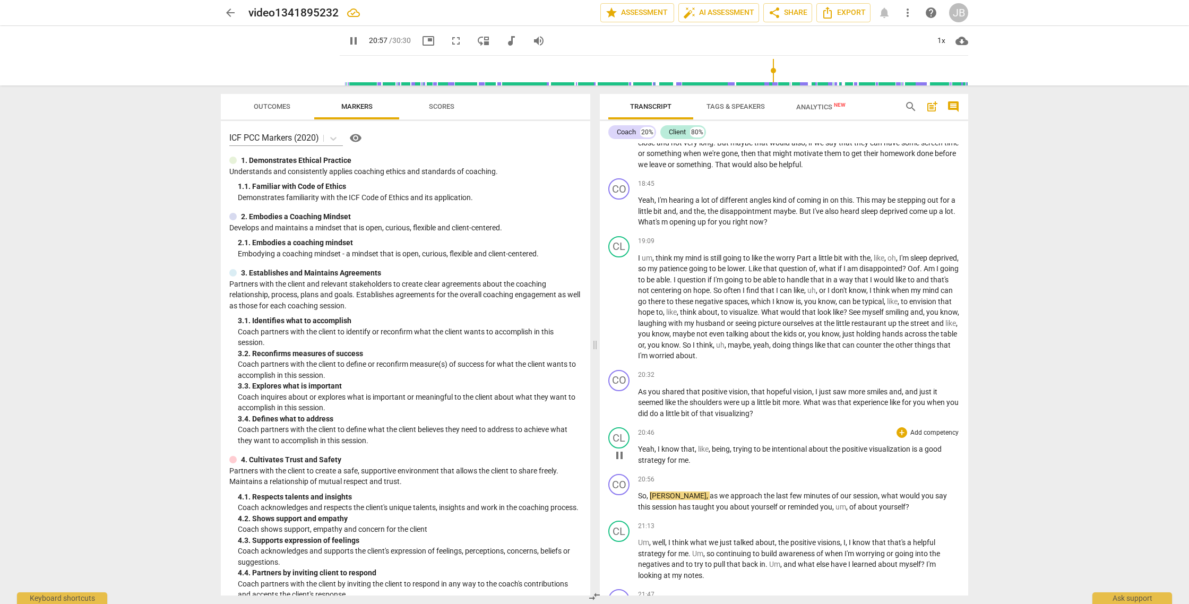
type input "1257"
click at [638, 500] on span "So" at bounding box center [642, 495] width 8 height 8
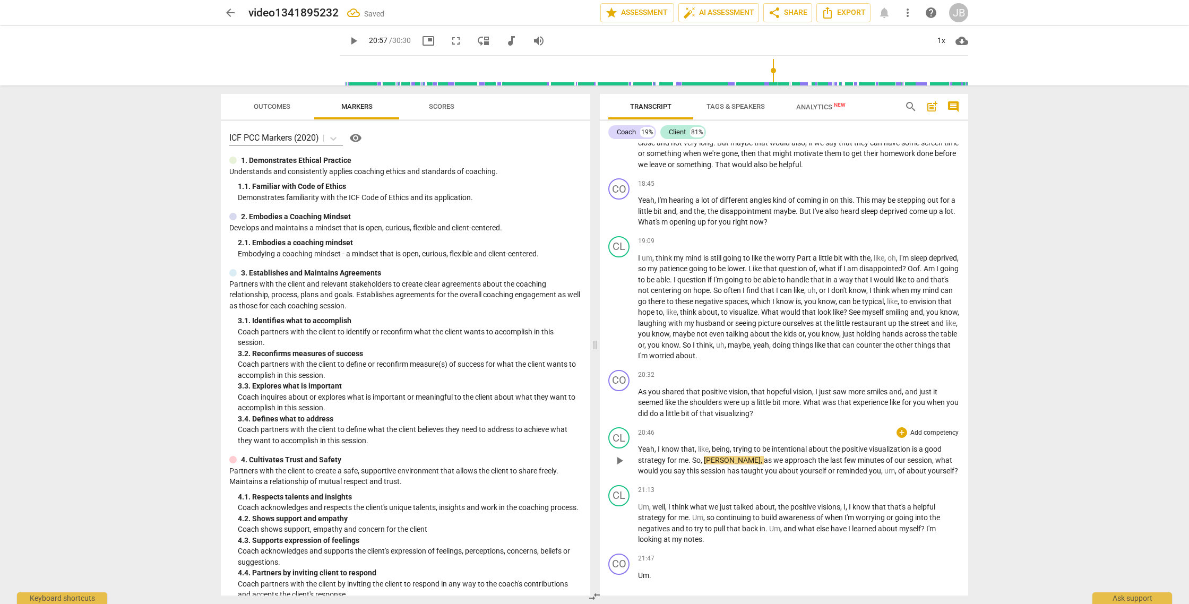
click at [702, 464] on span "," at bounding box center [702, 460] width 3 height 8
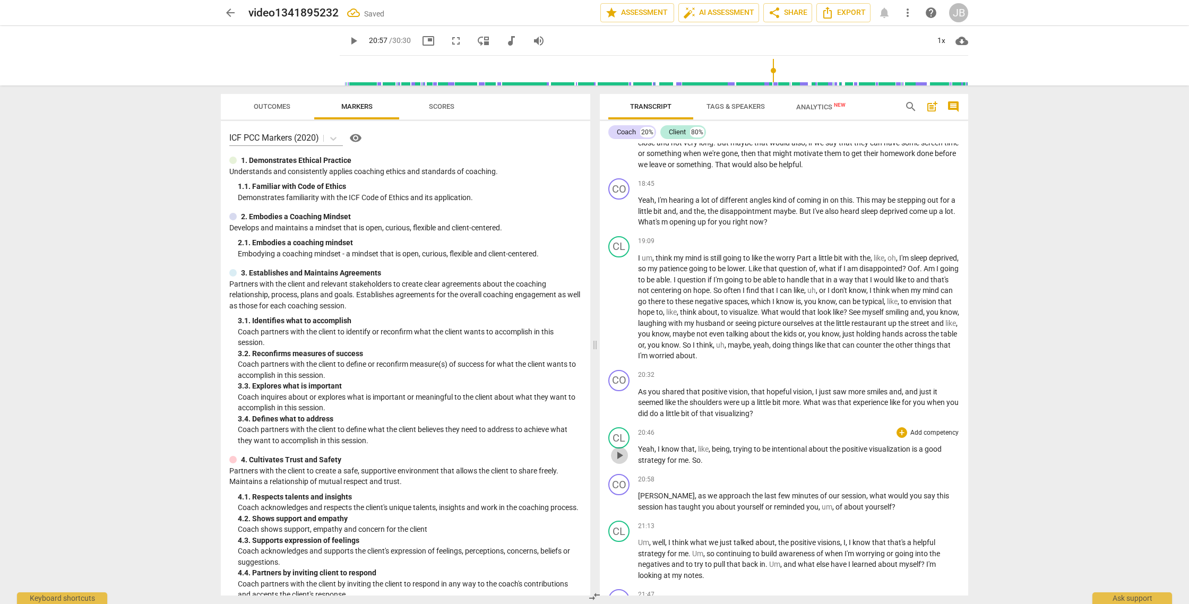
click at [622, 462] on span "play_arrow" at bounding box center [619, 455] width 13 height 13
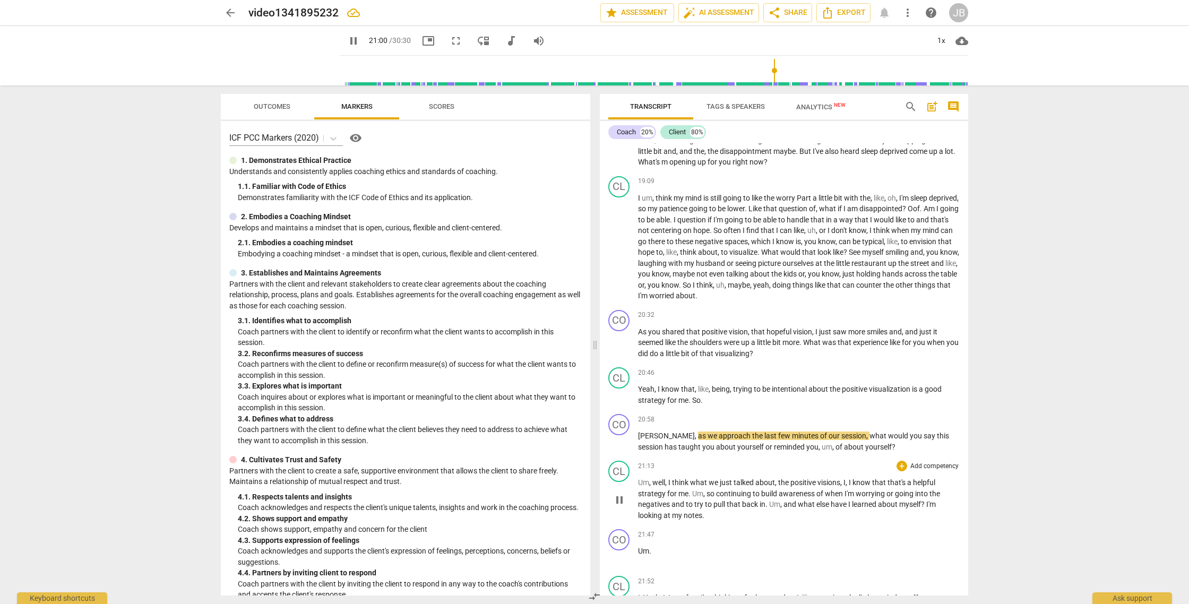
scroll to position [2660, 0]
click at [832, 451] on span "," at bounding box center [833, 446] width 3 height 8
type input "1275"
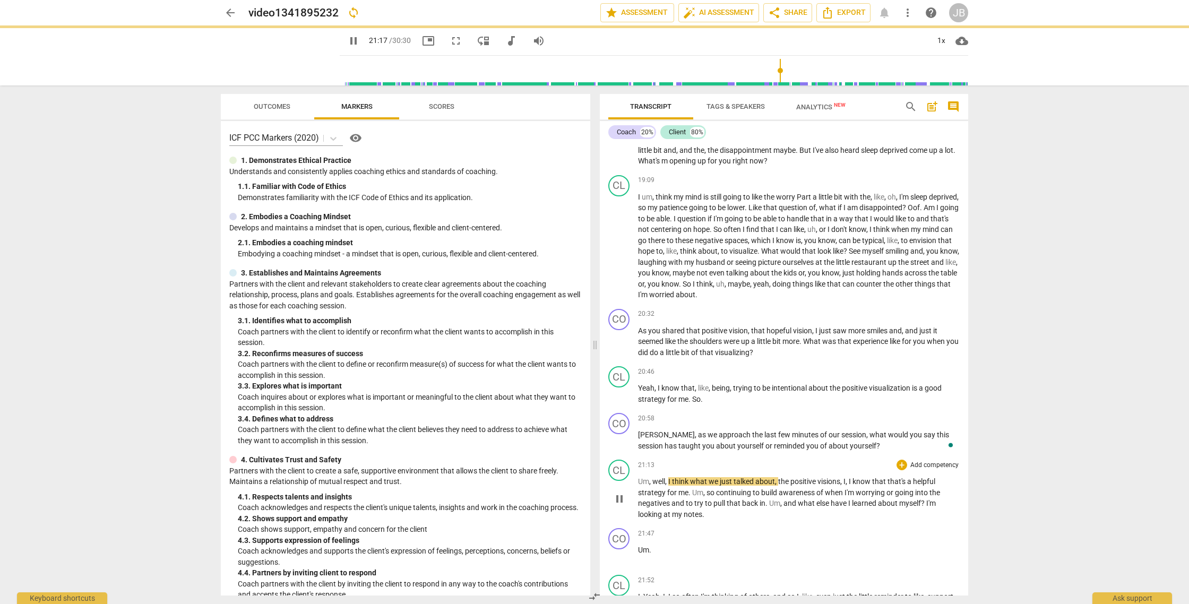
click at [727, 470] on div "21:13 + Add competency keyboard_arrow_right" at bounding box center [799, 465] width 322 height 11
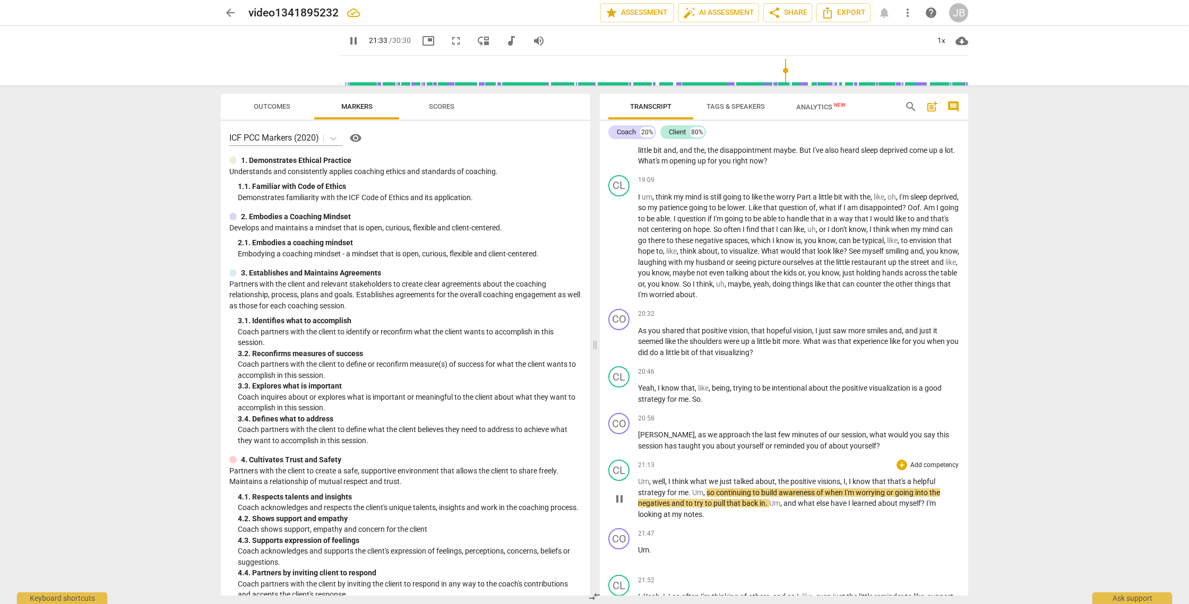
type input "1294"
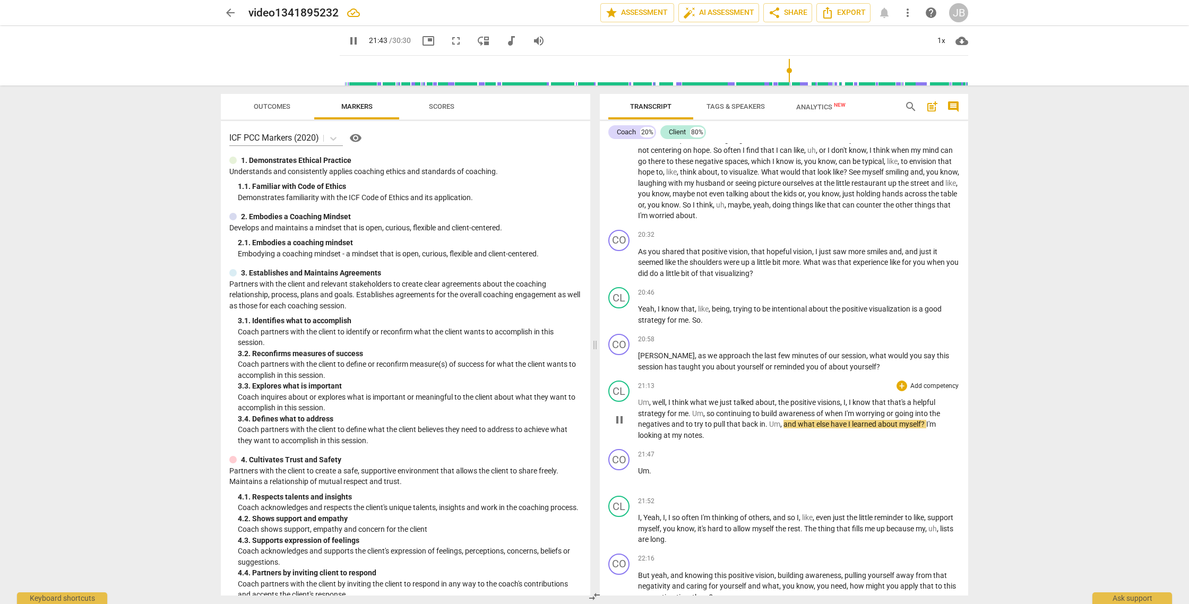
scroll to position [2740, 0]
click at [619, 482] on span "pause" at bounding box center [619, 476] width 13 height 13
click at [638, 474] on span "Um" at bounding box center [643, 469] width 11 height 8
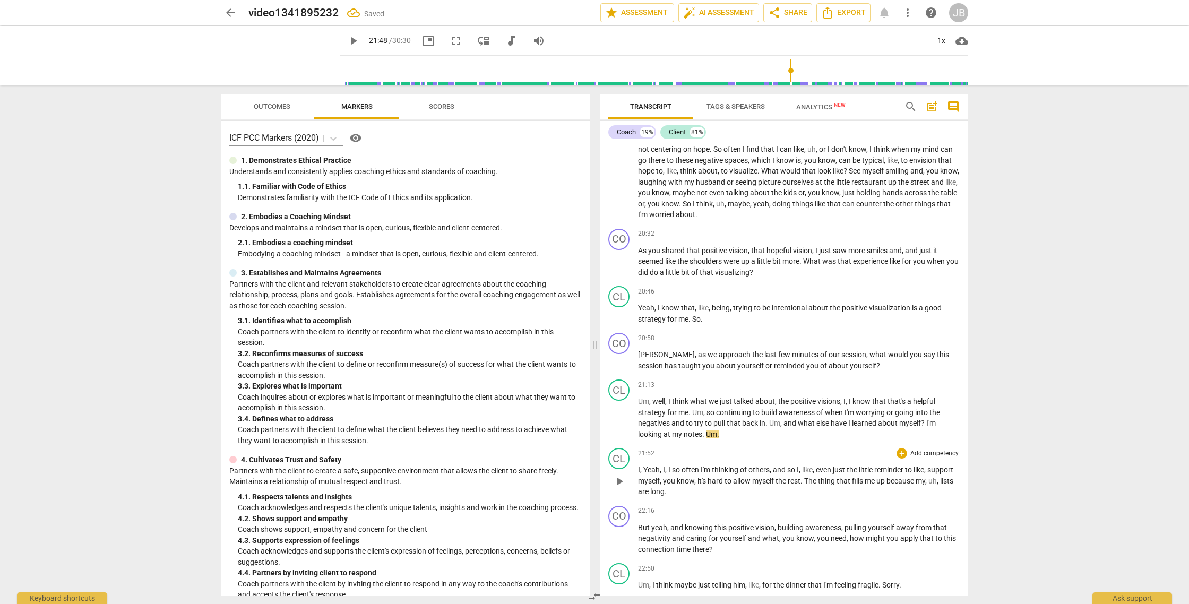
click at [638, 474] on span "I" at bounding box center [639, 469] width 2 height 8
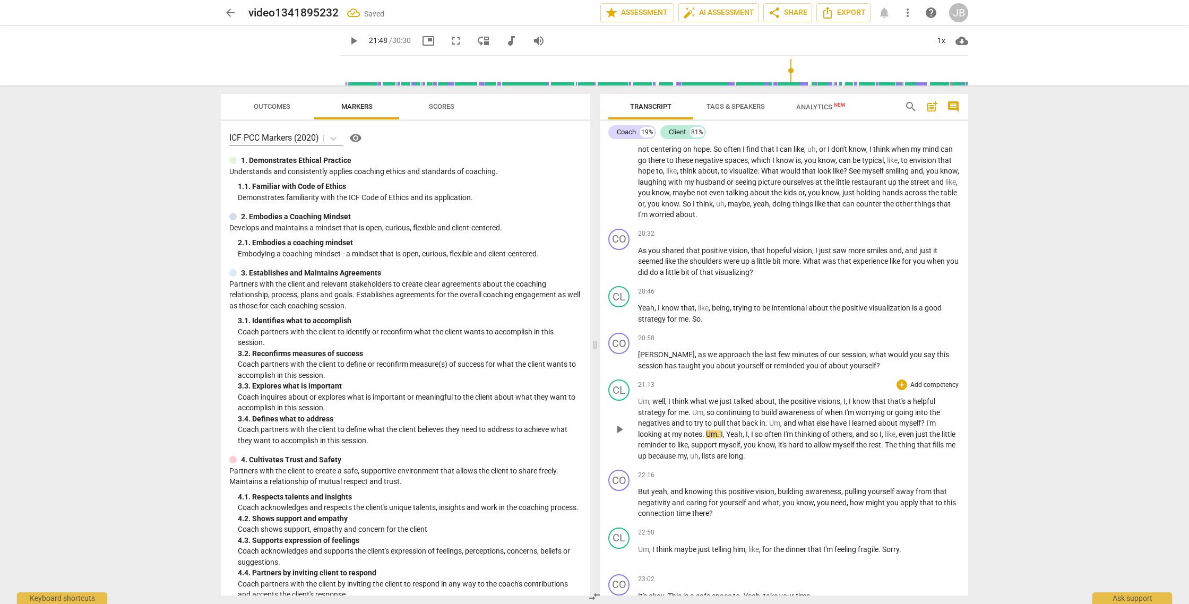
click at [618, 436] on span "play_arrow" at bounding box center [619, 429] width 13 height 13
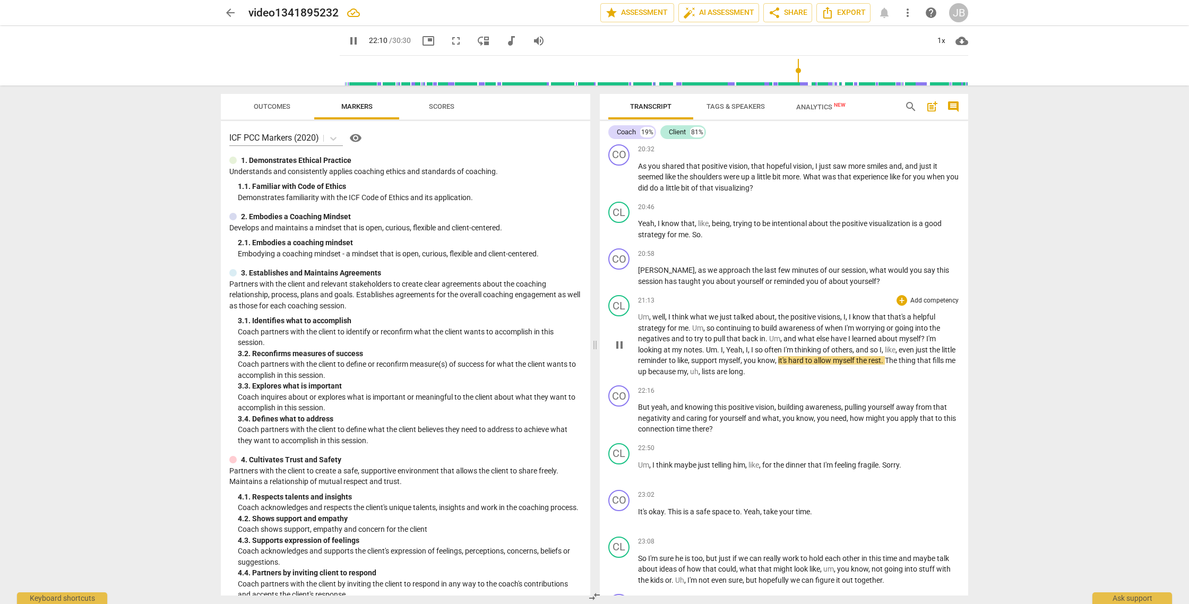
scroll to position [2833, 0]
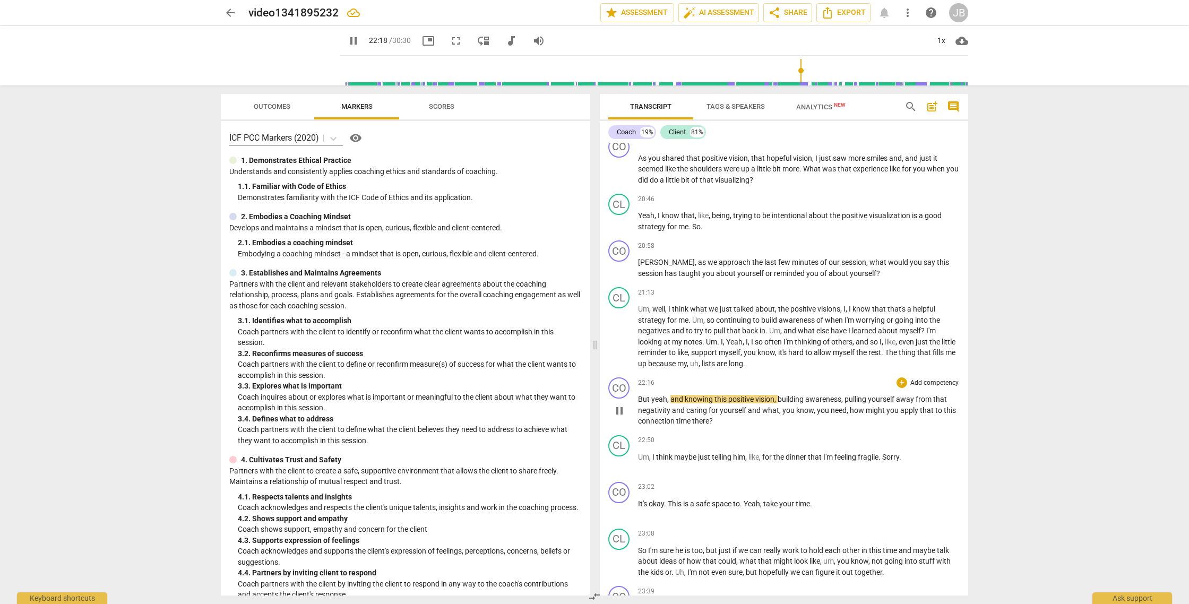
click at [620, 417] on span "pause" at bounding box center [619, 410] width 13 height 13
click at [638, 403] on span "But" at bounding box center [644, 399] width 13 height 8
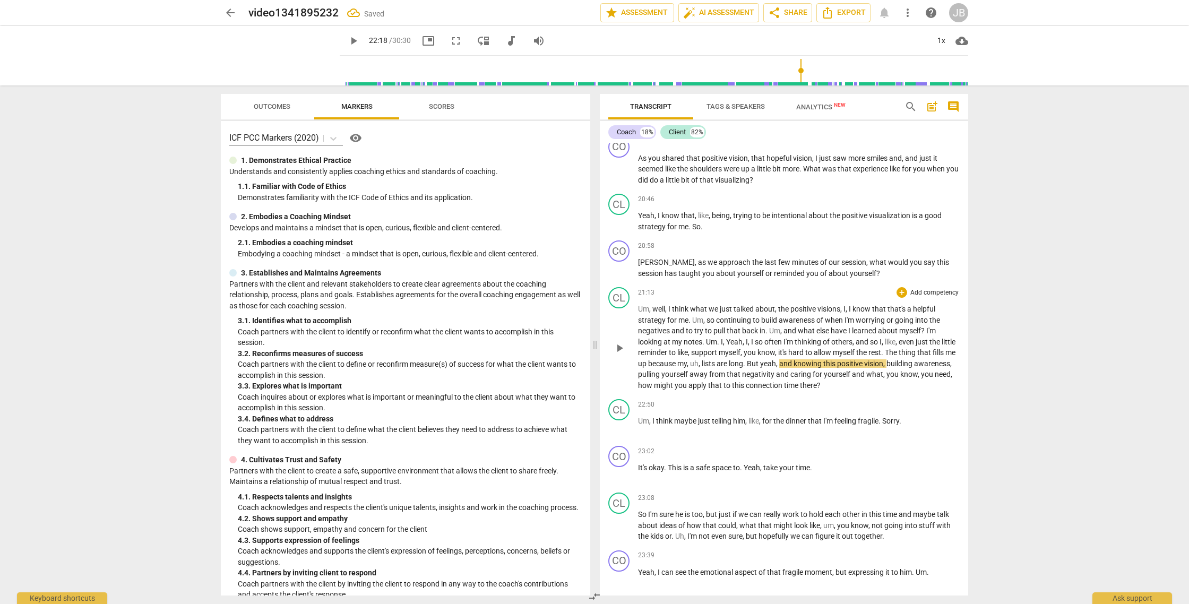
click at [793, 368] on span "and" at bounding box center [786, 363] width 14 height 8
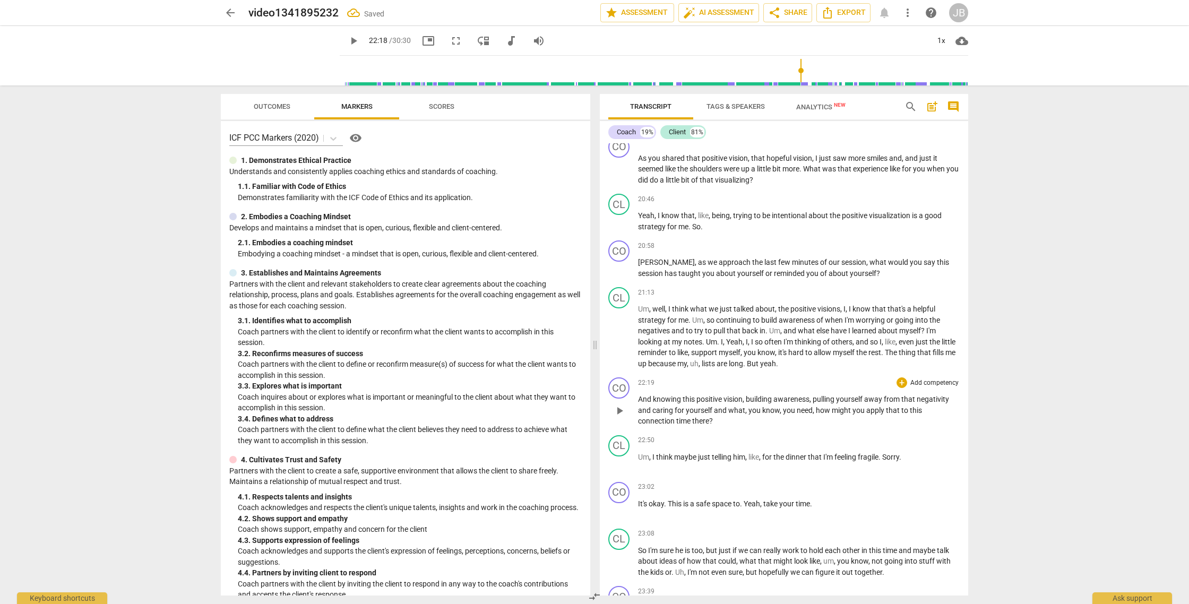
click at [619, 417] on span "play_arrow" at bounding box center [619, 410] width 13 height 13
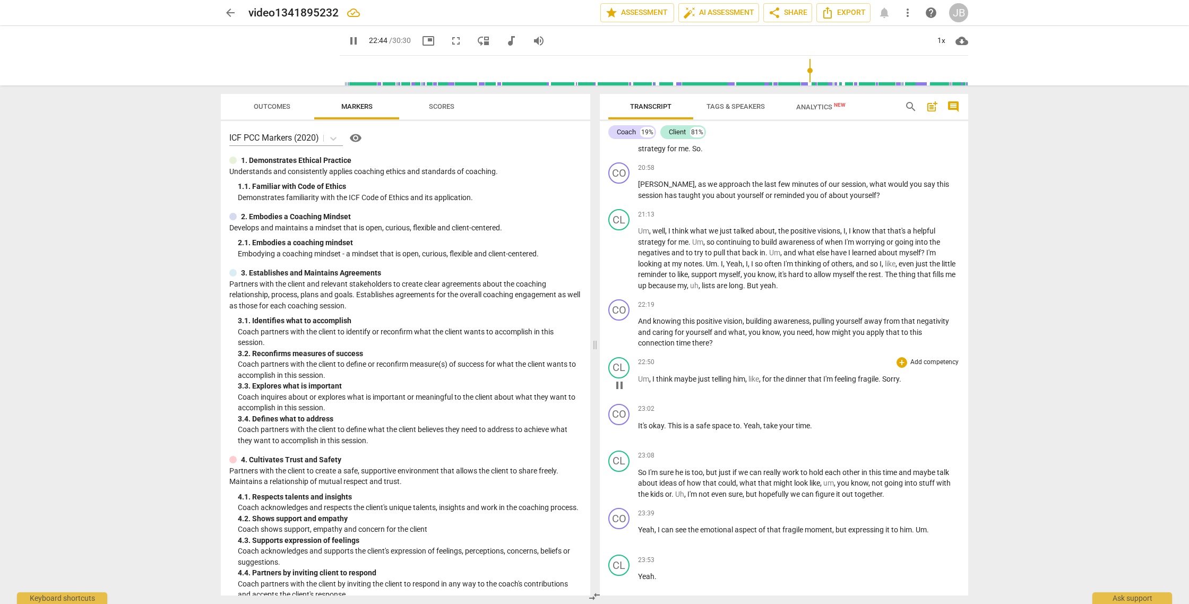
scroll to position [2916, 0]
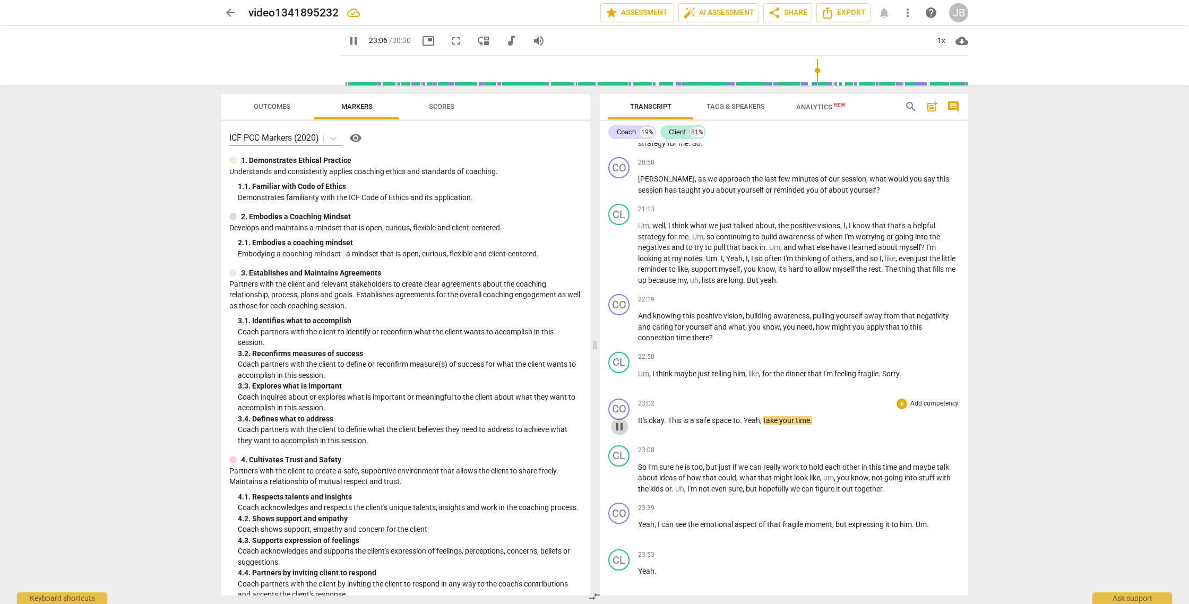
click at [618, 433] on span "pause" at bounding box center [619, 426] width 13 height 13
click at [746, 425] on span "Yeah" at bounding box center [752, 420] width 16 height 8
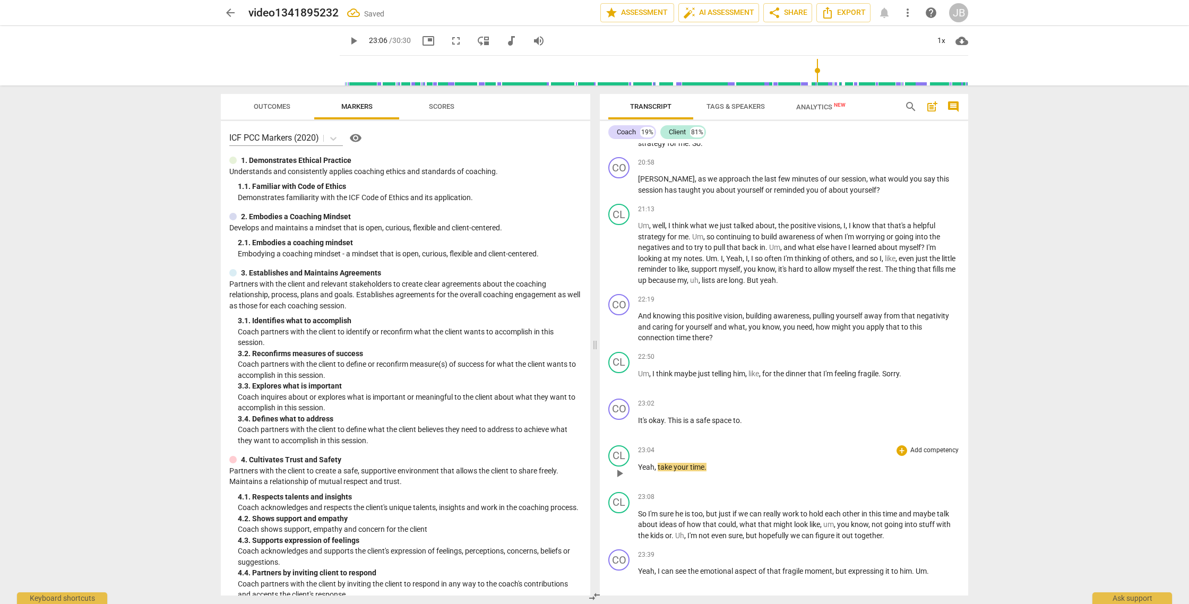
click at [657, 471] on span "," at bounding box center [655, 467] width 3 height 8
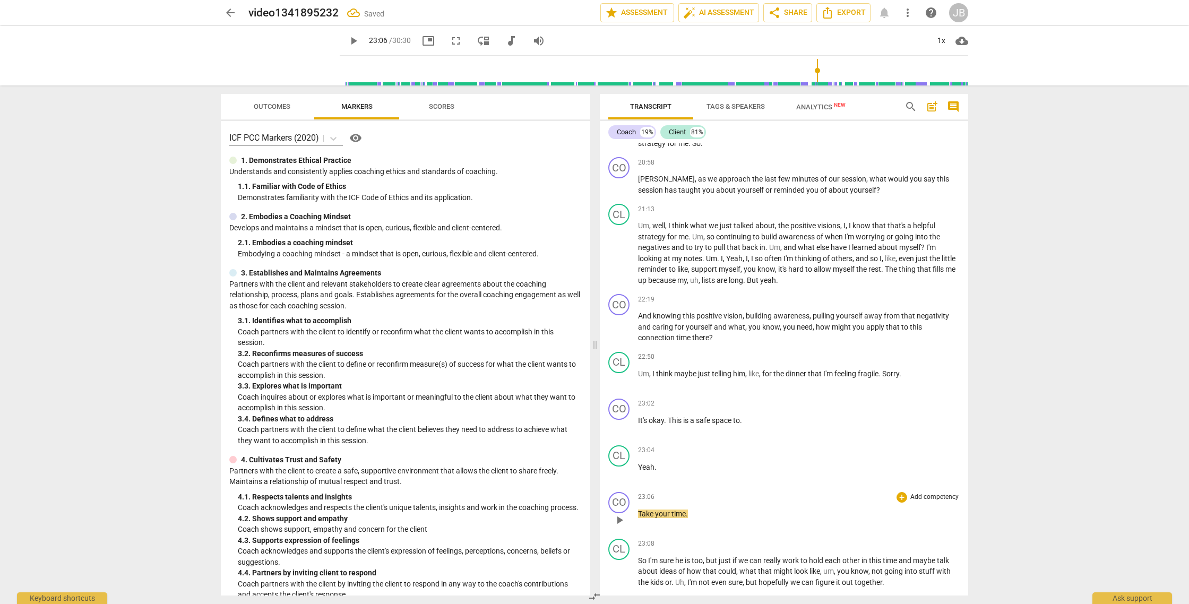
click at [617, 526] on span "play_arrow" at bounding box center [619, 520] width 13 height 13
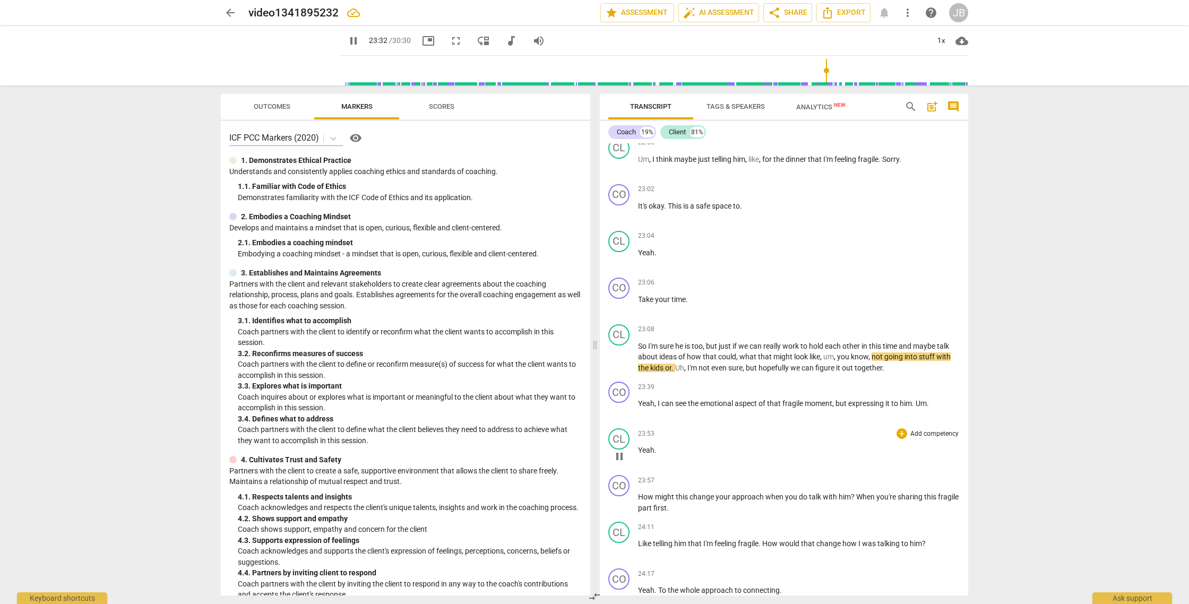
scroll to position [3136, 0]
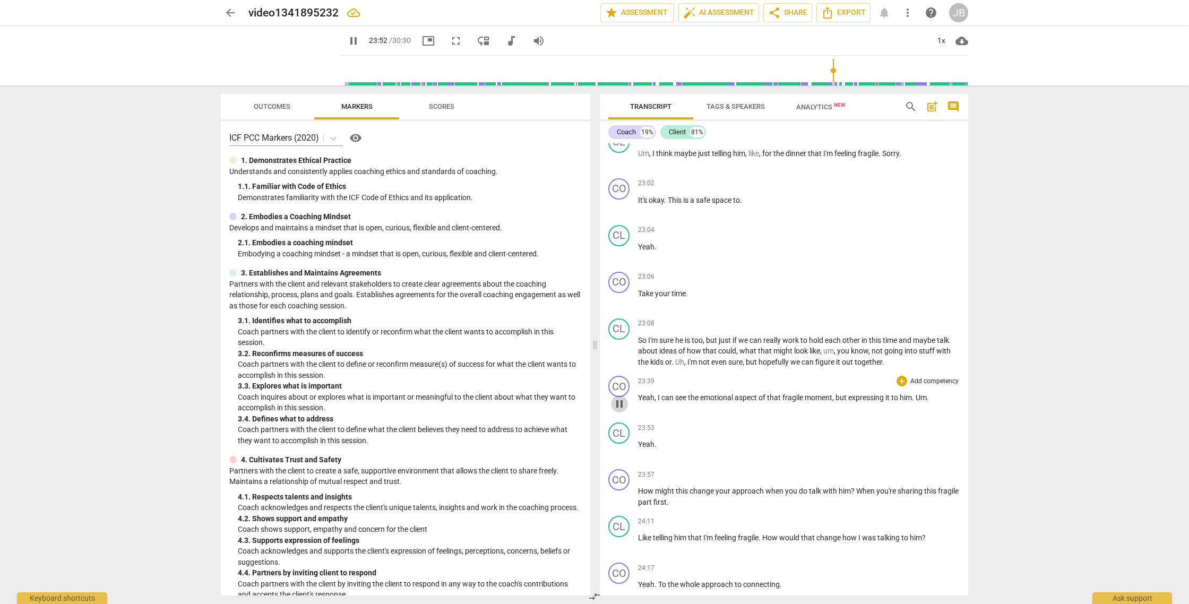
click at [618, 410] on span "pause" at bounding box center [619, 404] width 13 height 13
click at [919, 402] on span "Um" at bounding box center [921, 397] width 11 height 8
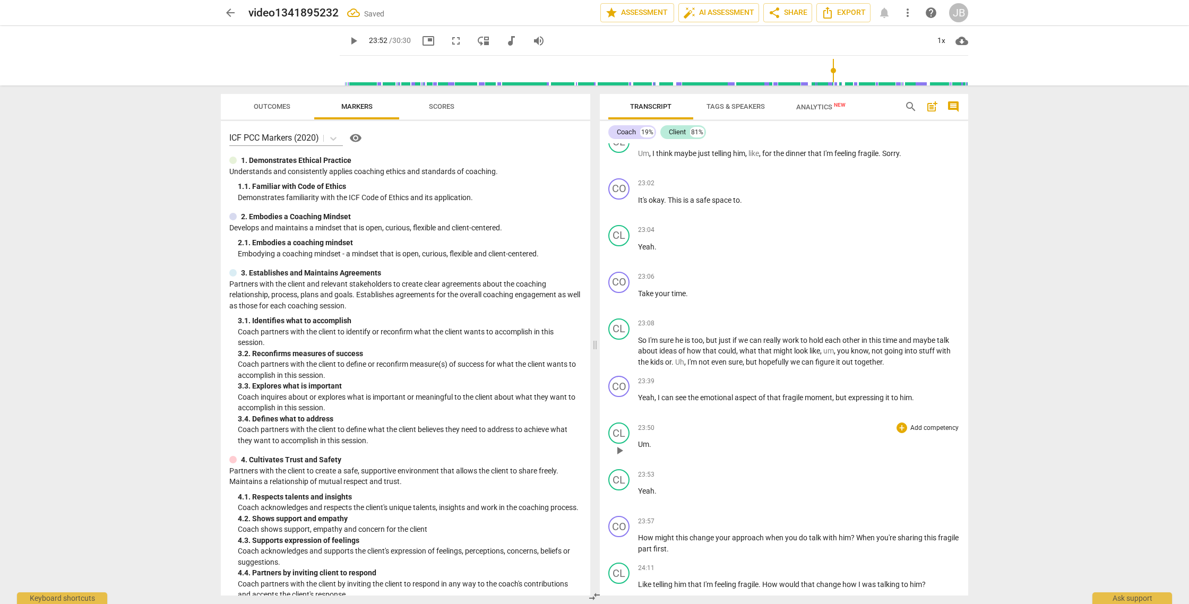
click at [620, 457] on span "play_arrow" at bounding box center [619, 450] width 13 height 13
click at [620, 457] on span "pause" at bounding box center [619, 450] width 13 height 13
click at [638, 495] on span "Yeah" at bounding box center [646, 491] width 16 height 8
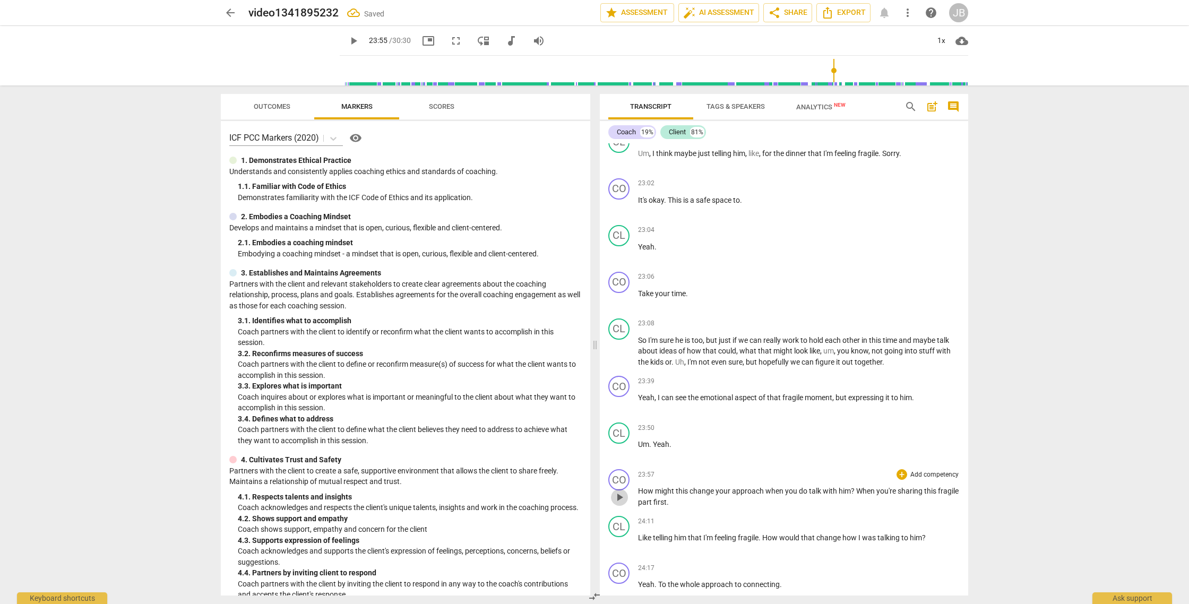
click at [623, 504] on span "play_arrow" at bounding box center [619, 497] width 13 height 13
click at [622, 504] on span "pause" at bounding box center [619, 497] width 13 height 13
type input "1446"
click at [860, 495] on span "When" at bounding box center [866, 491] width 20 height 8
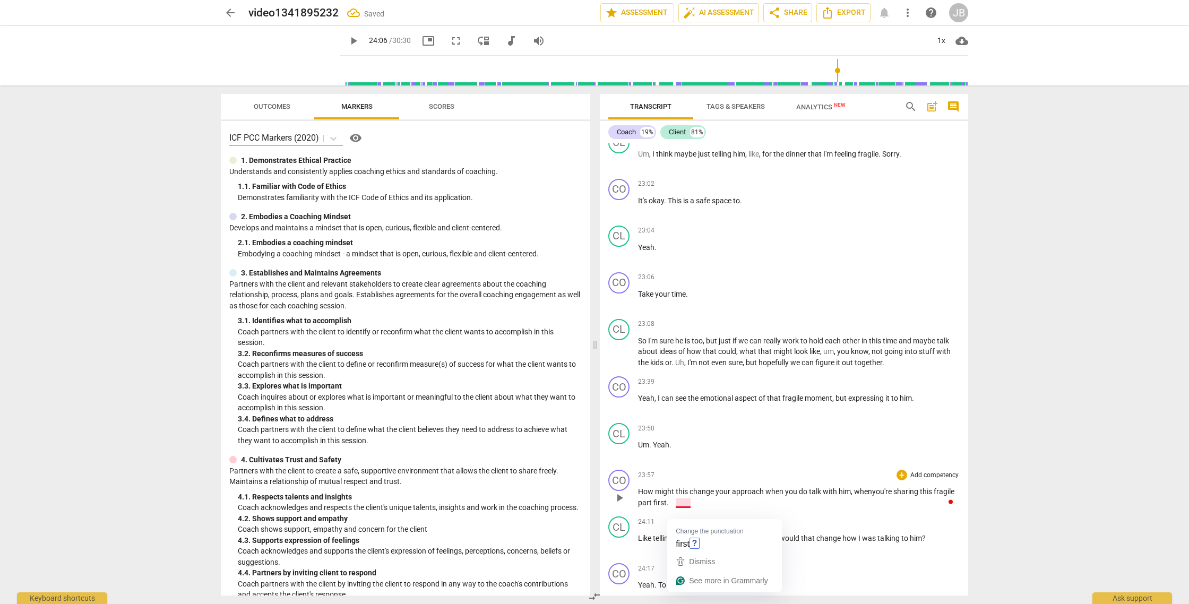
click at [667, 507] on span "first" at bounding box center [659, 502] width 13 height 8
click at [669, 507] on span "." at bounding box center [668, 502] width 2 height 8
click at [620, 504] on span "play_arrow" at bounding box center [619, 497] width 13 height 13
click at [620, 504] on span "pause" at bounding box center [619, 497] width 13 height 13
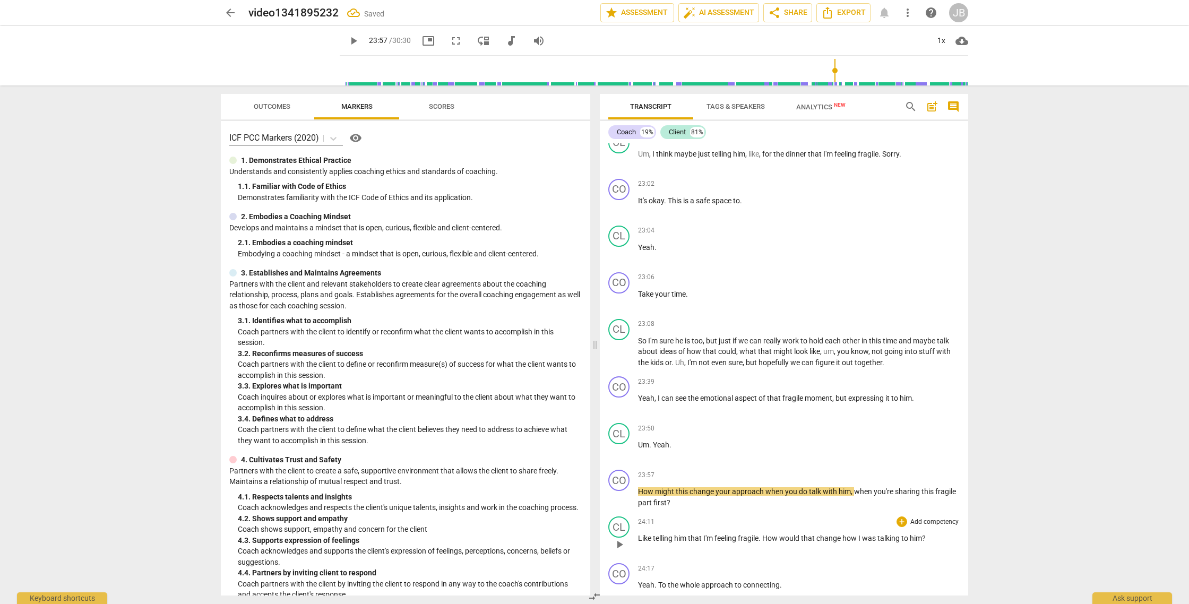
click at [623, 551] on span "play_arrow" at bounding box center [619, 544] width 13 height 13
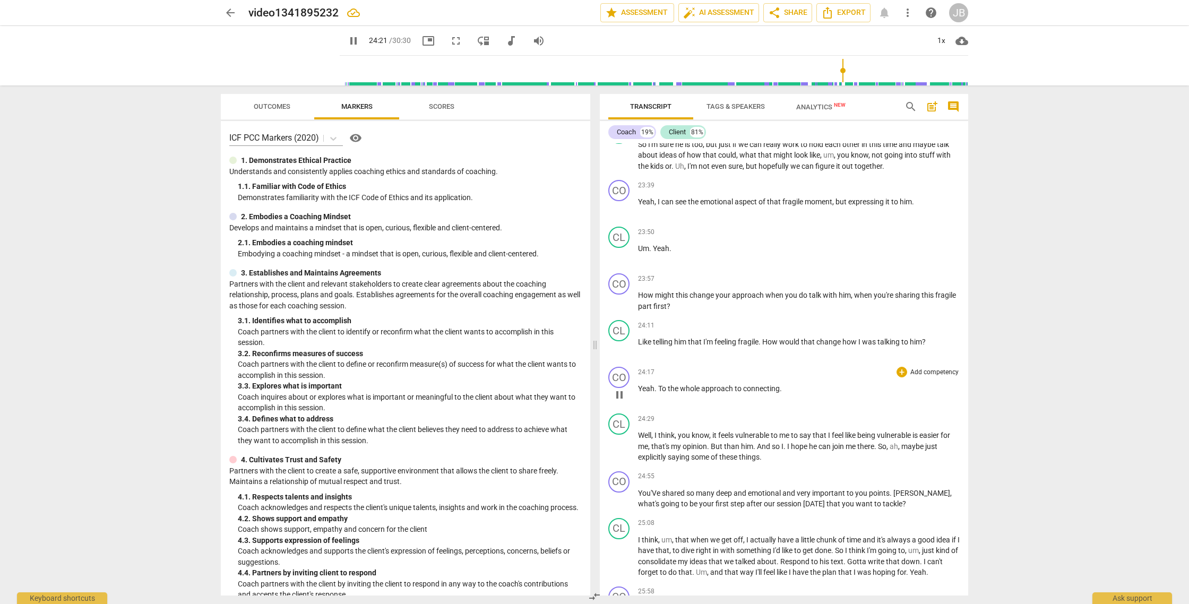
scroll to position [3339, 0]
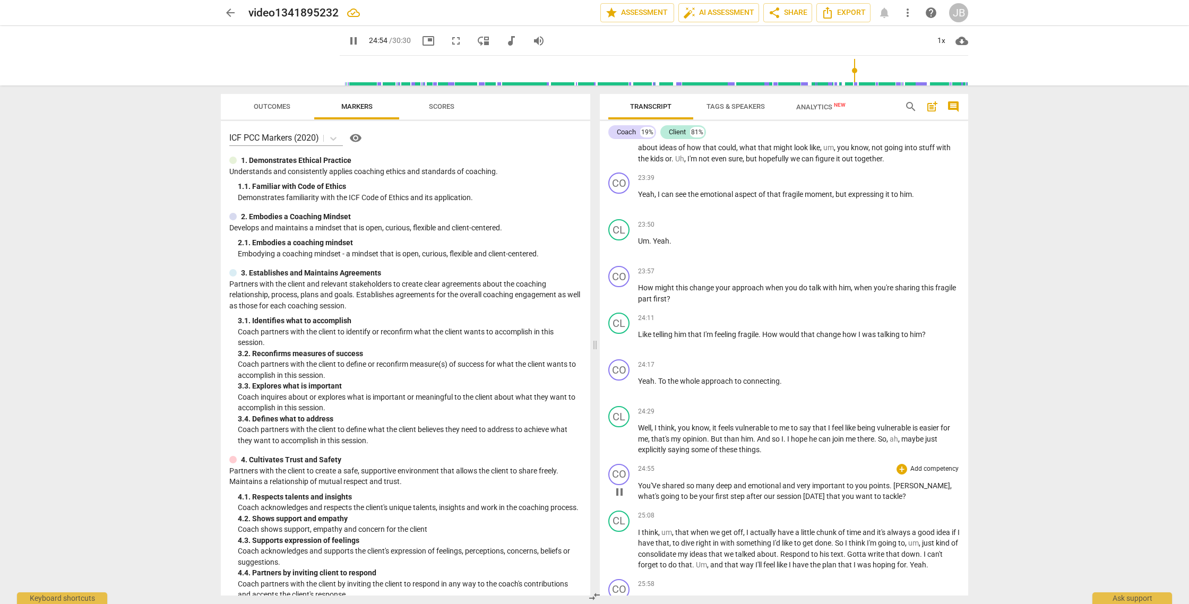
click at [655, 490] on span "You'Ve" at bounding box center [650, 485] width 24 height 8
type input "1496"
click at [623, 498] on span "pause" at bounding box center [619, 492] width 13 height 13
click at [623, 498] on span "play_arrow" at bounding box center [619, 492] width 13 height 13
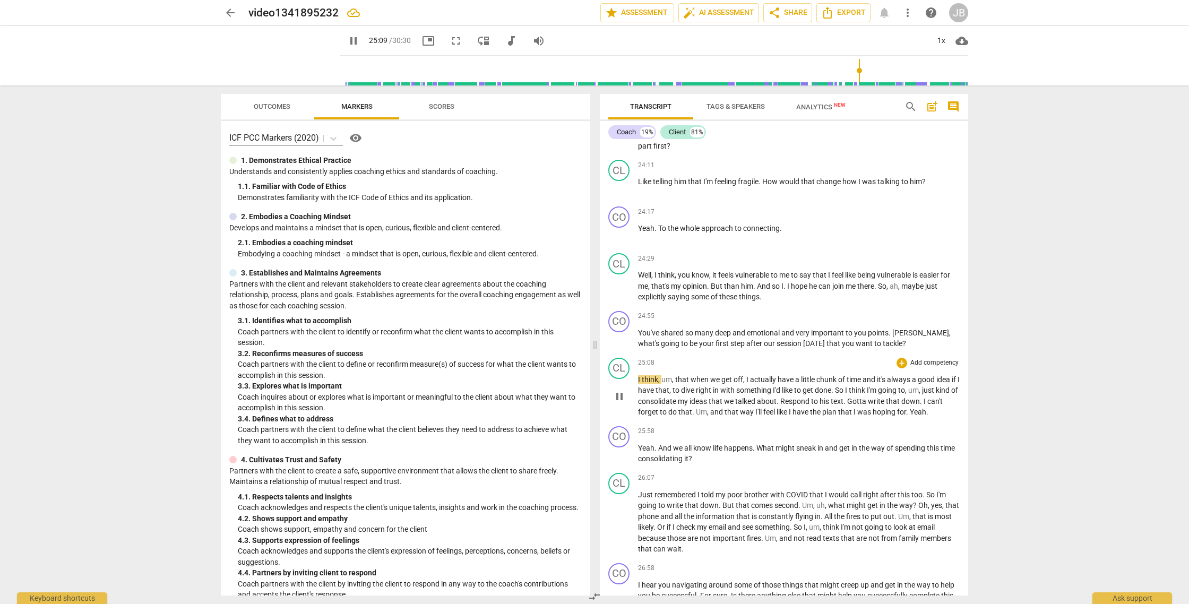
scroll to position [3493, 0]
click at [942, 44] on div "1x" at bounding box center [941, 40] width 20 height 17
click at [945, 105] on li "1.5x" at bounding box center [949, 102] width 36 height 20
click at [624, 402] on span "pause" at bounding box center [619, 395] width 13 height 13
click at [939, 40] on div "1.5x" at bounding box center [941, 40] width 20 height 17
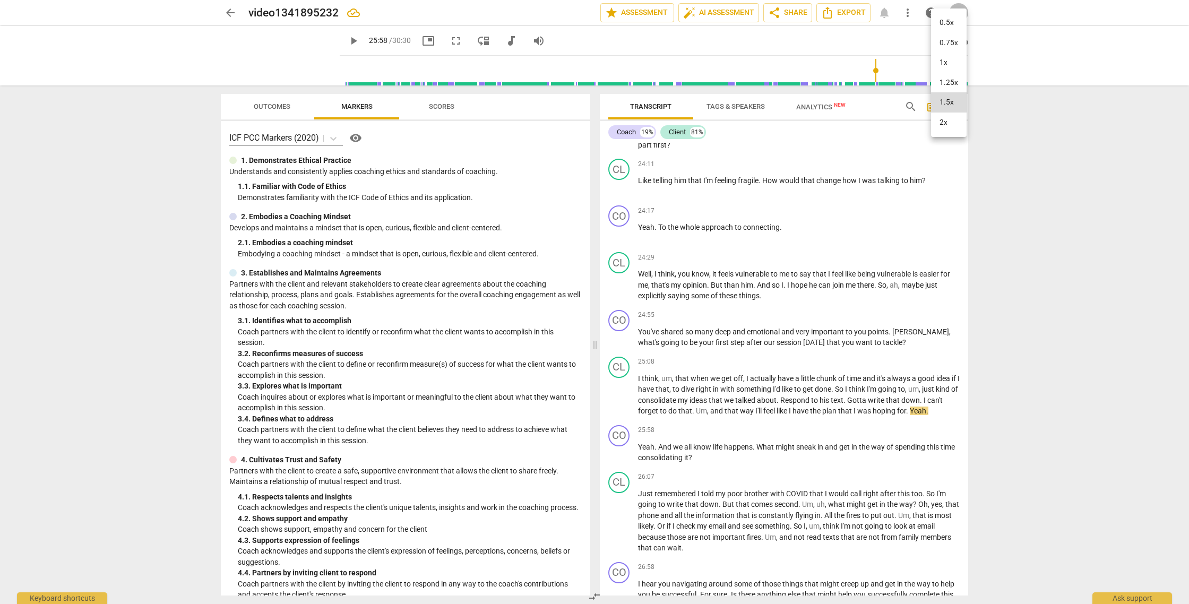
click at [943, 64] on li "1x" at bounding box center [949, 63] width 36 height 20
click at [619, 460] on span "play_arrow" at bounding box center [619, 453] width 13 height 13
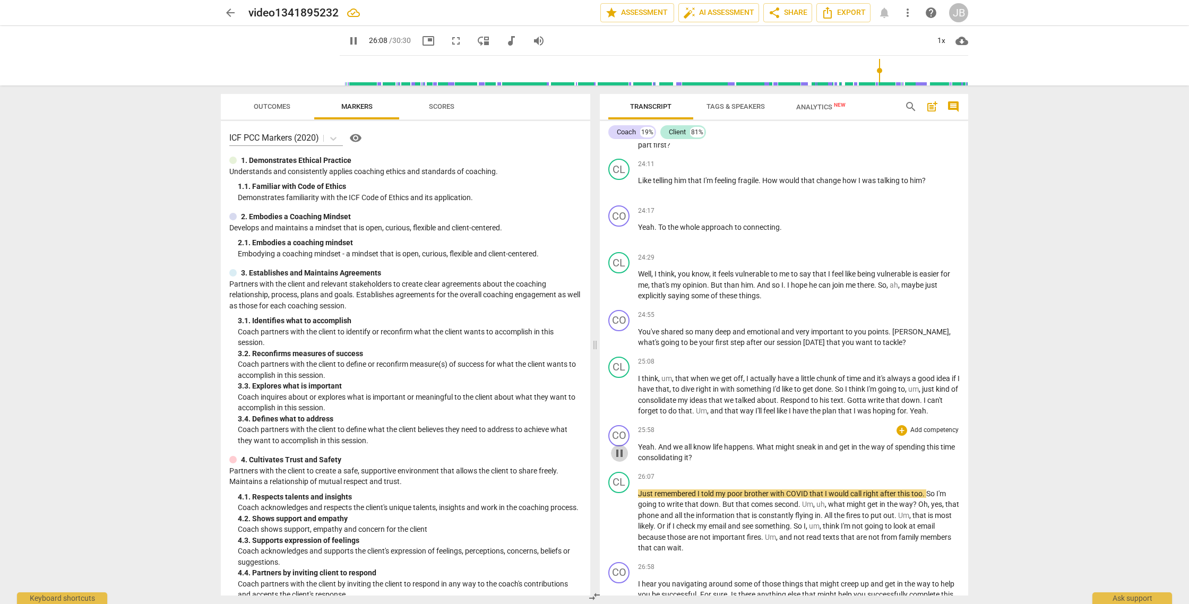
click at [620, 460] on span "pause" at bounding box center [619, 453] width 13 height 13
type input "1569"
click at [692, 462] on span "?" at bounding box center [690, 457] width 4 height 8
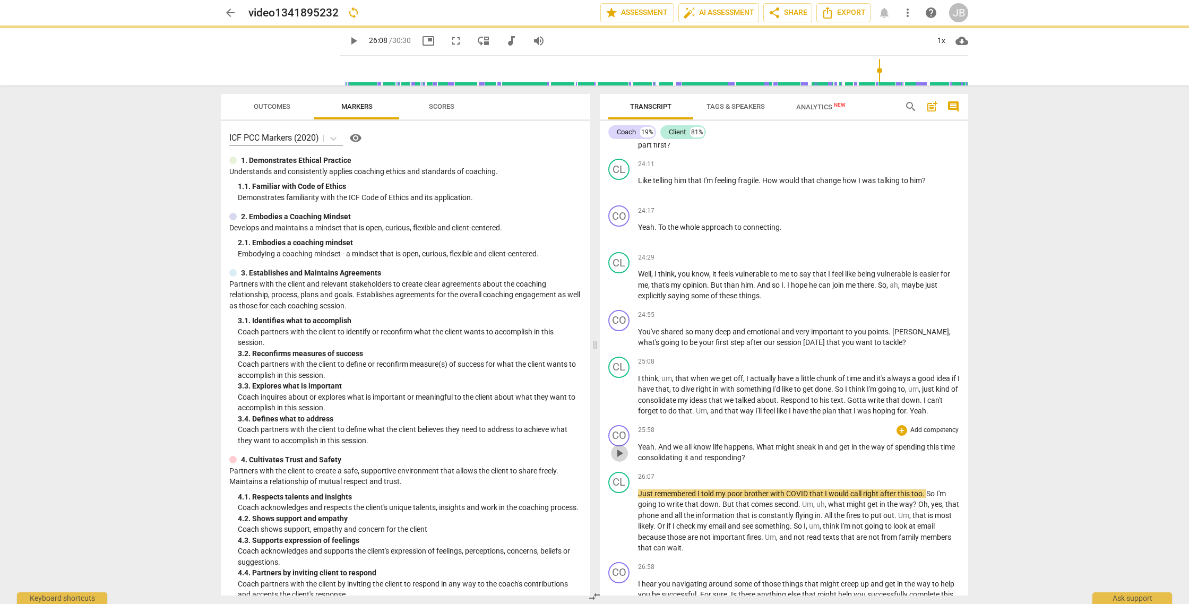
click at [618, 460] on span "play_arrow" at bounding box center [619, 453] width 13 height 13
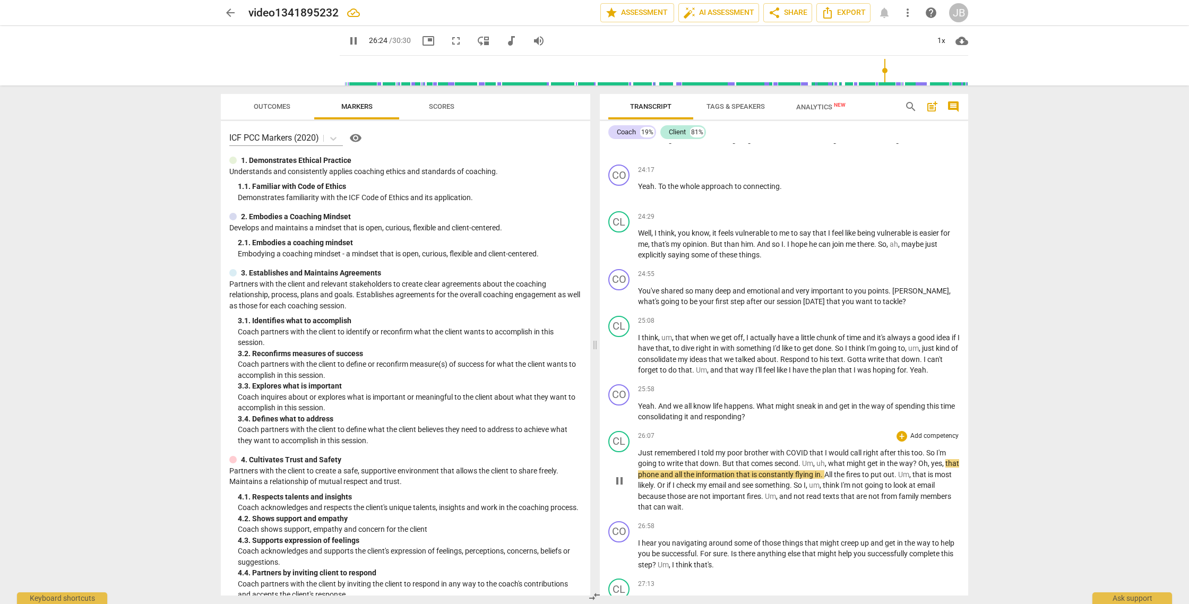
scroll to position [3531, 0]
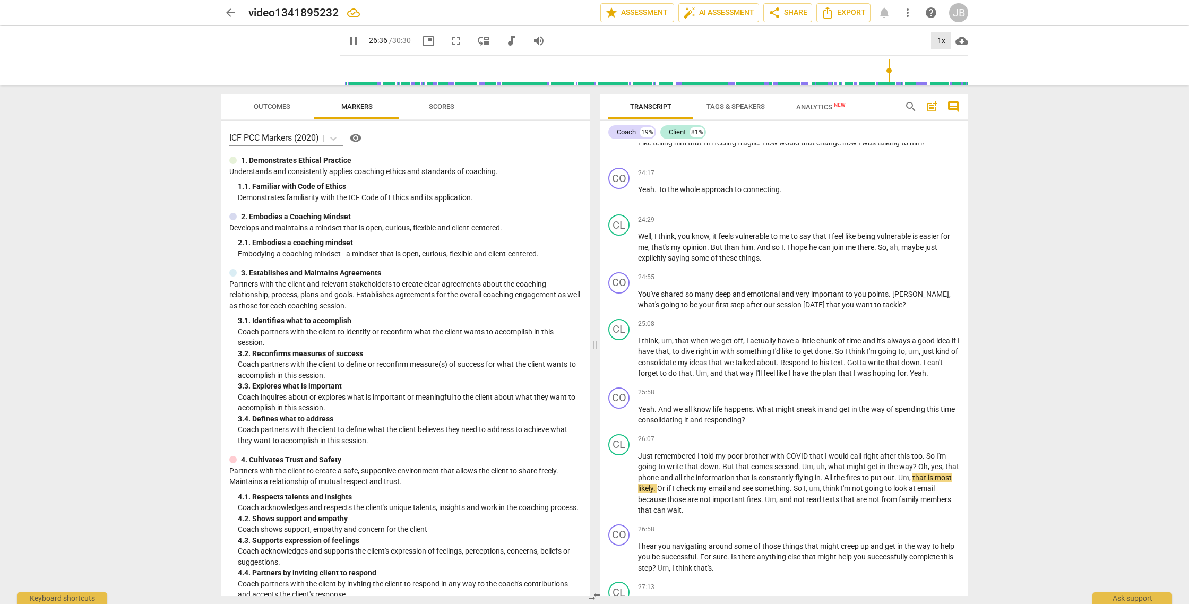
click at [939, 39] on div "1x" at bounding box center [941, 40] width 20 height 17
click at [944, 103] on li "1.5x" at bounding box center [949, 102] width 36 height 20
click at [614, 490] on span "pause" at bounding box center [619, 484] width 13 height 13
click at [939, 44] on div "1.5x" at bounding box center [941, 40] width 20 height 17
click at [942, 58] on li "1x" at bounding box center [949, 63] width 36 height 20
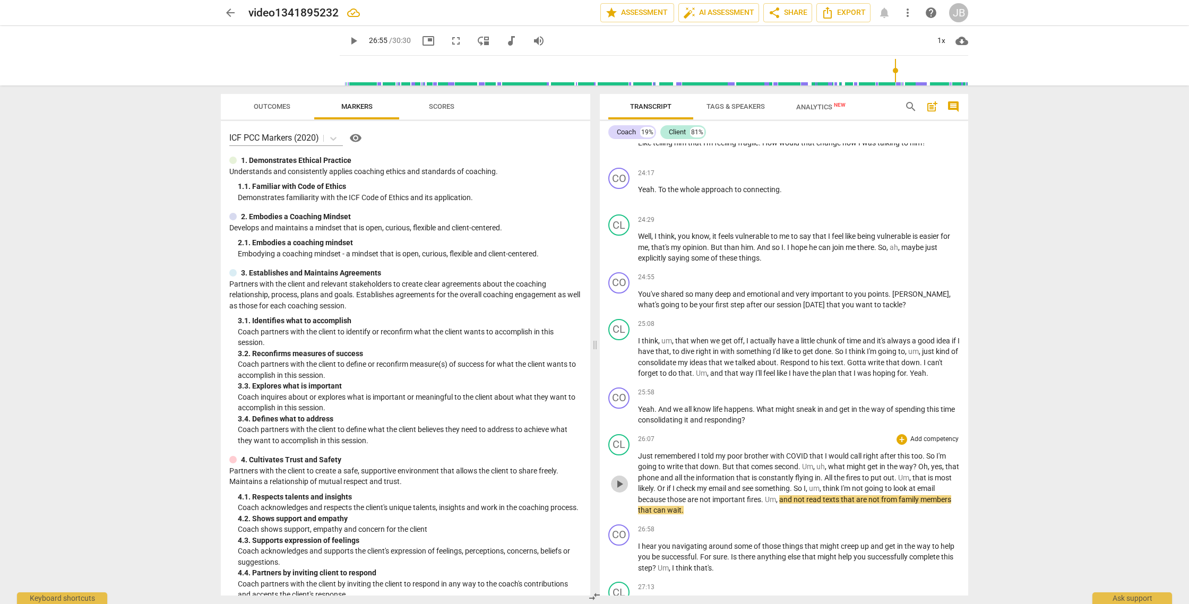
click at [621, 490] on span "play_arrow" at bounding box center [619, 484] width 13 height 13
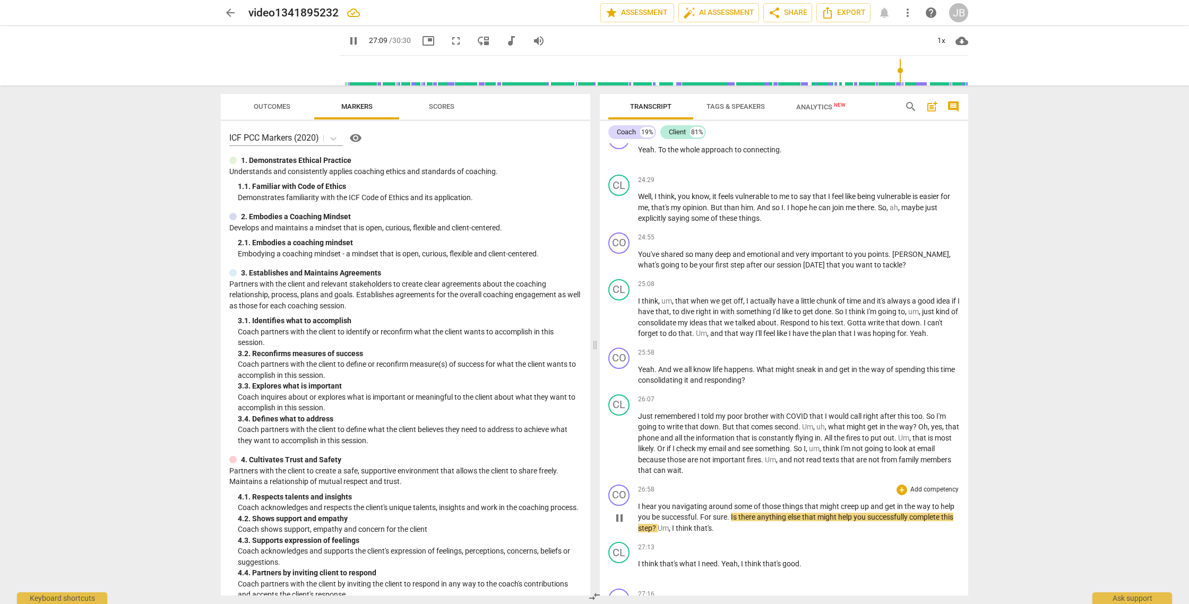
scroll to position [3572, 0]
click at [619, 523] on span "pause" at bounding box center [619, 517] width 13 height 13
click at [669, 531] on span "Um" at bounding box center [663, 527] width 11 height 8
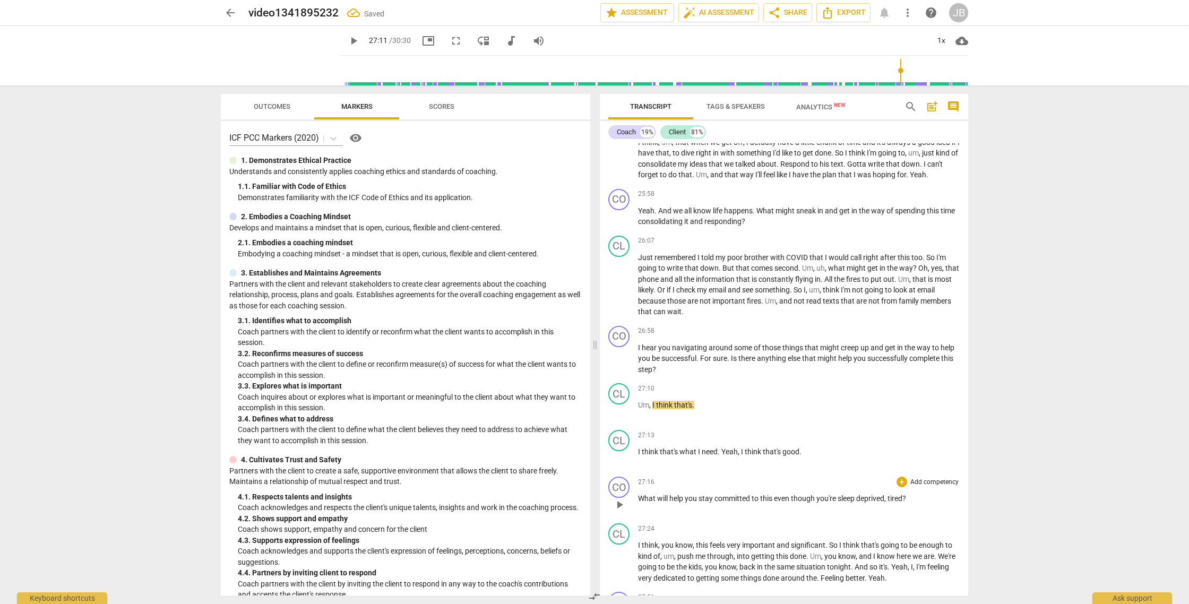
scroll to position [3749, 0]
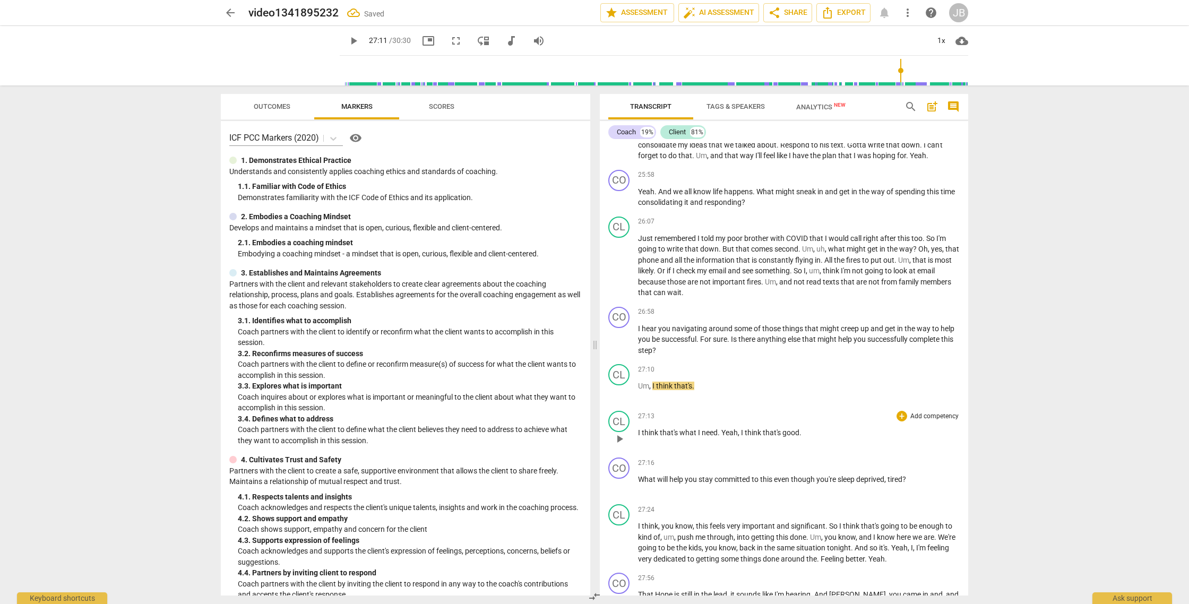
click at [638, 437] on span "I" at bounding box center [640, 432] width 4 height 8
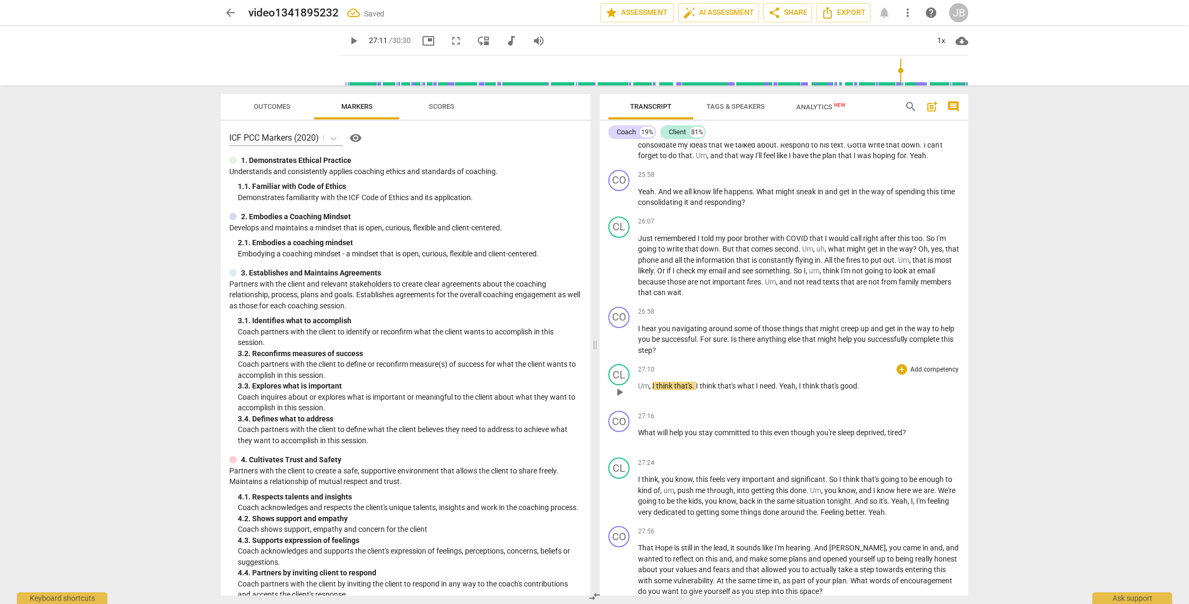
click at [617, 399] on span "play_arrow" at bounding box center [619, 392] width 13 height 13
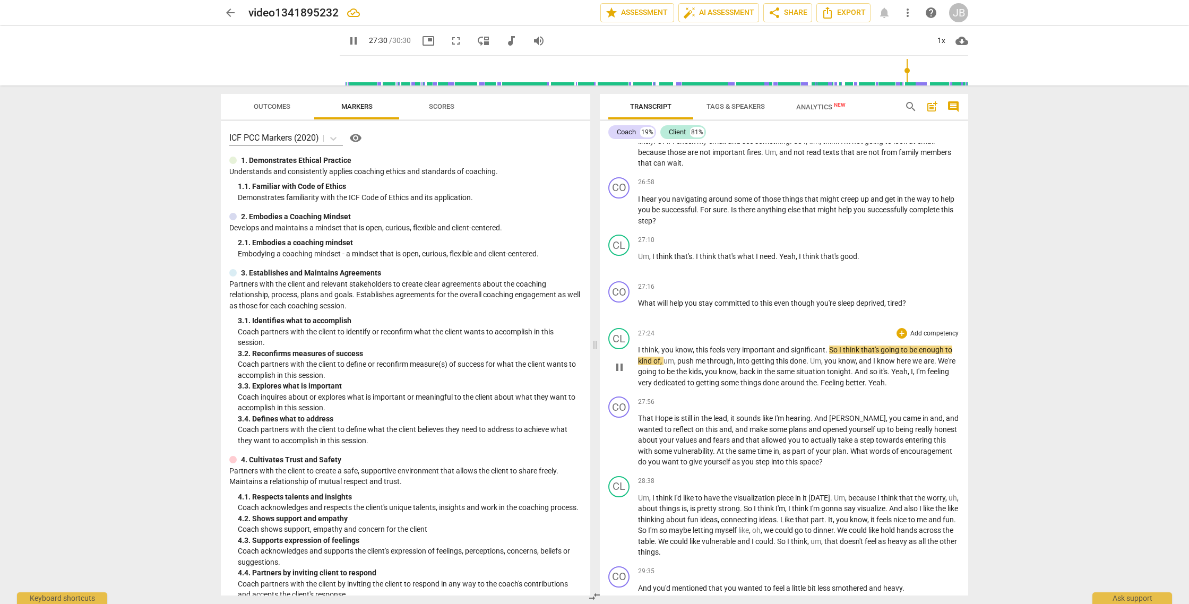
scroll to position [3889, 0]
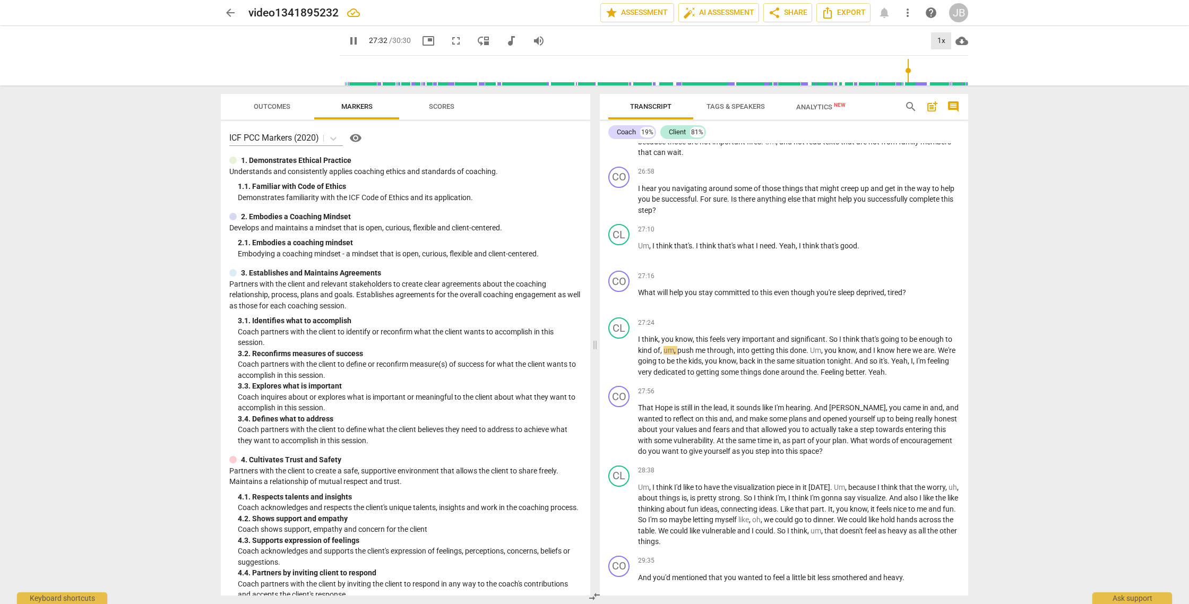
click at [940, 42] on div "1x" at bounding box center [941, 40] width 20 height 17
click at [946, 105] on li "1.5x" at bounding box center [949, 102] width 36 height 20
click at [622, 363] on span "pause" at bounding box center [619, 356] width 13 height 13
click at [945, 32] on div "1.5x" at bounding box center [941, 40] width 20 height 17
click at [945, 63] on li "1x" at bounding box center [949, 63] width 36 height 20
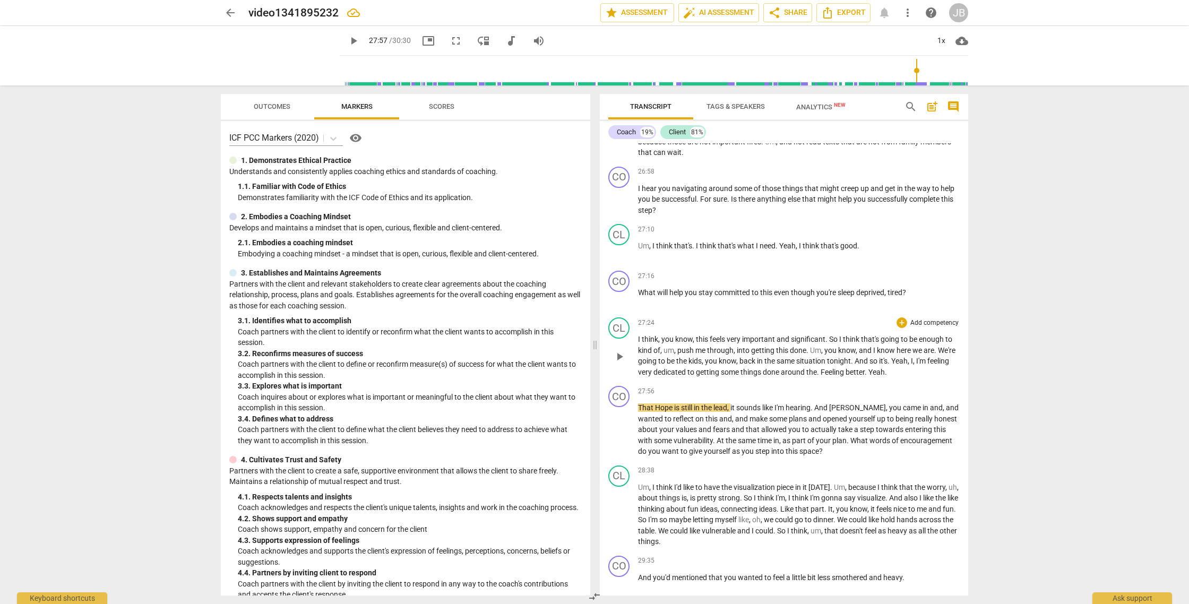
click at [627, 363] on span "play_arrow" at bounding box center [619, 356] width 17 height 13
click at [619, 436] on span "pause" at bounding box center [619, 430] width 13 height 13
click at [619, 437] on span "play_arrow" at bounding box center [619, 430] width 13 height 13
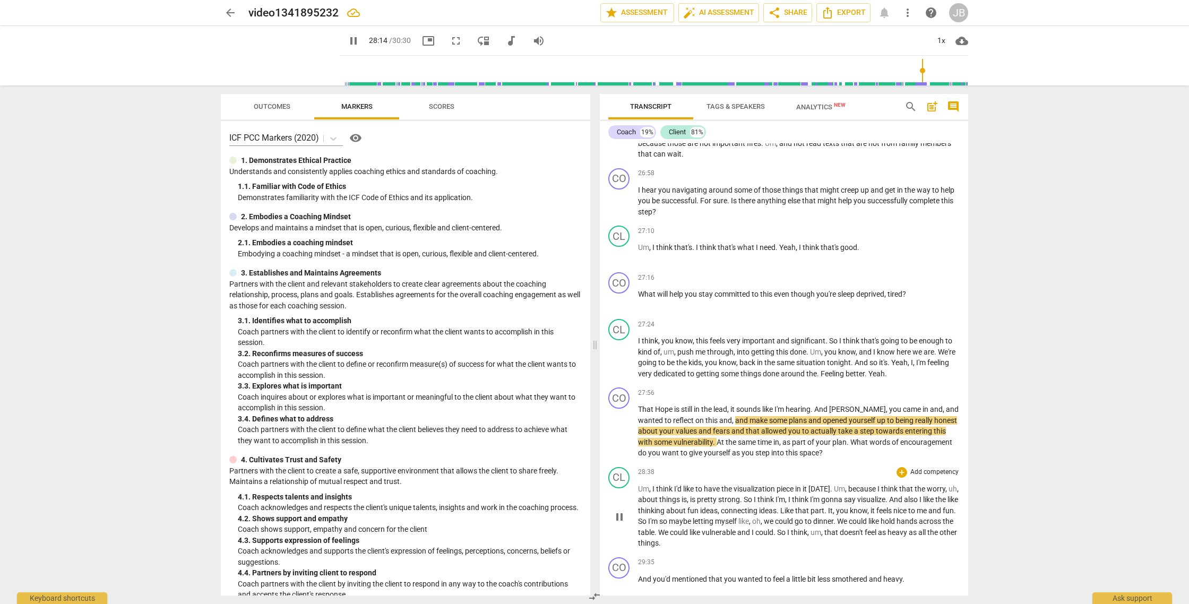
scroll to position [3892, 0]
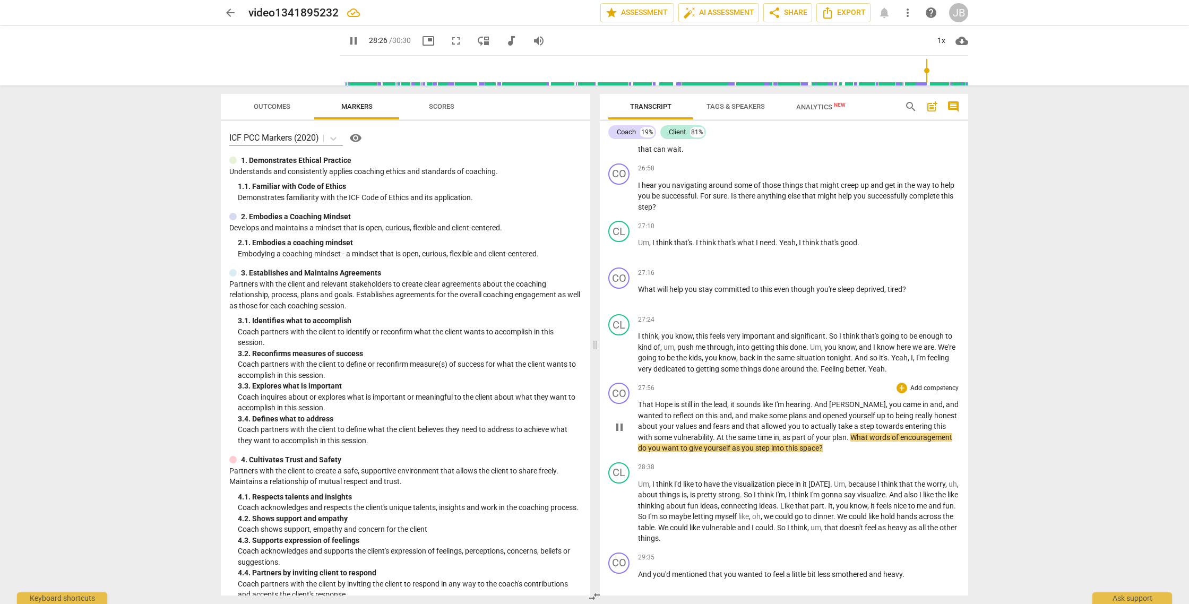
click at [620, 434] on span "pause" at bounding box center [619, 427] width 13 height 13
type input "1707"
click at [717, 442] on span "At" at bounding box center [721, 437] width 9 height 8
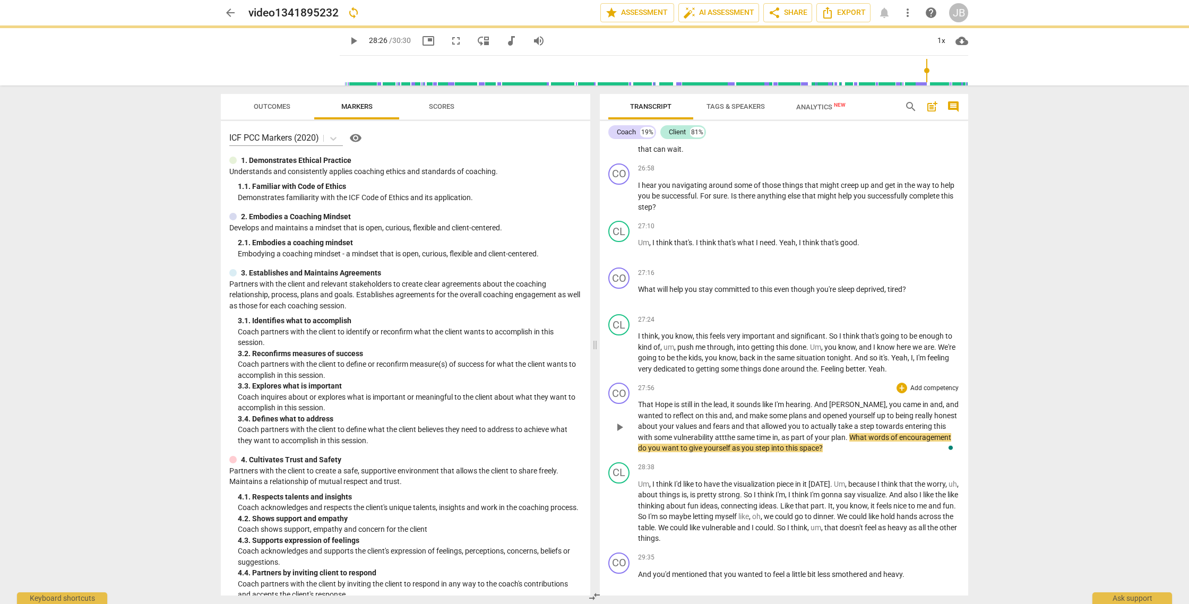
click at [778, 442] on span "," at bounding box center [779, 437] width 3 height 8
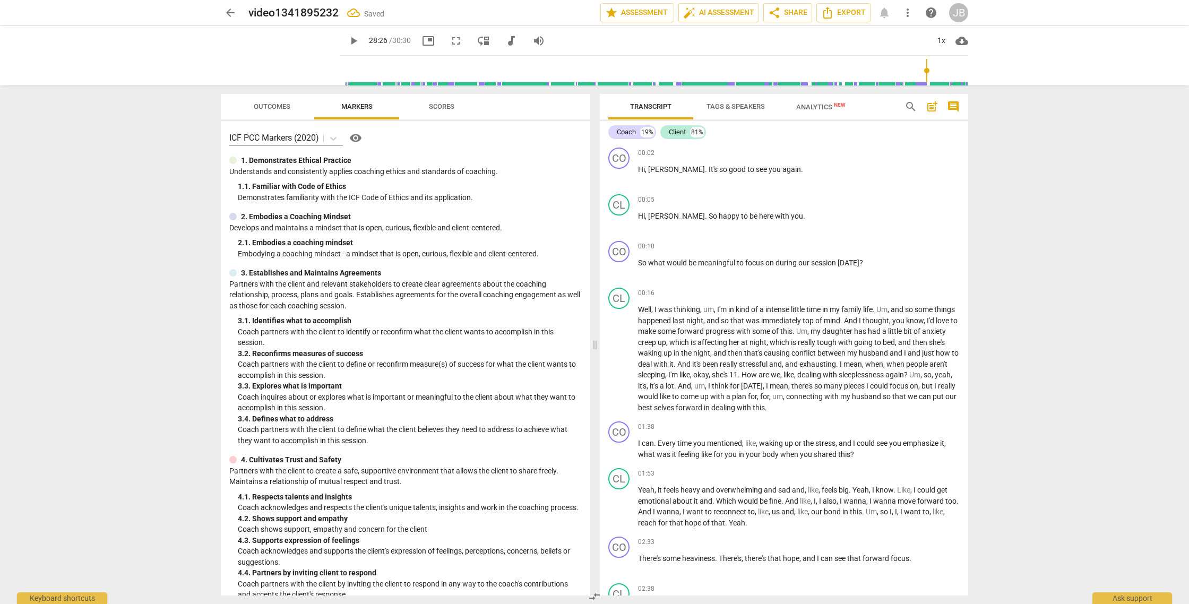
scroll to position [3892, 0]
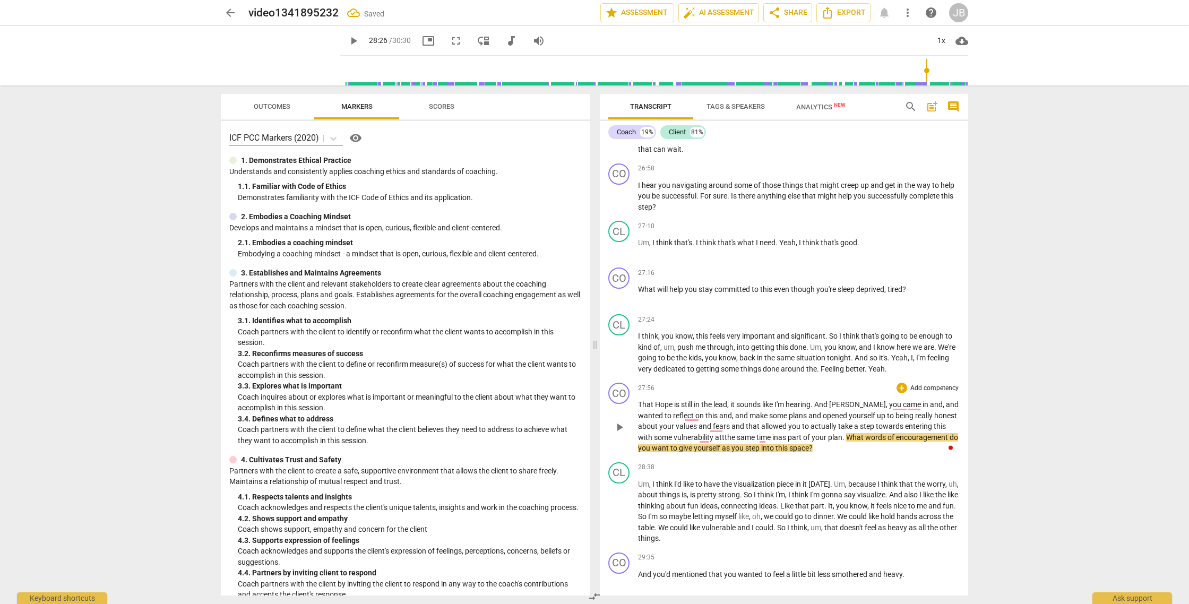
click at [621, 434] on span "play_arrow" at bounding box center [619, 427] width 13 height 13
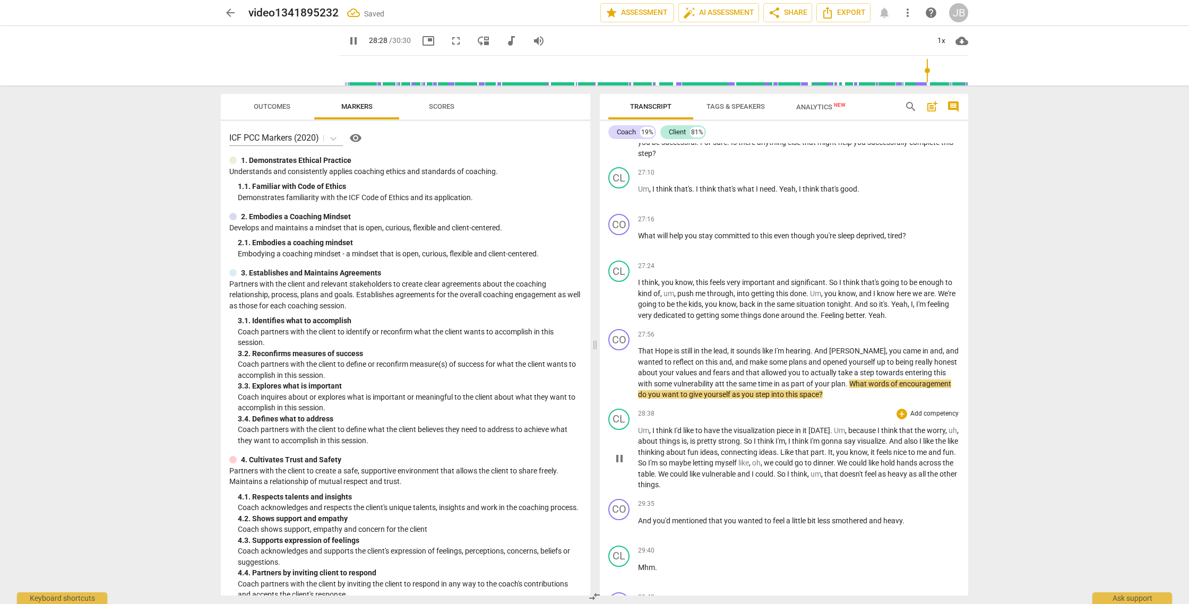
scroll to position [3946, 0]
click at [939, 37] on div "1x" at bounding box center [941, 40] width 20 height 17
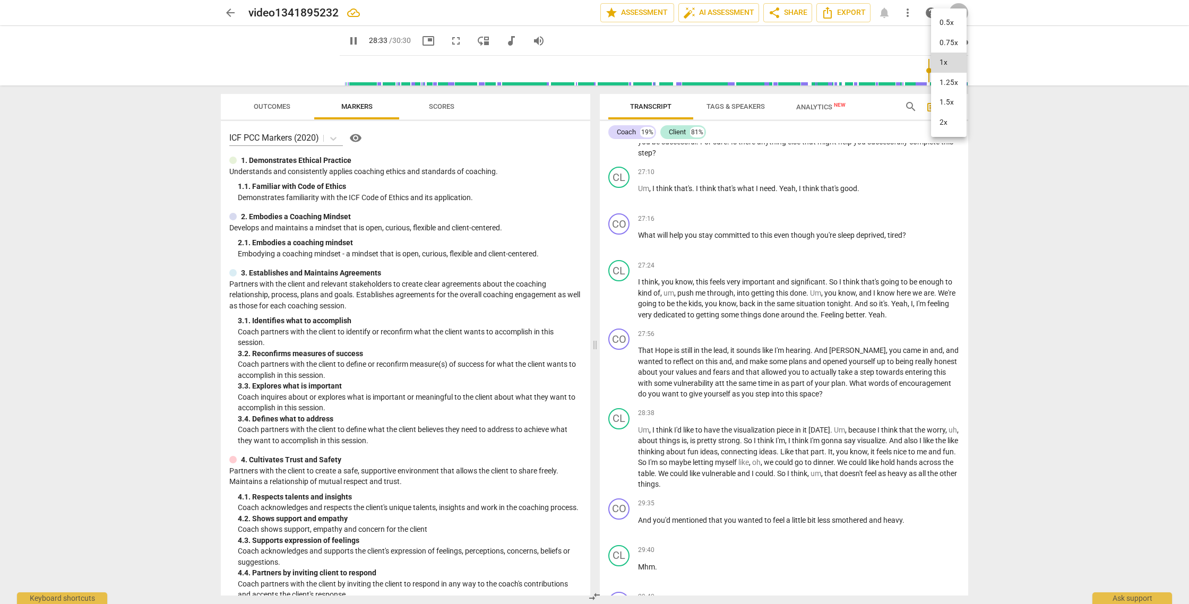
click at [946, 107] on li "1.5x" at bounding box center [949, 102] width 36 height 20
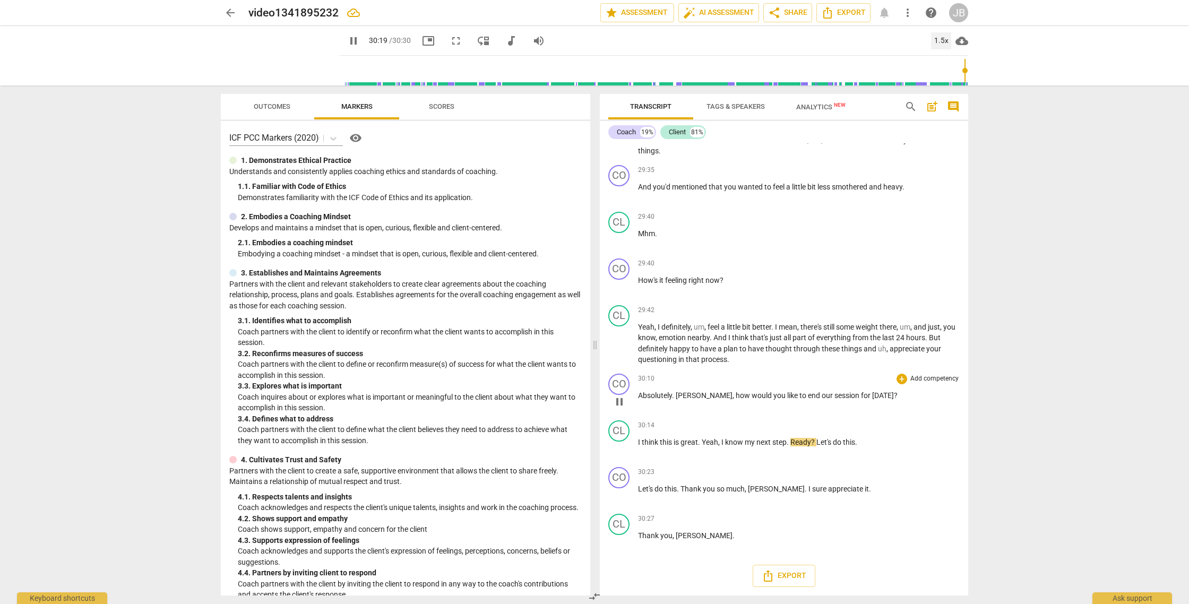
scroll to position [4290, 0]
click at [619, 491] on span "pause" at bounding box center [619, 495] width 13 height 13
type input "1827"
drag, startPoint x: 750, startPoint y: 491, endPoint x: 769, endPoint y: 488, distance: 19.4
click at [769, 488] on p "Let's do this . Thank you so much , Jamie . I sure appreciate it ." at bounding box center [799, 489] width 322 height 11
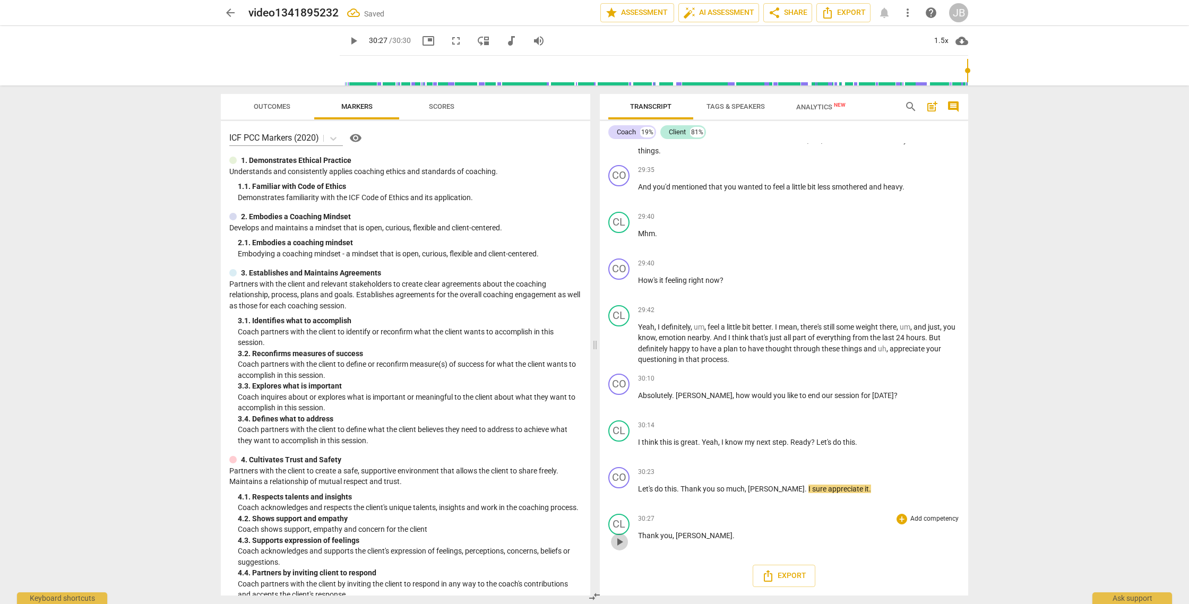
click at [618, 542] on span "play_arrow" at bounding box center [619, 542] width 13 height 13
click at [748, 527] on div "30:27 + Add competency keyboard_arrow_right Thank you , Jody ." at bounding box center [799, 533] width 322 height 38
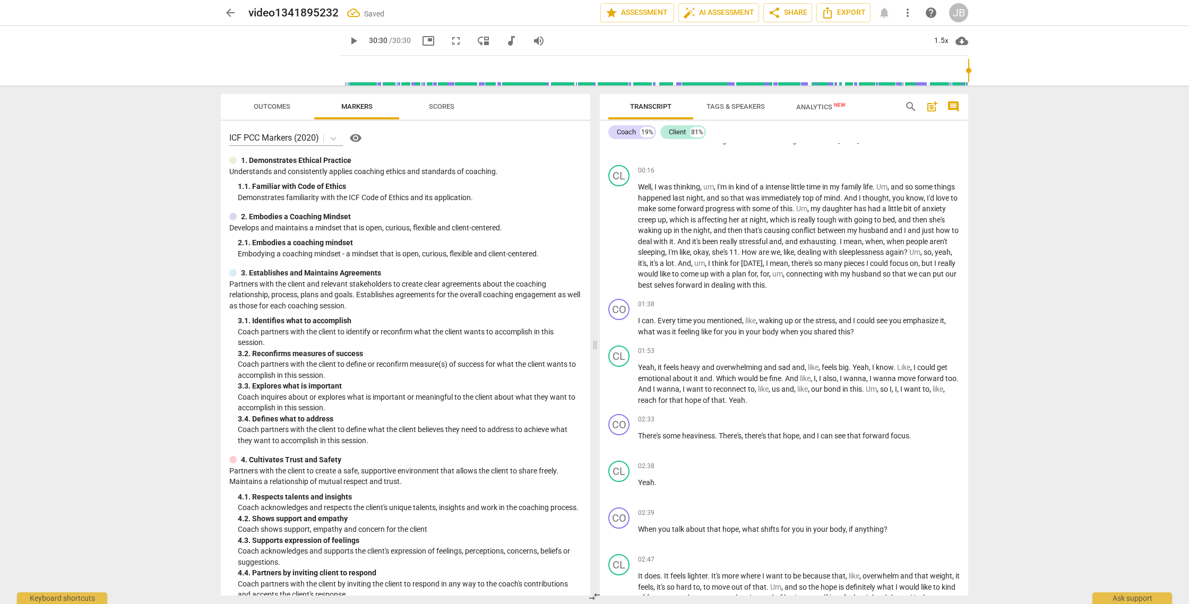
scroll to position [0, 0]
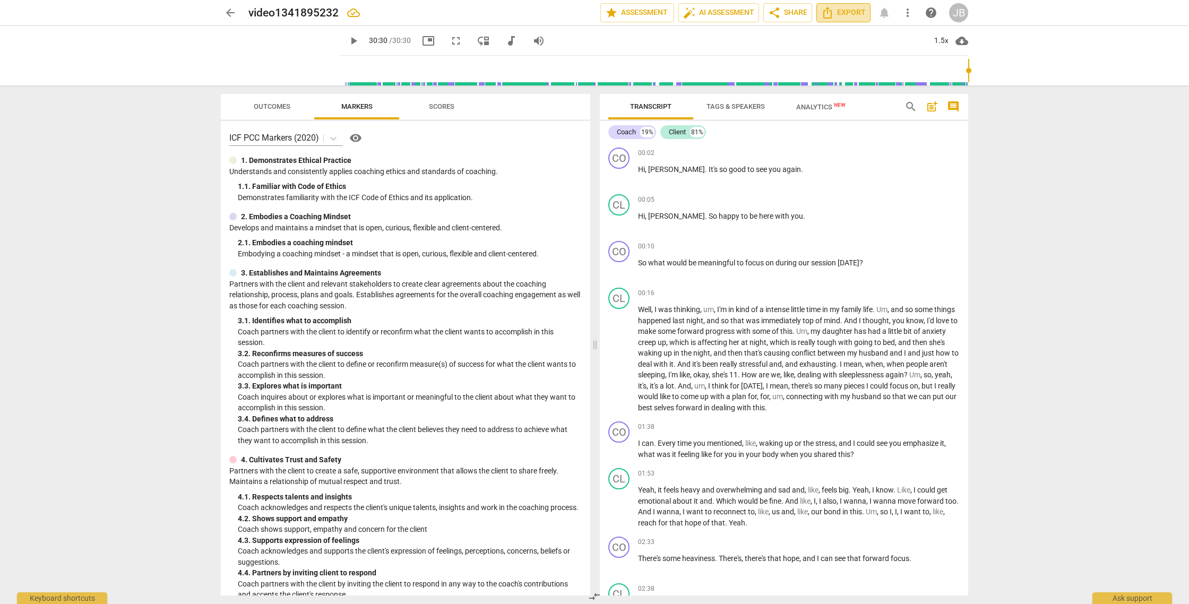
click at [844, 10] on span "Export" at bounding box center [843, 12] width 45 height 13
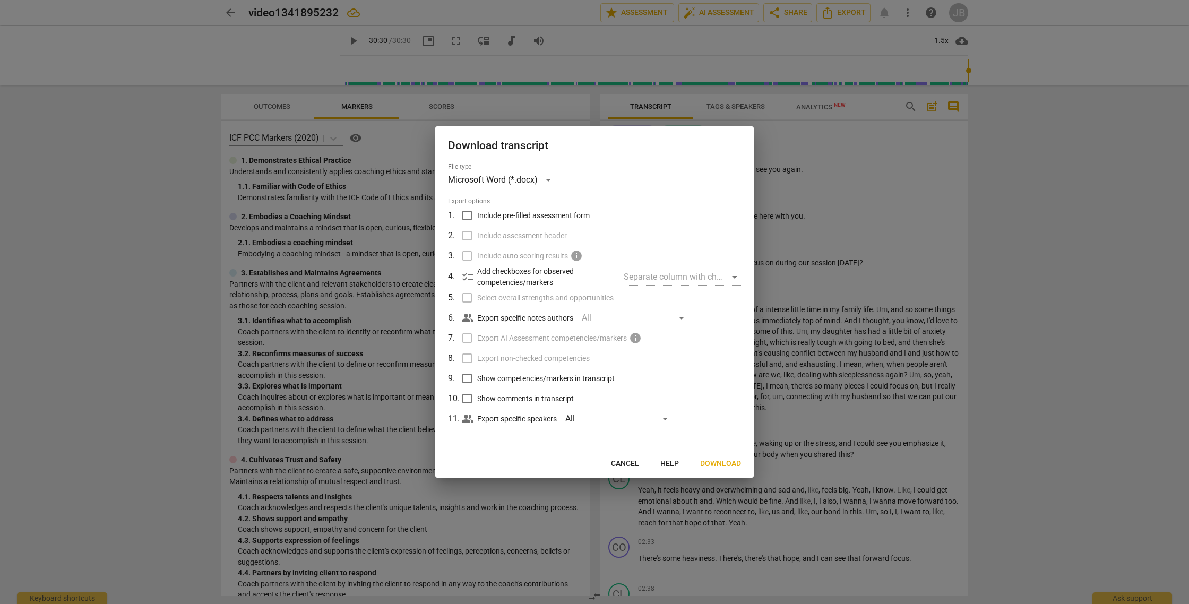
click at [842, 124] on div at bounding box center [594, 302] width 1189 height 604
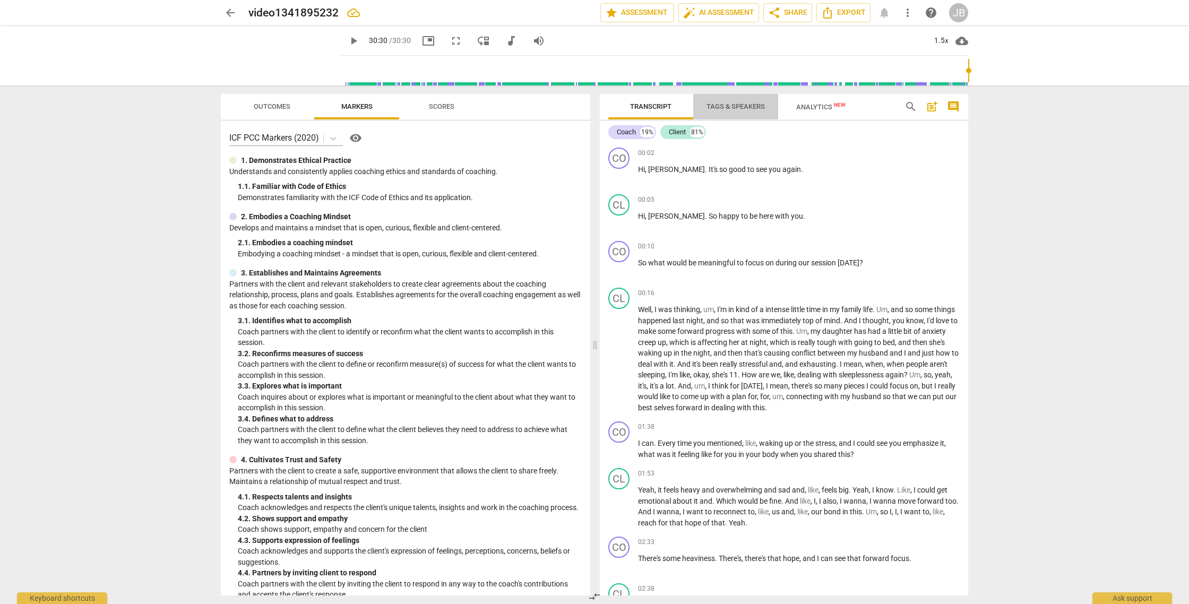
click at [748, 108] on span "Tags & Speakers" at bounding box center [735, 106] width 58 height 8
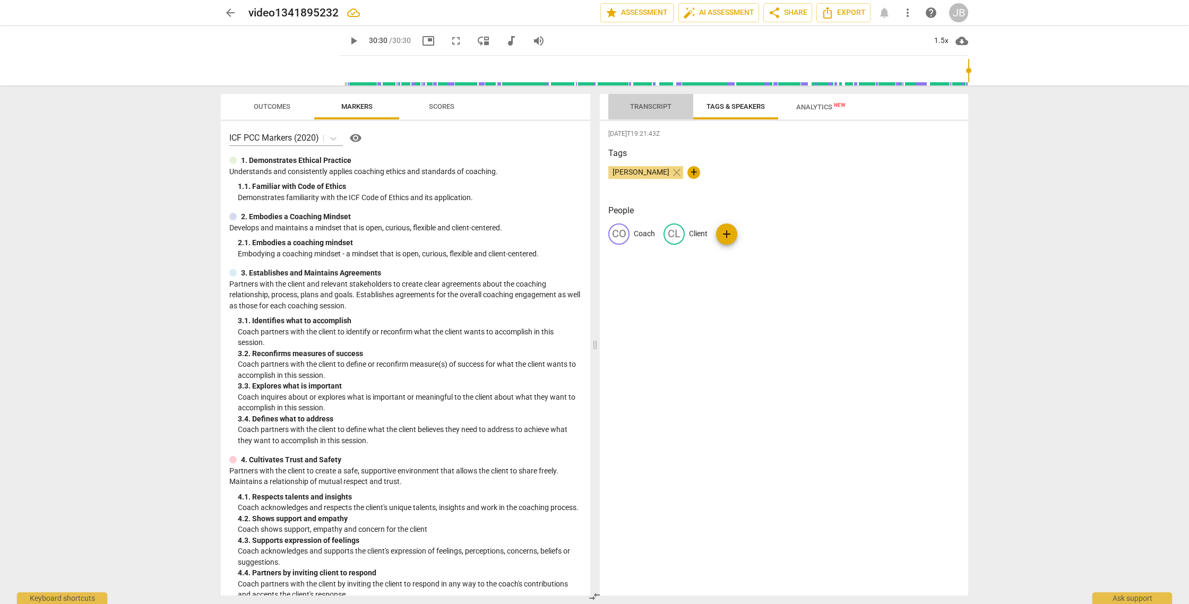
click at [653, 108] on span "Transcript" at bounding box center [650, 106] width 41 height 8
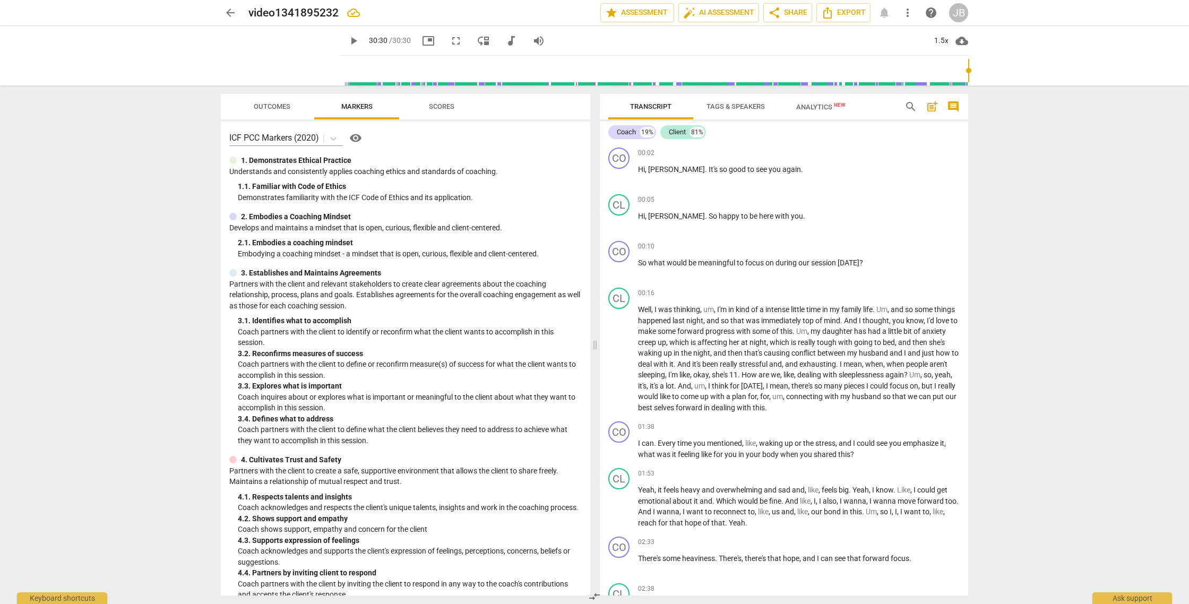
click at [826, 107] on span "Analytics New" at bounding box center [820, 107] width 49 height 8
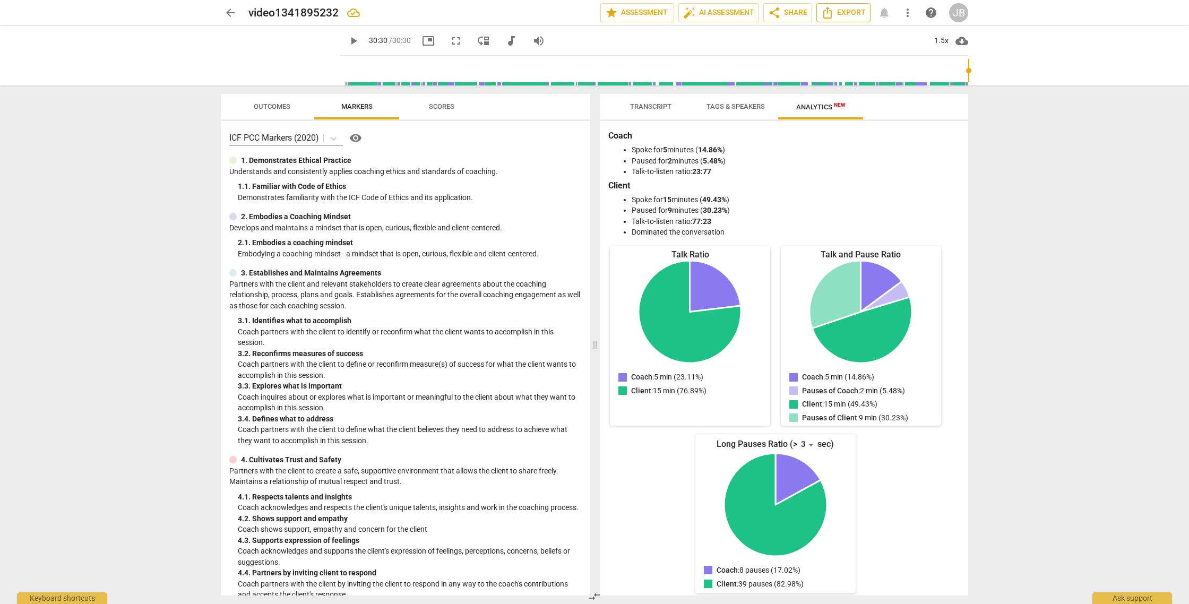
click at [834, 10] on span "Export" at bounding box center [843, 12] width 45 height 13
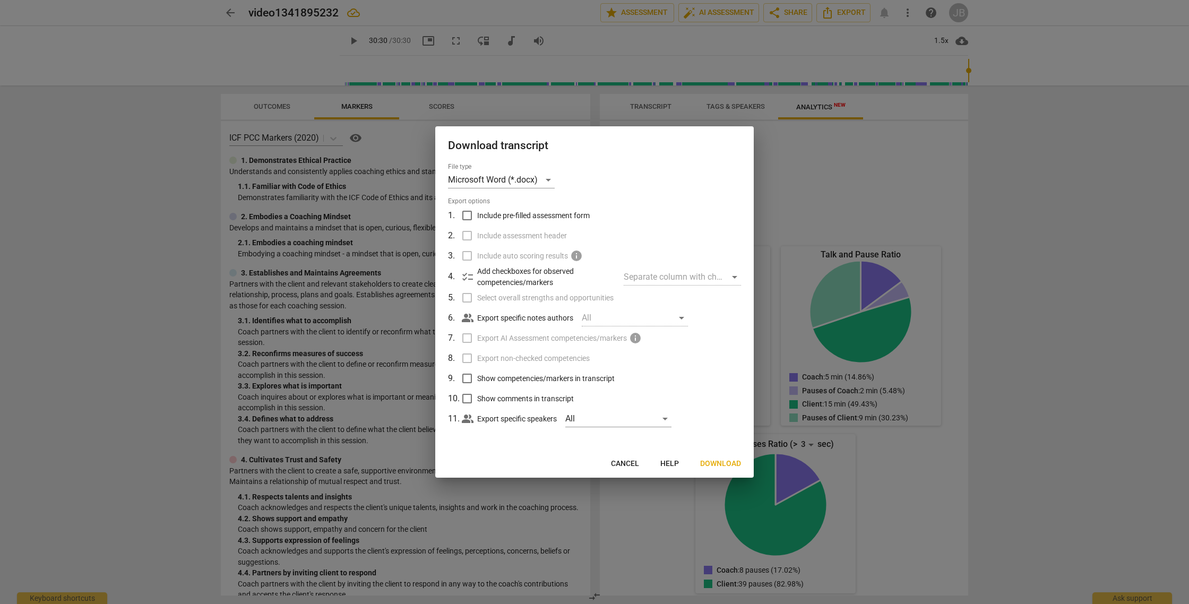
click at [920, 102] on div at bounding box center [594, 302] width 1189 height 604
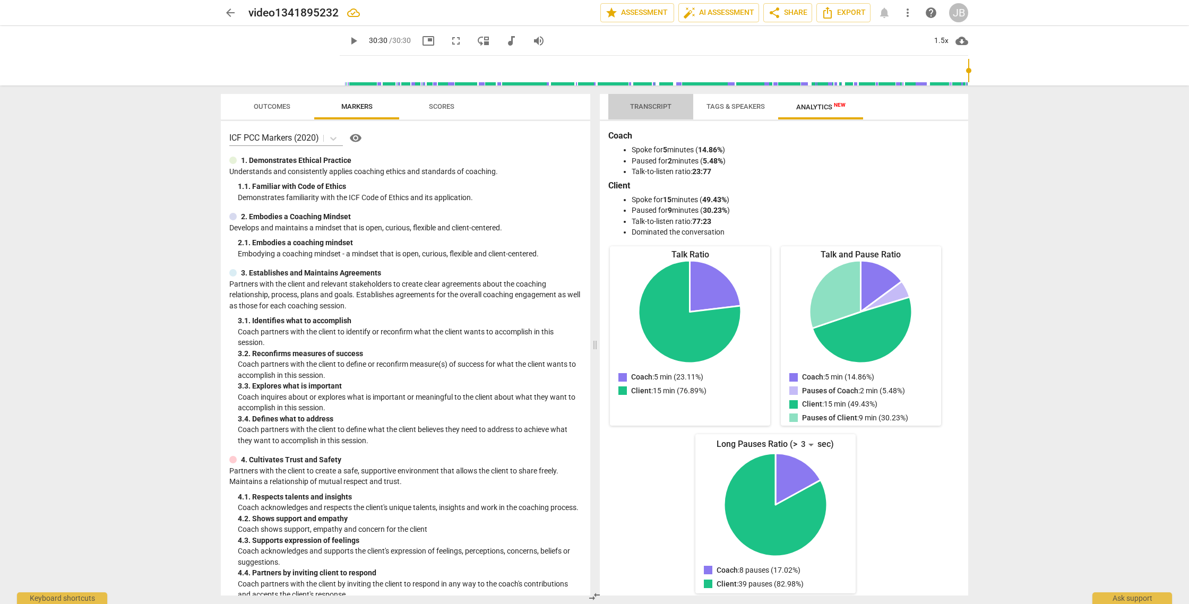
click at [656, 106] on span "Transcript" at bounding box center [650, 106] width 41 height 8
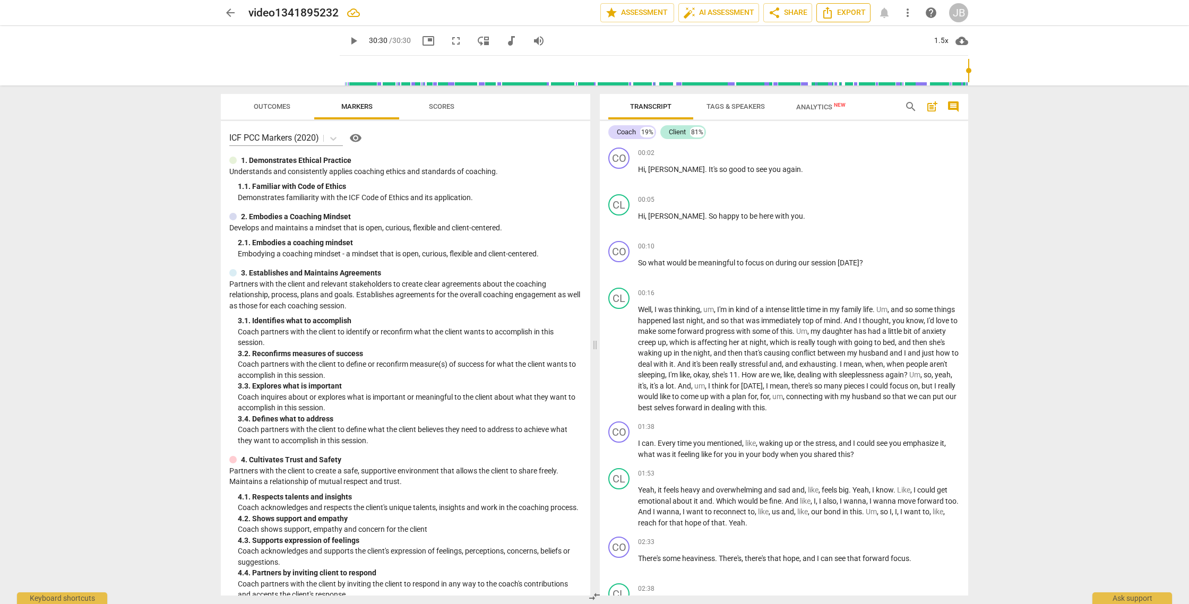
click at [849, 8] on span "Export" at bounding box center [843, 12] width 45 height 13
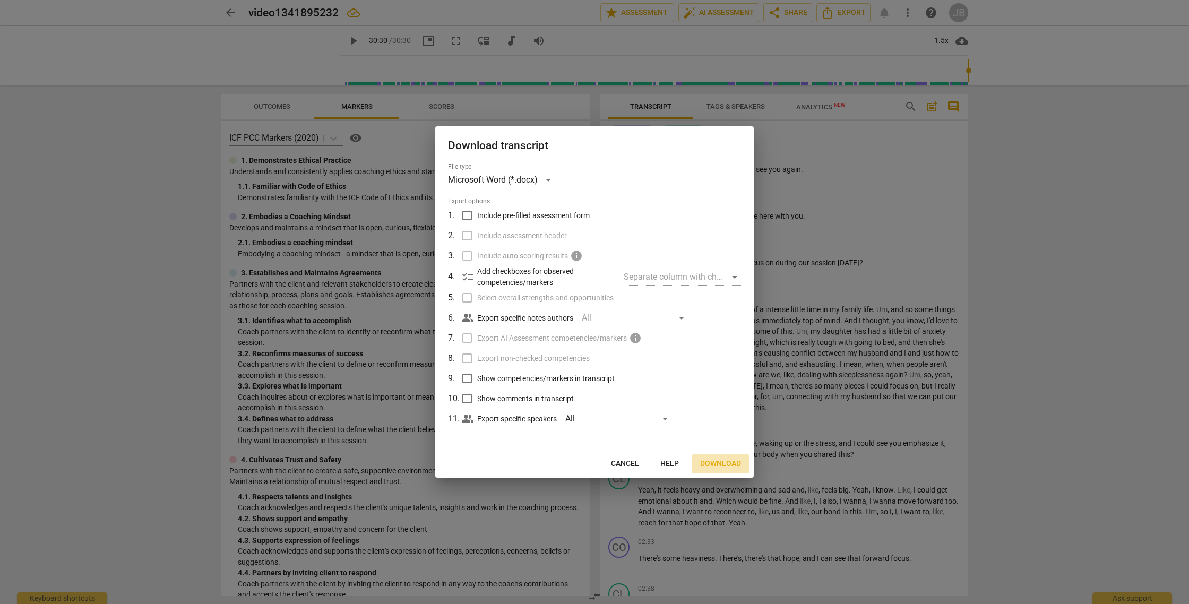
click at [723, 464] on span "Download" at bounding box center [720, 464] width 41 height 11
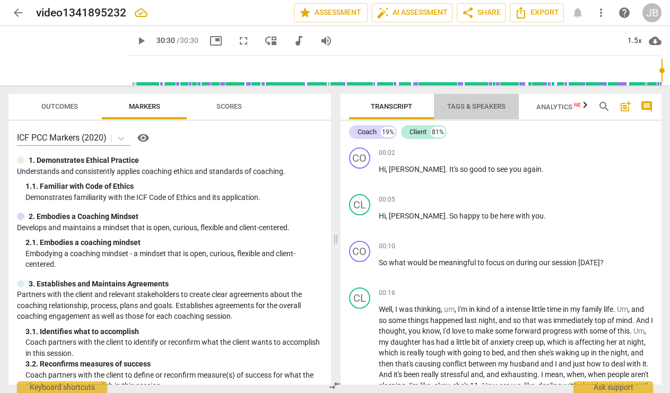
click at [485, 106] on span "Tags & Speakers" at bounding box center [476, 106] width 58 height 8
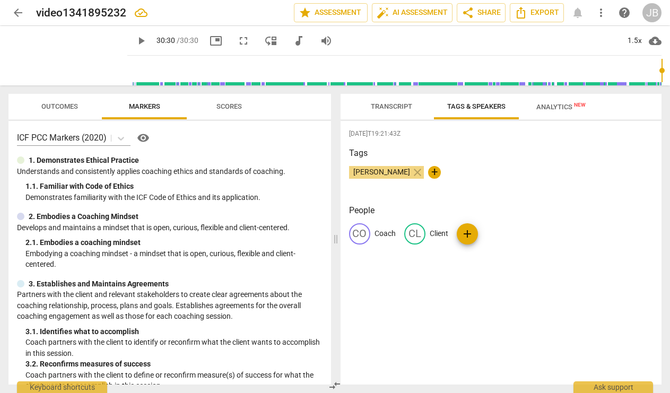
click at [542, 103] on span "Analytics New" at bounding box center [561, 107] width 49 height 8
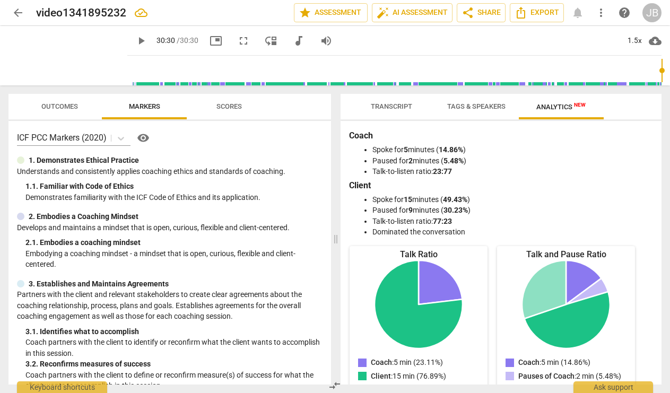
click at [386, 107] on span "Transcript" at bounding box center [391, 106] width 41 height 8
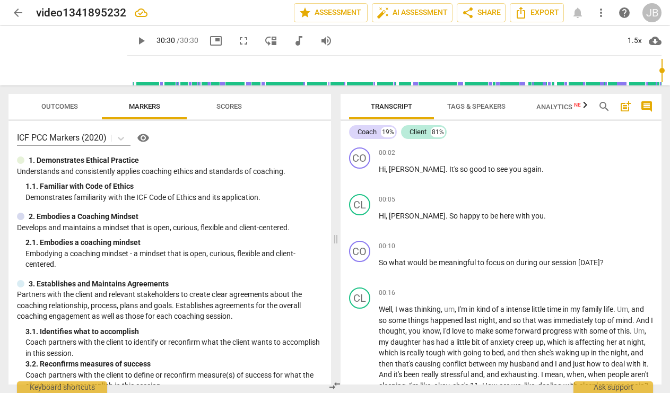
click at [597, 9] on span "more_vert" at bounding box center [601, 12] width 13 height 13
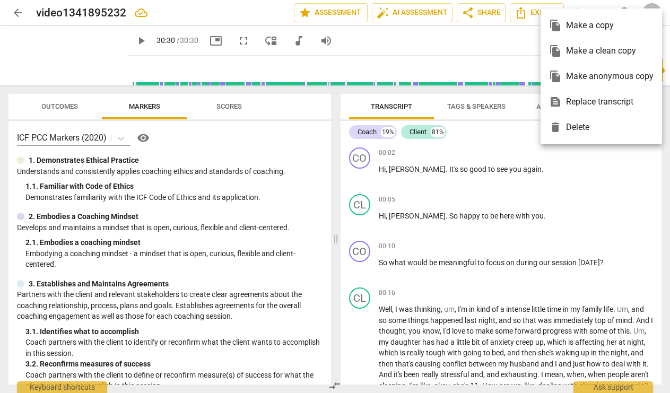
click at [606, 5] on div at bounding box center [335, 196] width 670 height 393
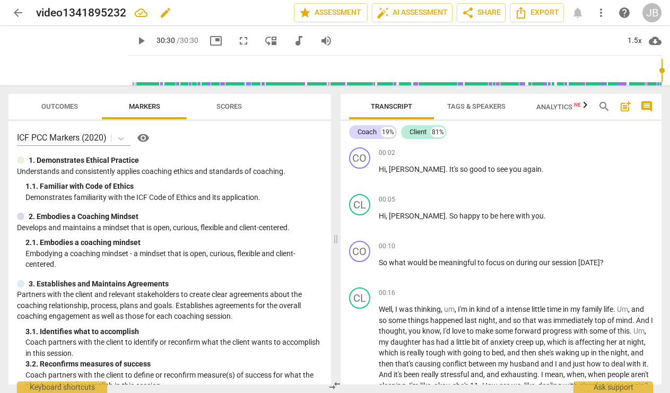
type input "1830"
